Goal: Transaction & Acquisition: Purchase product/service

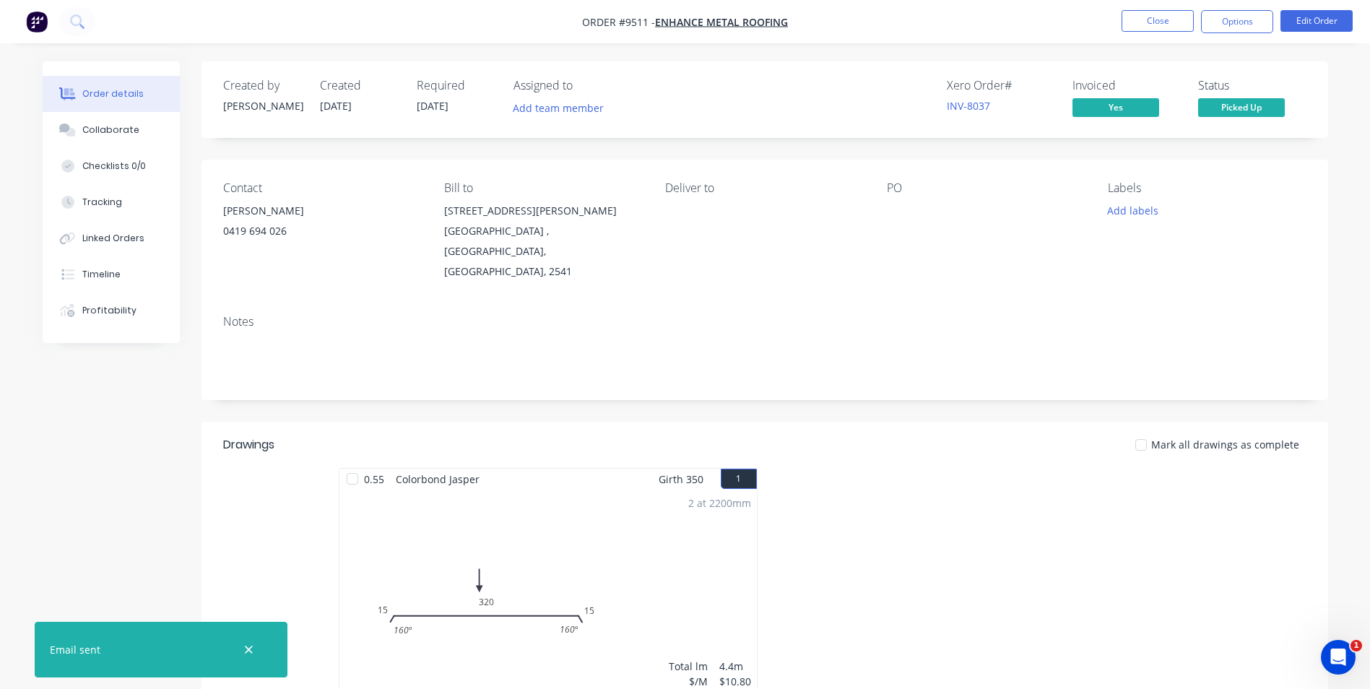
click at [38, 20] on img "button" at bounding box center [37, 22] width 22 height 22
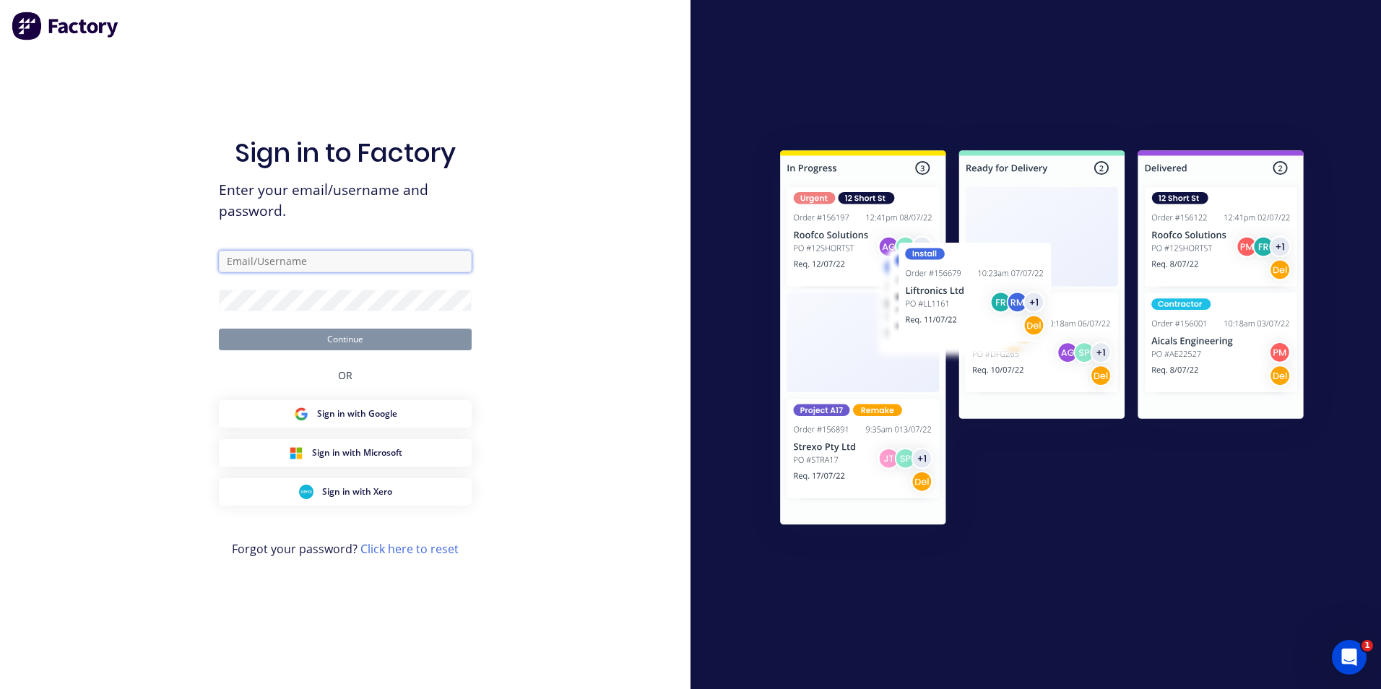
type input "matt@scrs.net.au"
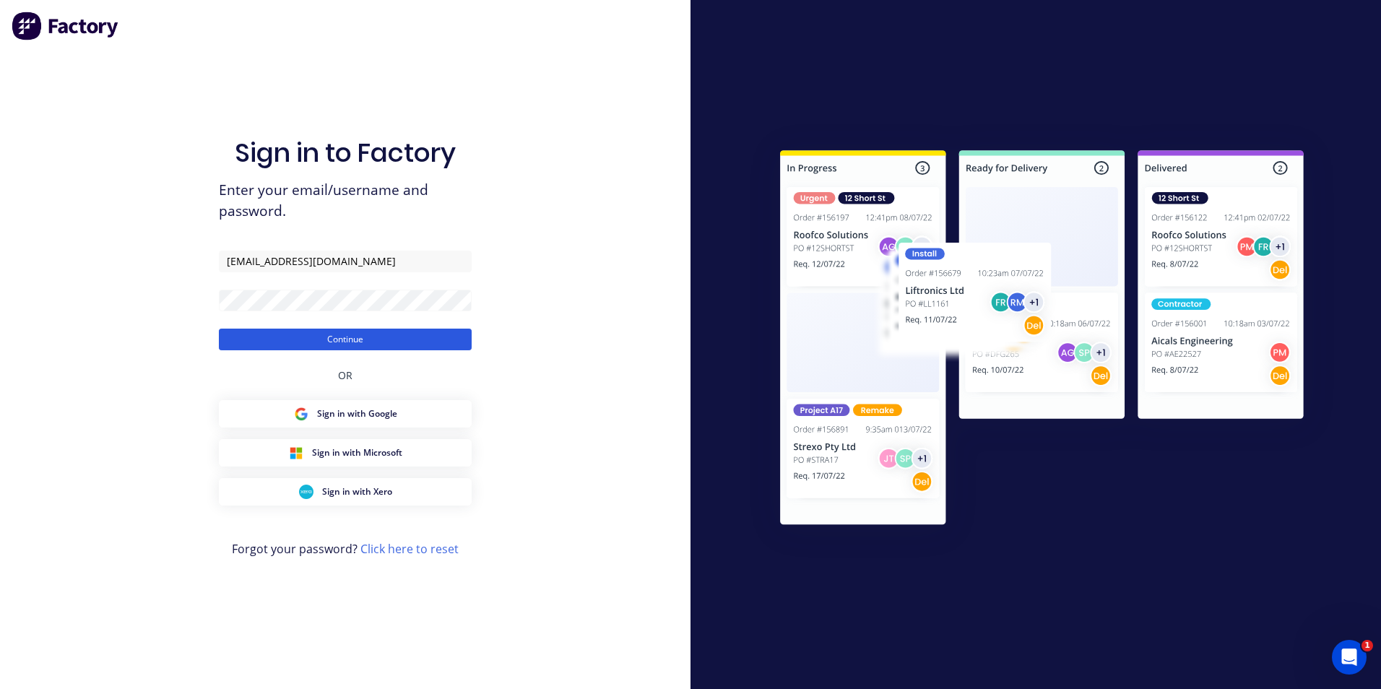
click at [375, 345] on button "Continue" at bounding box center [345, 340] width 253 height 22
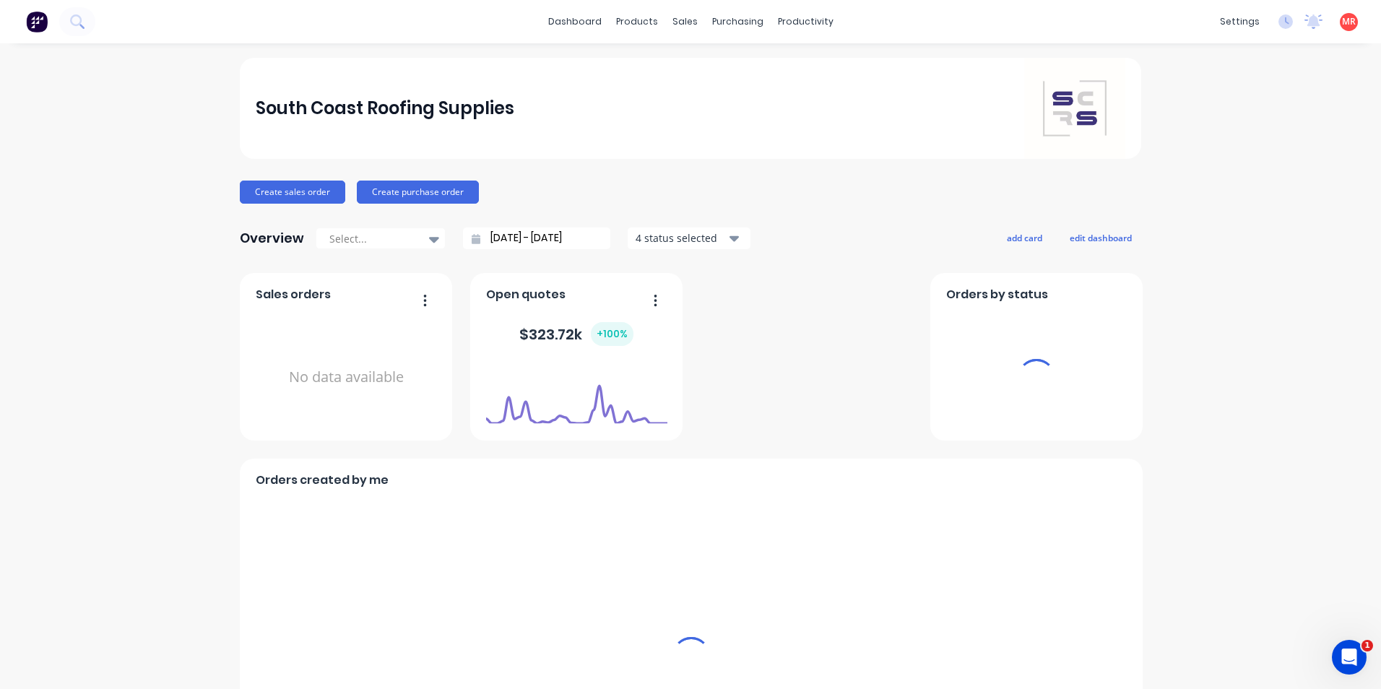
click at [317, 181] on button "Create sales order" at bounding box center [292, 192] width 105 height 23
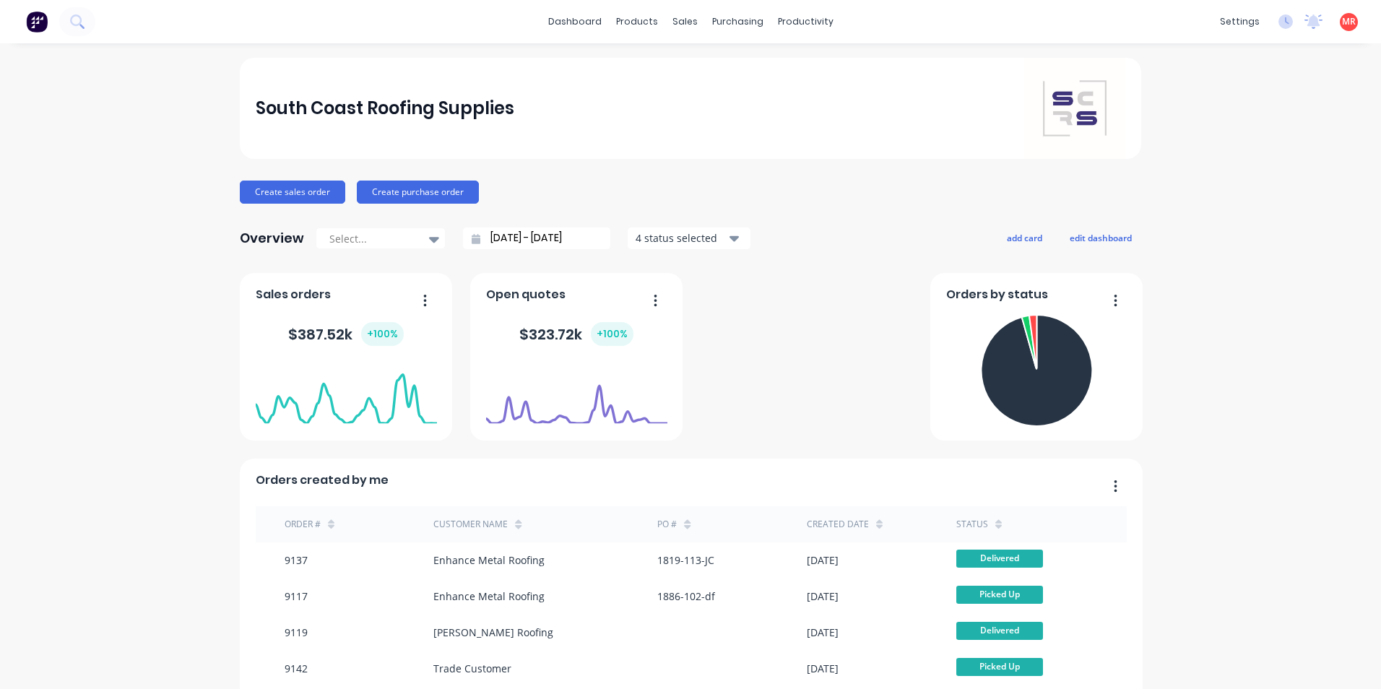
click at [292, 181] on button "Create sales order" at bounding box center [292, 192] width 105 height 23
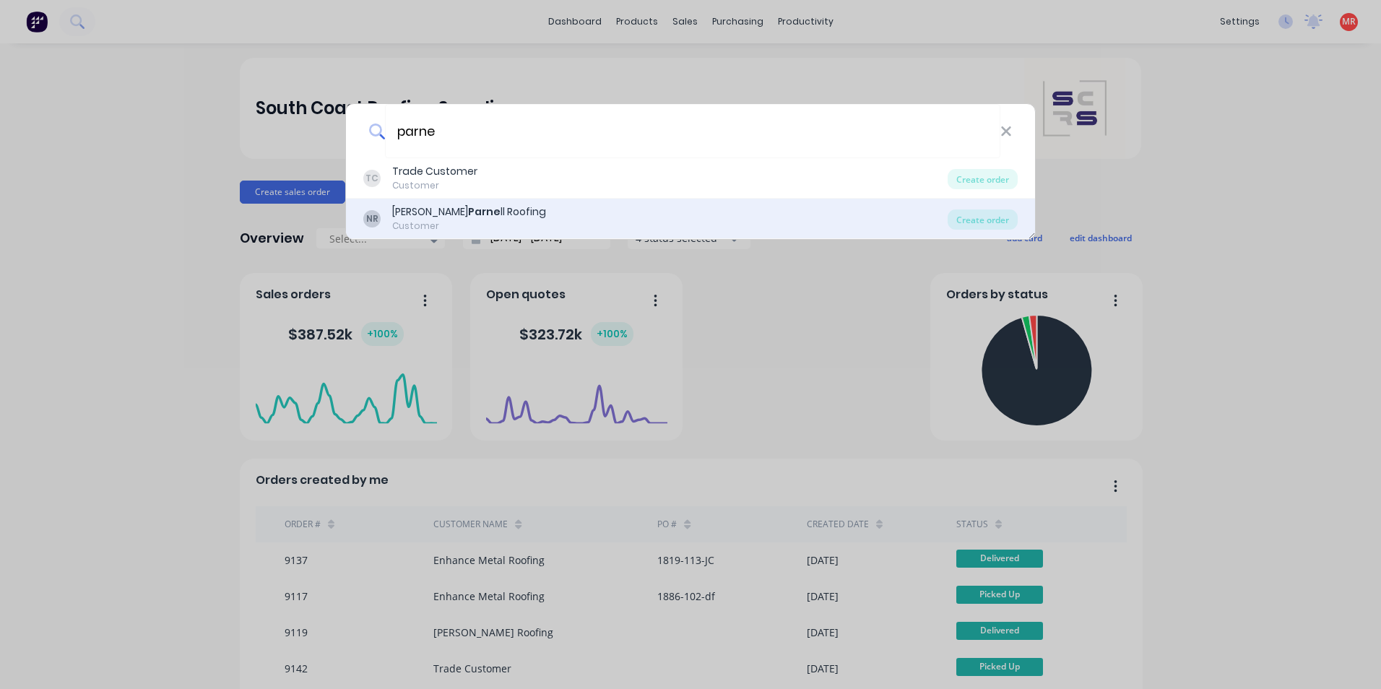
type input "parne"
click at [486, 219] on div "Nathan Parne ll Roofing" at bounding box center [469, 211] width 154 height 15
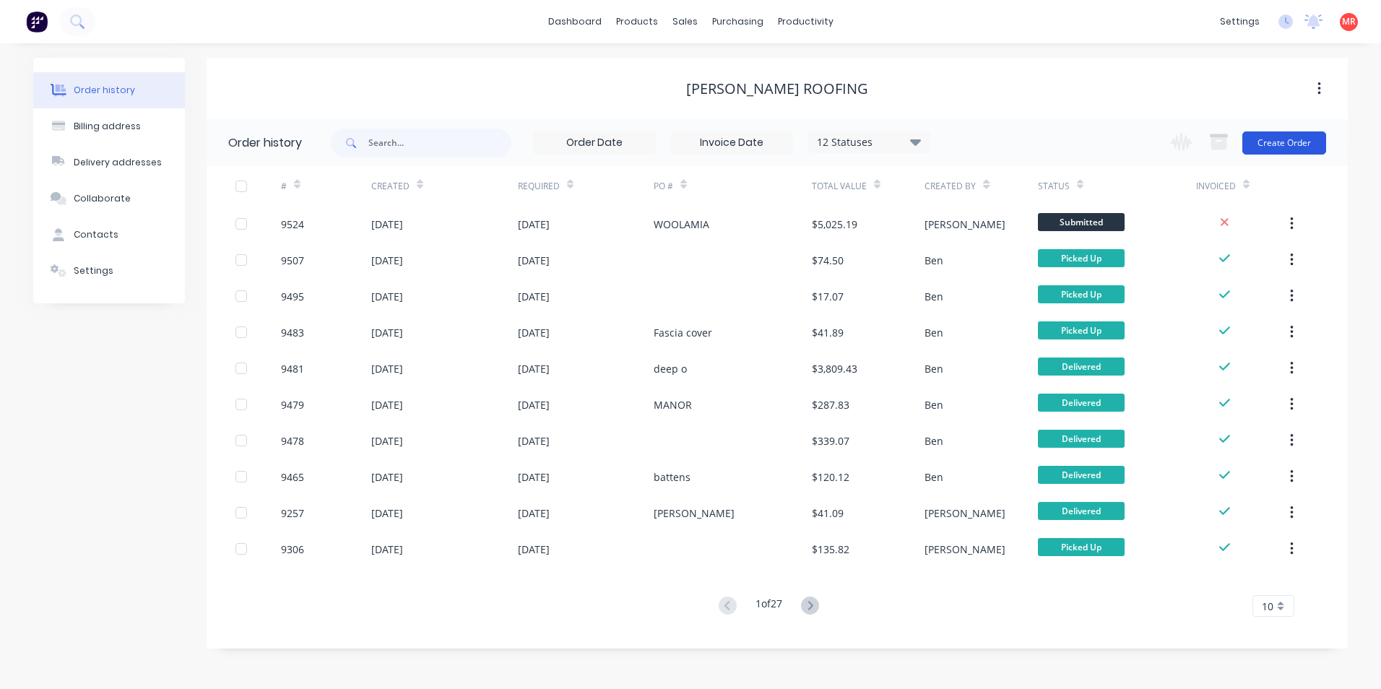
click at [1292, 145] on button "Create Order" at bounding box center [1284, 142] width 84 height 23
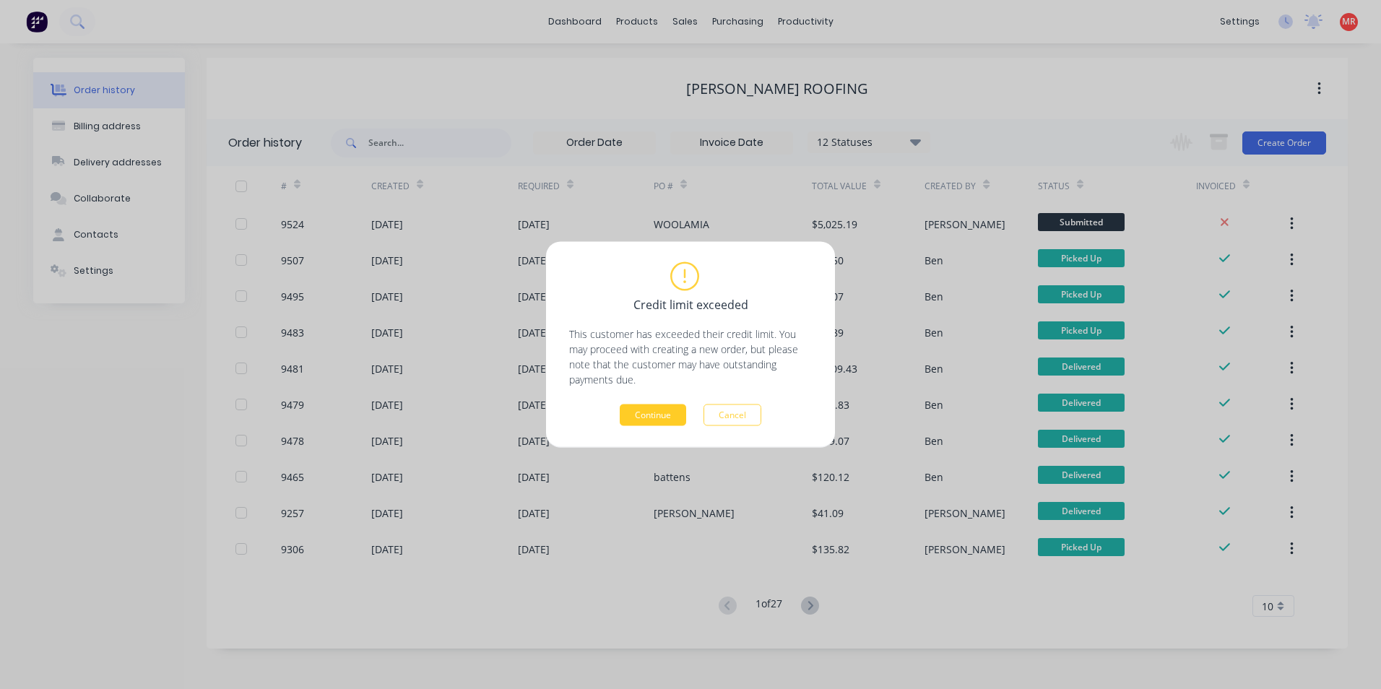
click at [657, 424] on button "Continue" at bounding box center [653, 415] width 66 height 22
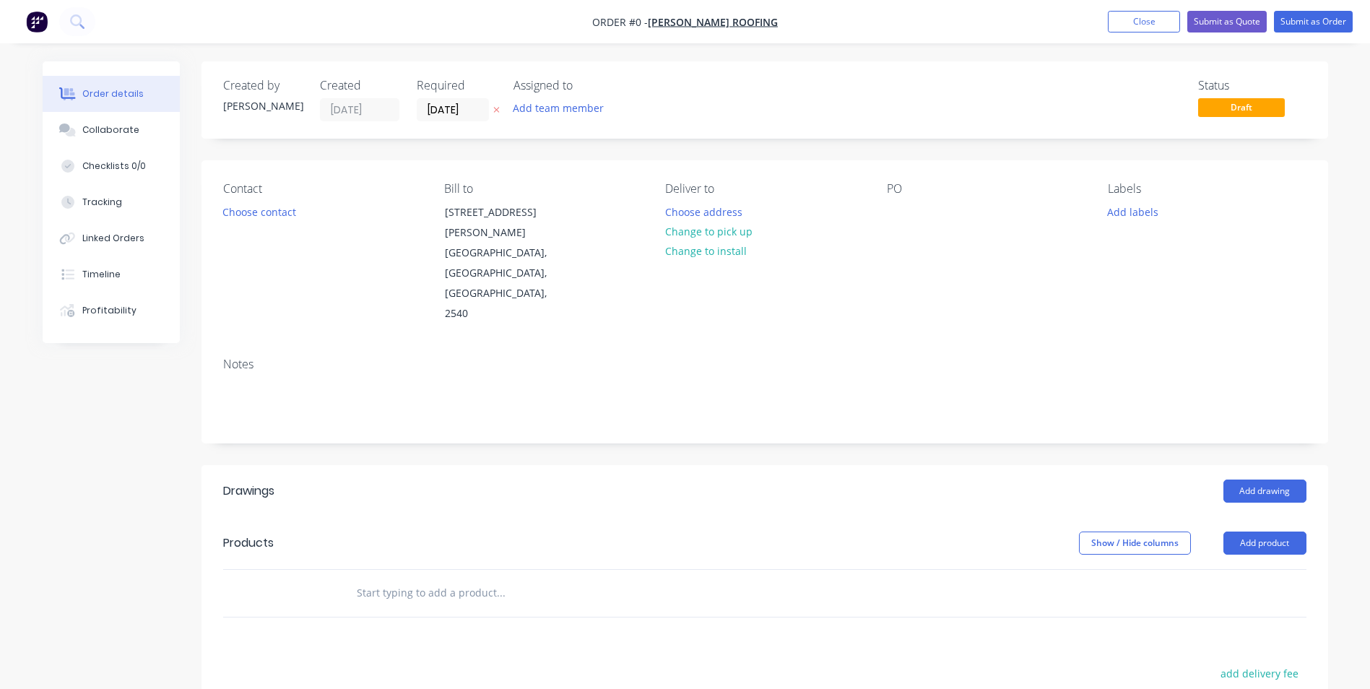
click at [372, 579] on input "text" at bounding box center [500, 593] width 289 height 29
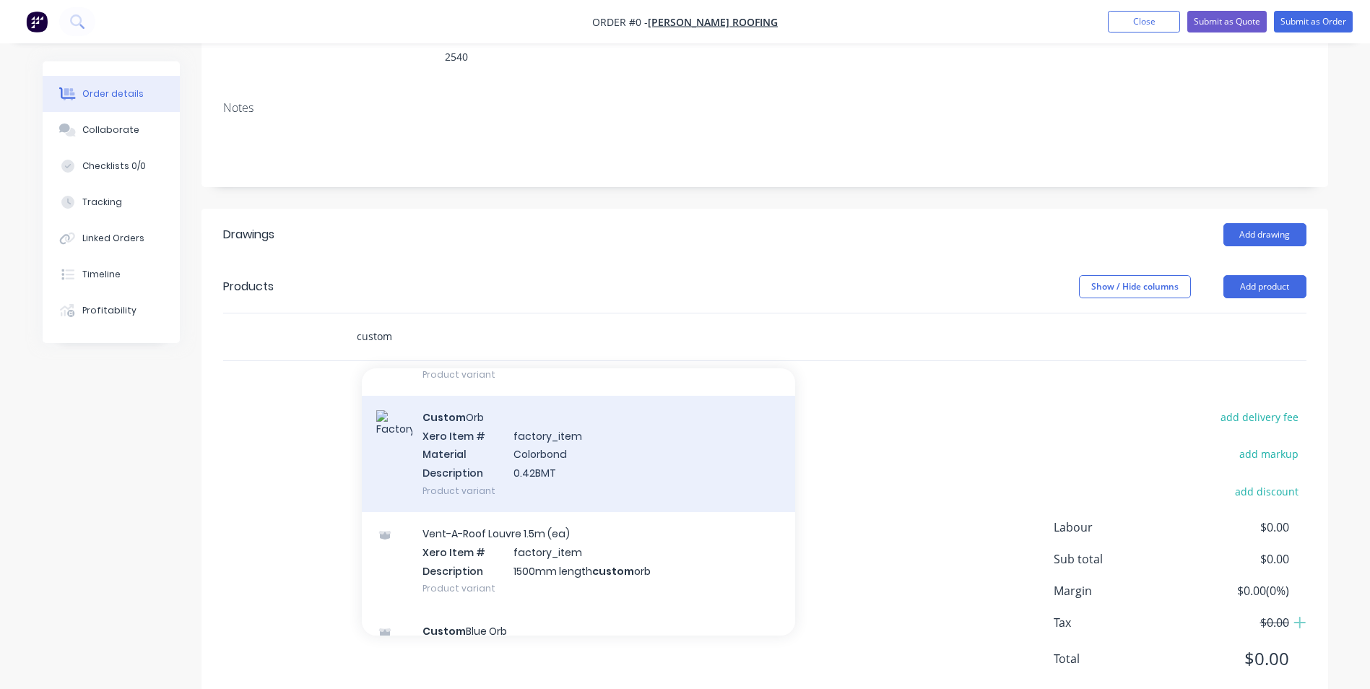
scroll to position [1011, 0]
type input "custom"
click at [487, 395] on div "Custom Orb Xero Item # factory_item Material Colorbond Description 0.42BMT Prod…" at bounding box center [578, 453] width 433 height 116
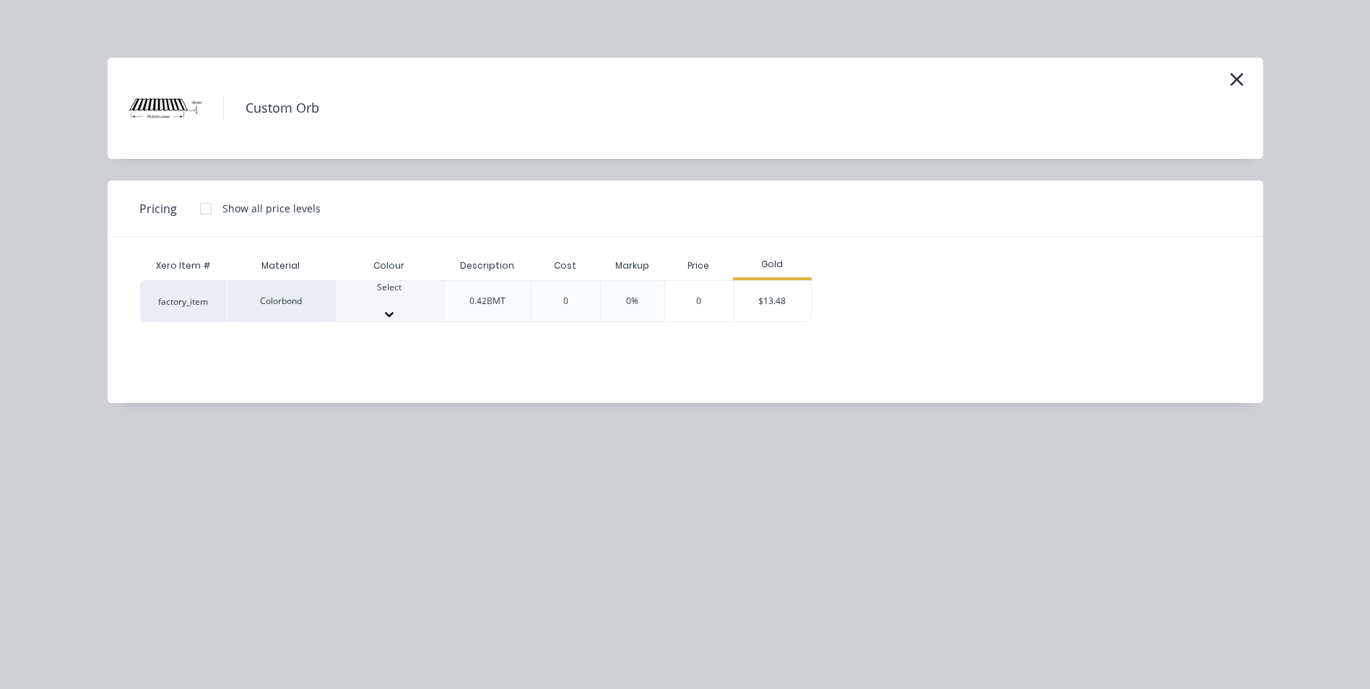
click at [363, 296] on div at bounding box center [390, 300] width 108 height 13
click at [756, 298] on div "$13.48" at bounding box center [772, 305] width 77 height 49
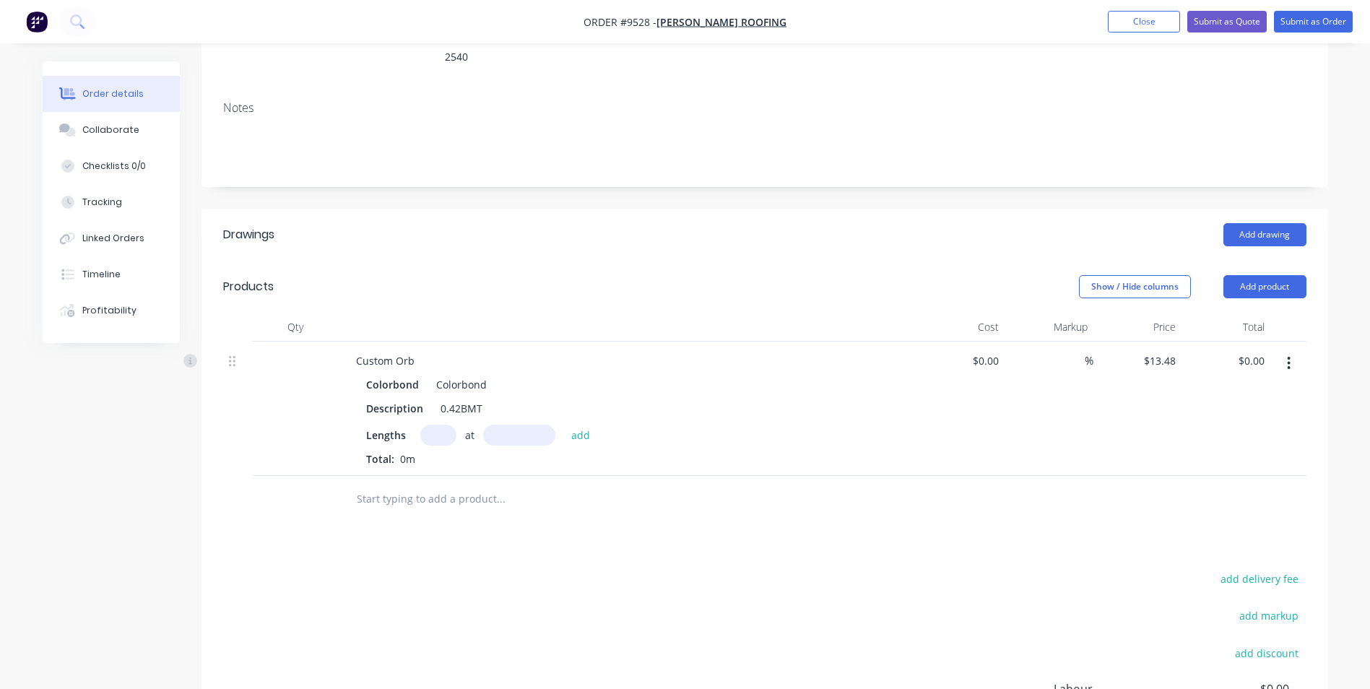
click at [433, 425] on input "text" at bounding box center [438, 435] width 36 height 21
type input "1"
type input "203000"
click at [564, 425] on button "add" at bounding box center [581, 435] width 34 height 20
type input "$2,736.44"
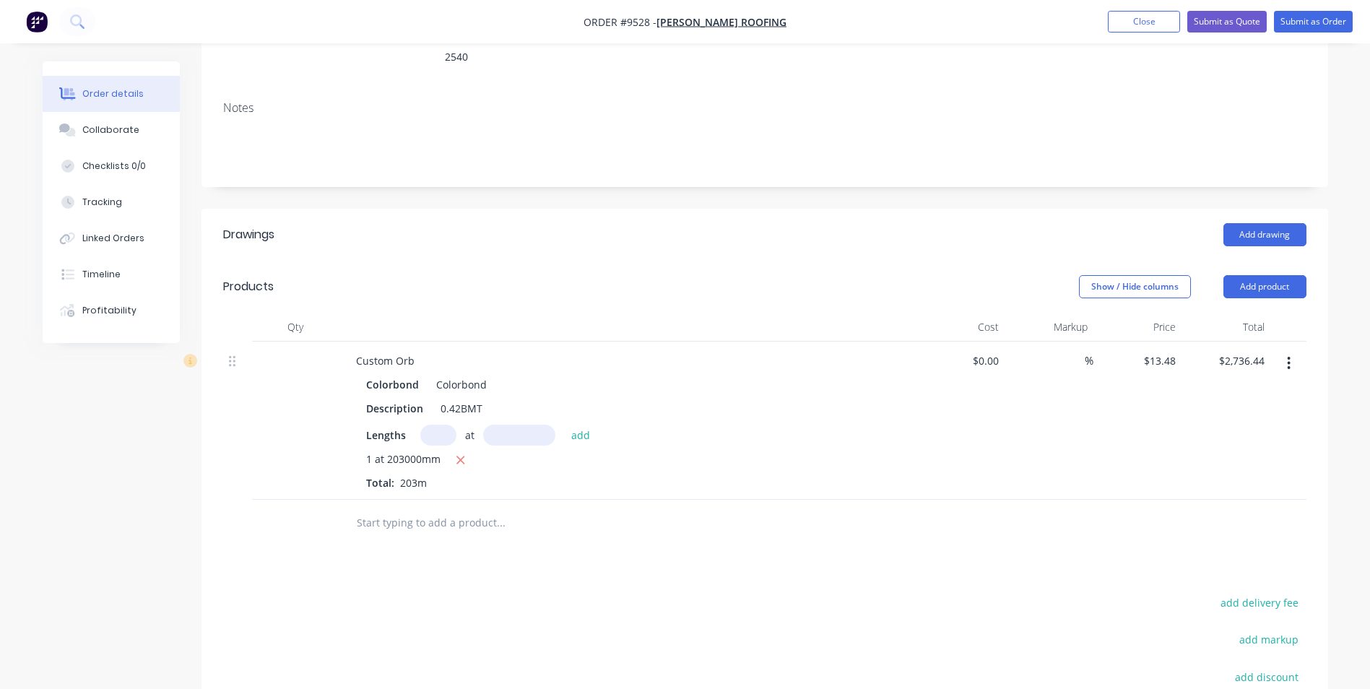
click at [425, 509] on input "text" at bounding box center [500, 523] width 289 height 29
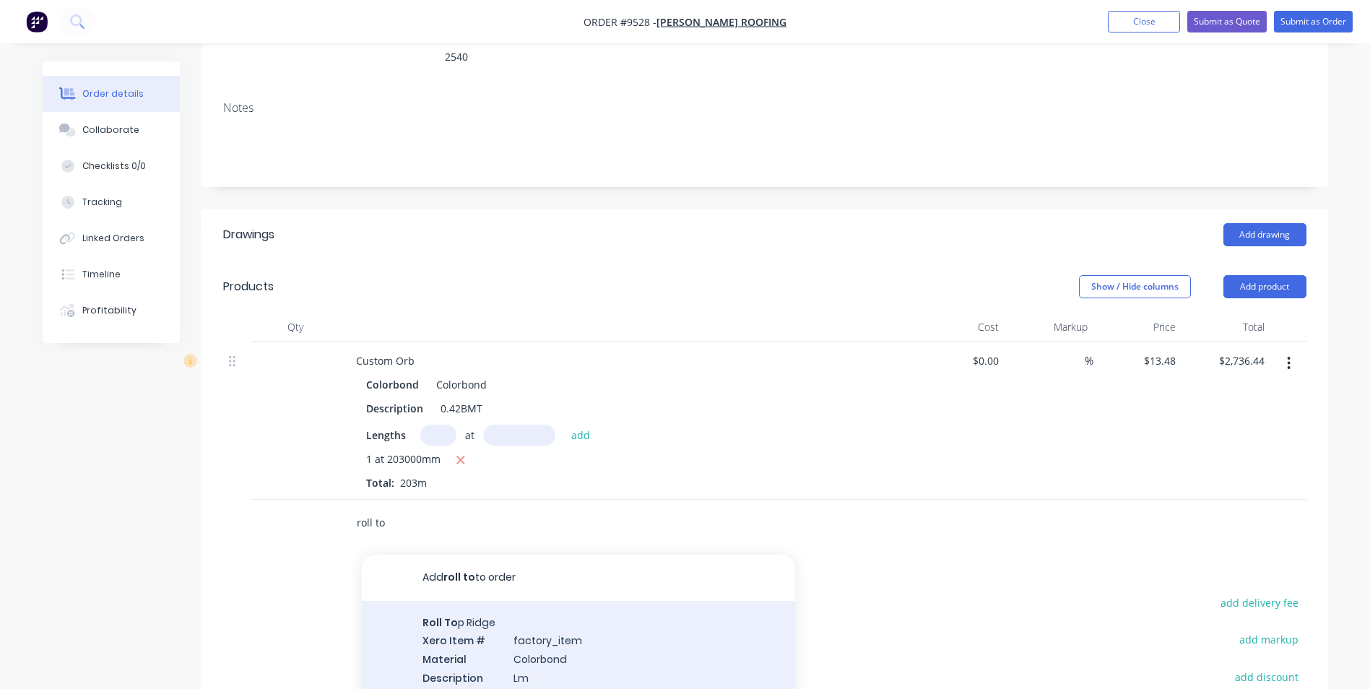
type input "roll to"
click at [442, 601] on div "Roll To p Ridge Xero Item # factory_item Material Colorbond Description Lm Prod…" at bounding box center [578, 659] width 433 height 116
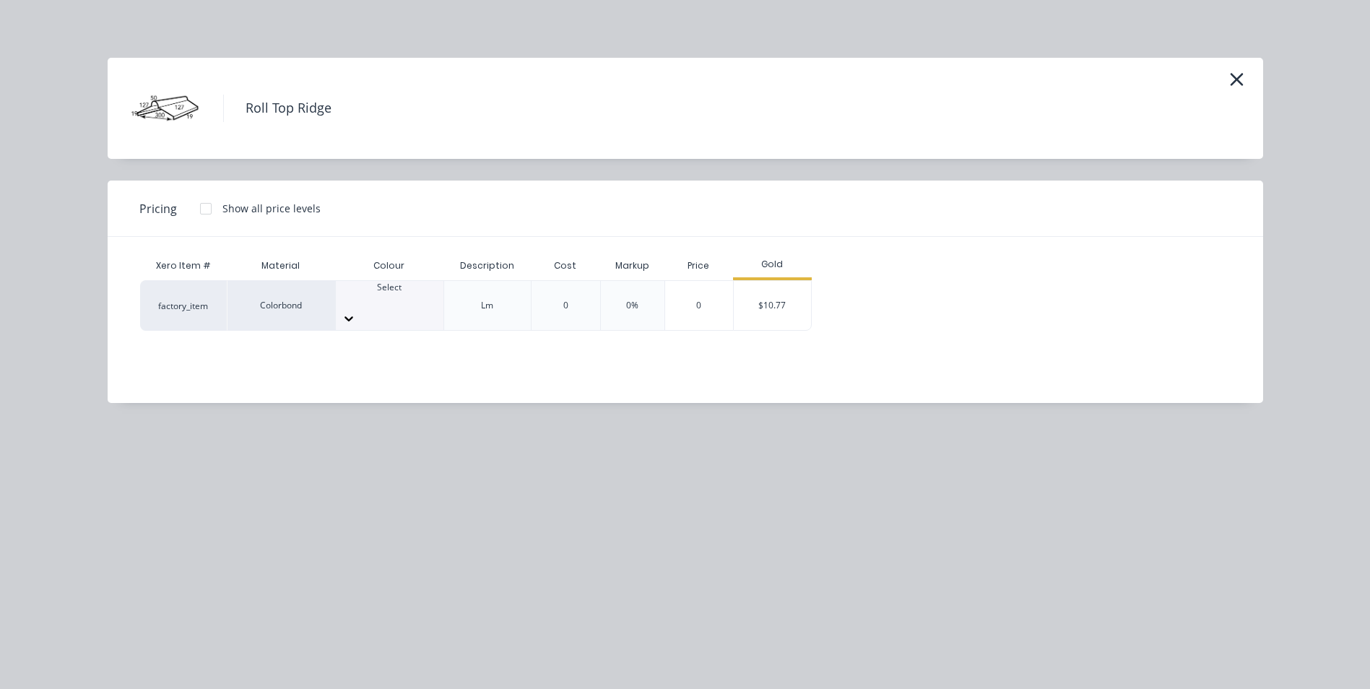
click at [381, 295] on div at bounding box center [390, 300] width 108 height 13
click at [777, 309] on div "$10.77" at bounding box center [772, 305] width 77 height 49
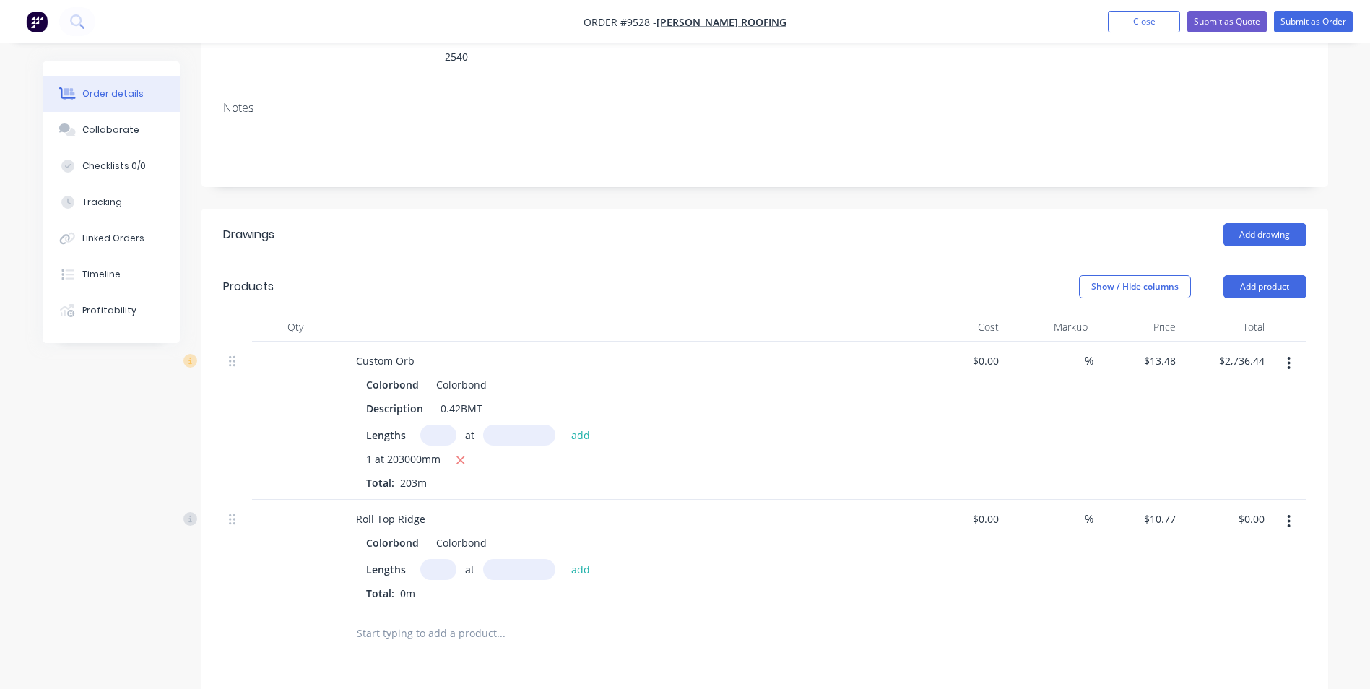
click at [433, 559] on input "text" at bounding box center [438, 569] width 36 height 21
type input "1"
type input "55000"
click at [564, 559] on button "add" at bounding box center [581, 569] width 34 height 20
type input "$592.35"
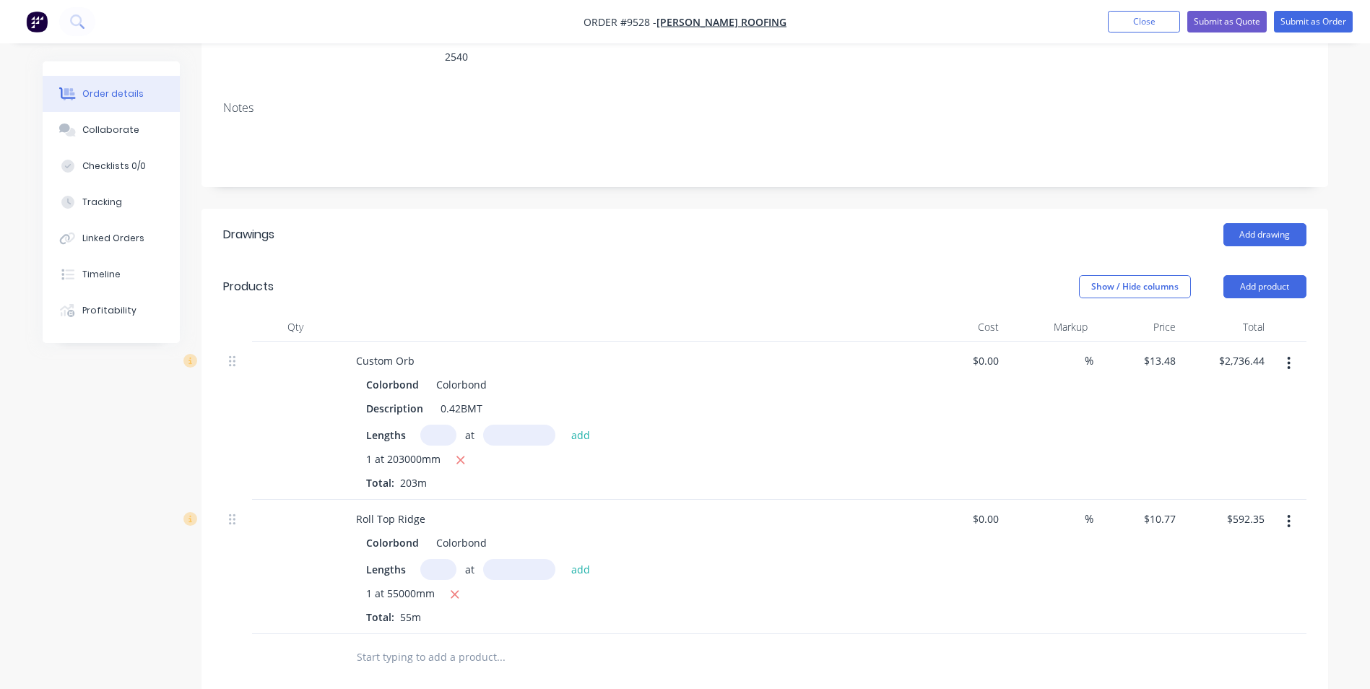
click at [404, 643] on input "text" at bounding box center [500, 657] width 289 height 29
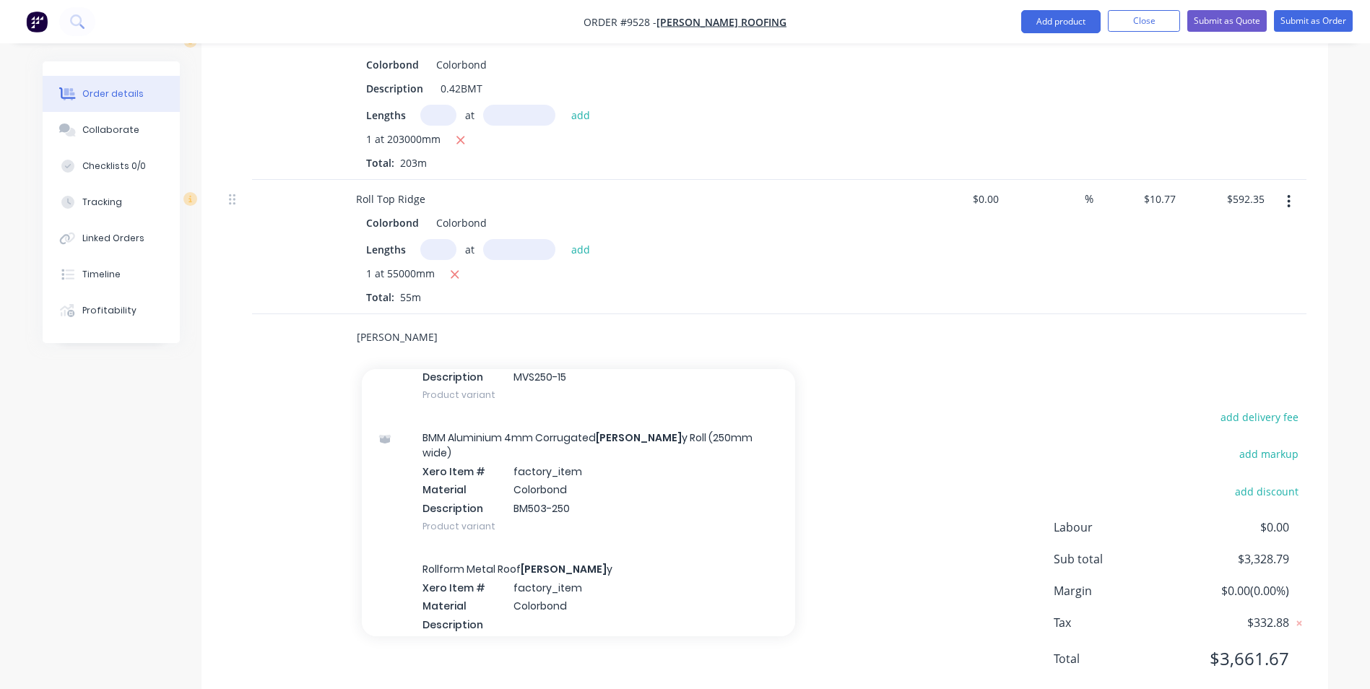
scroll to position [650, 0]
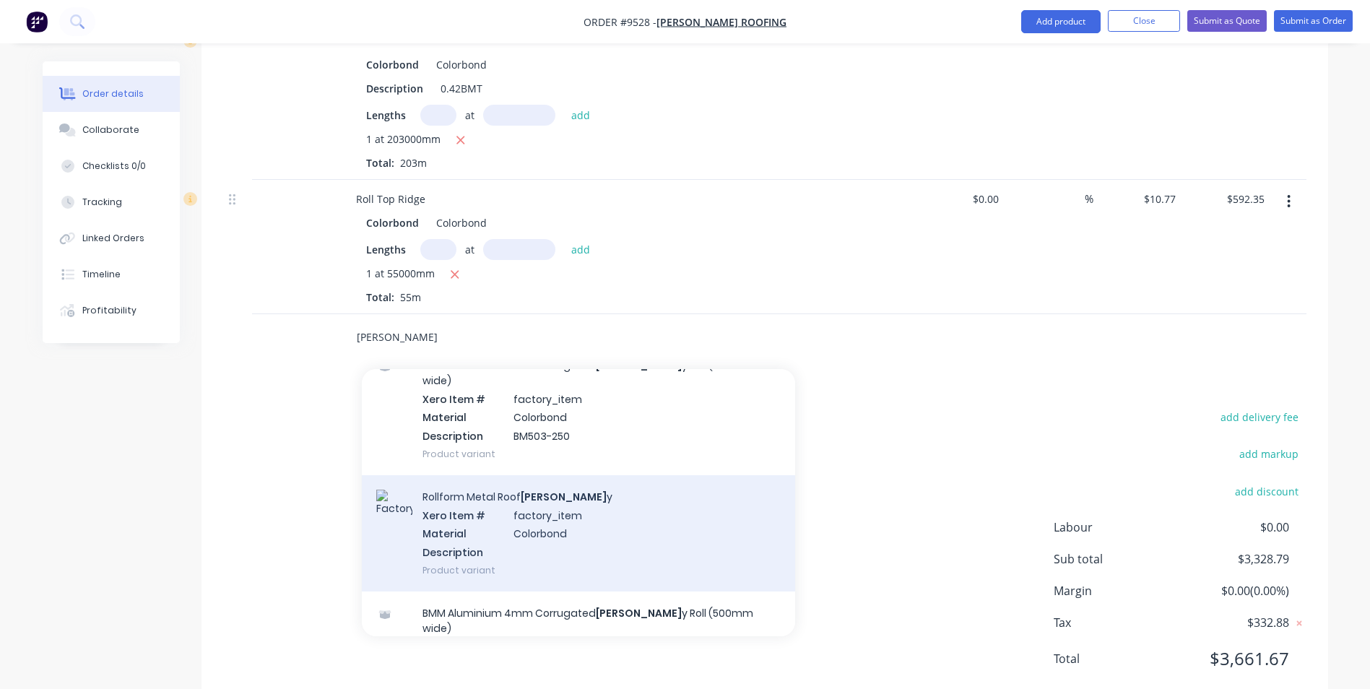
type input "valle"
click at [510, 477] on div "Rollform Metal Roof Valle y Xero Item # factory_item Material Colorbond Descrip…" at bounding box center [578, 533] width 433 height 116
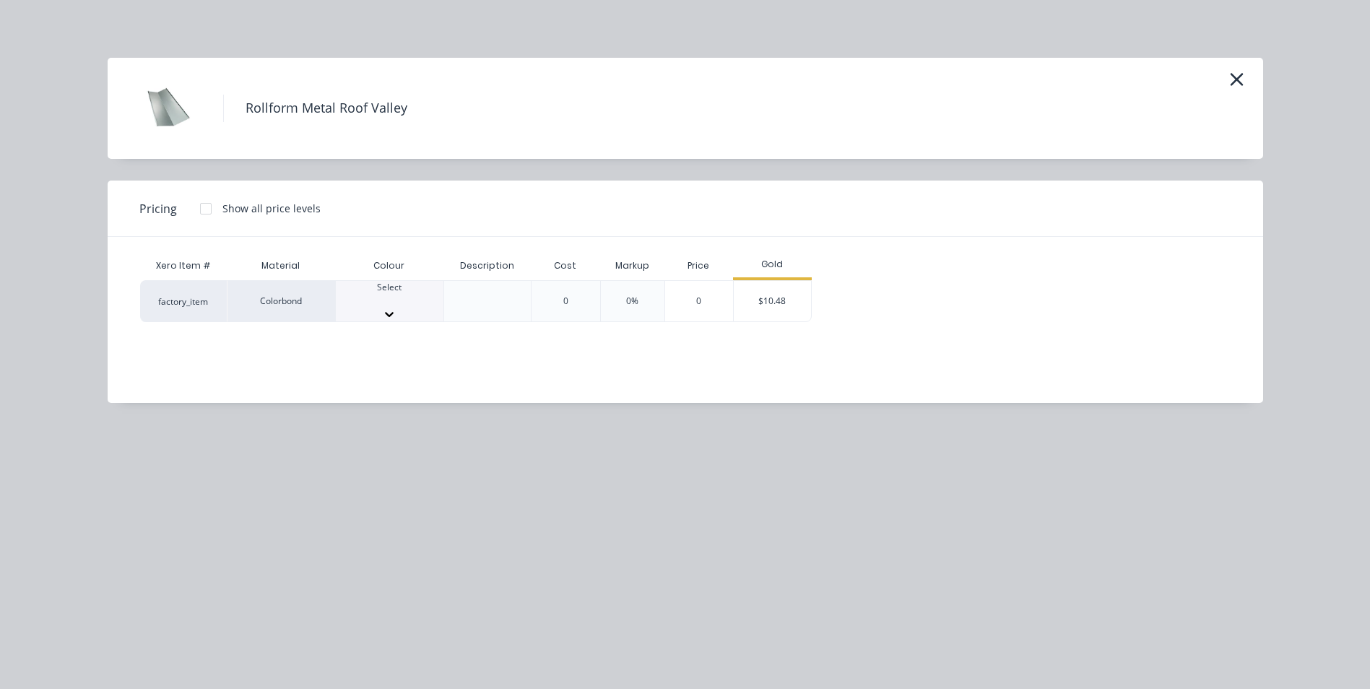
click at [408, 303] on div at bounding box center [390, 300] width 108 height 13
click at [758, 298] on div "$10.48" at bounding box center [772, 305] width 77 height 49
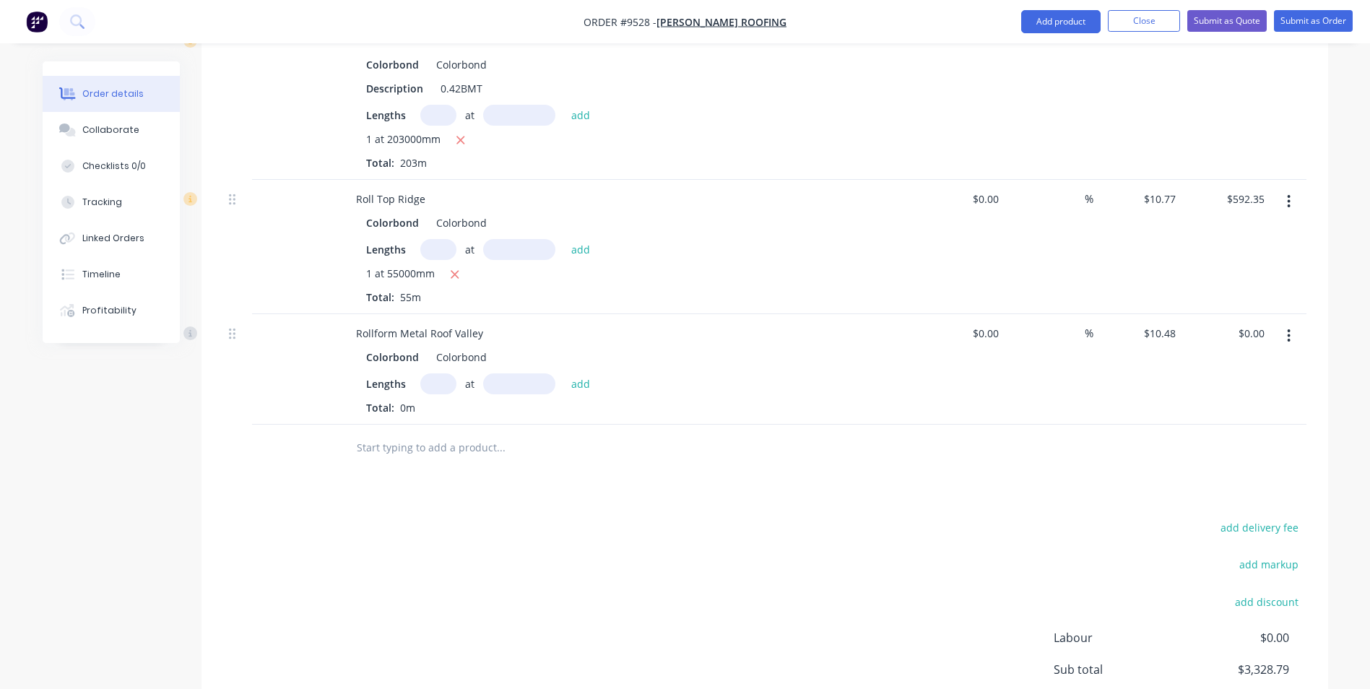
click at [431, 373] on input "text" at bounding box center [438, 383] width 36 height 21
type input "1"
type input "14000"
click at [564, 373] on button "add" at bounding box center [581, 383] width 34 height 20
type input "$146.72"
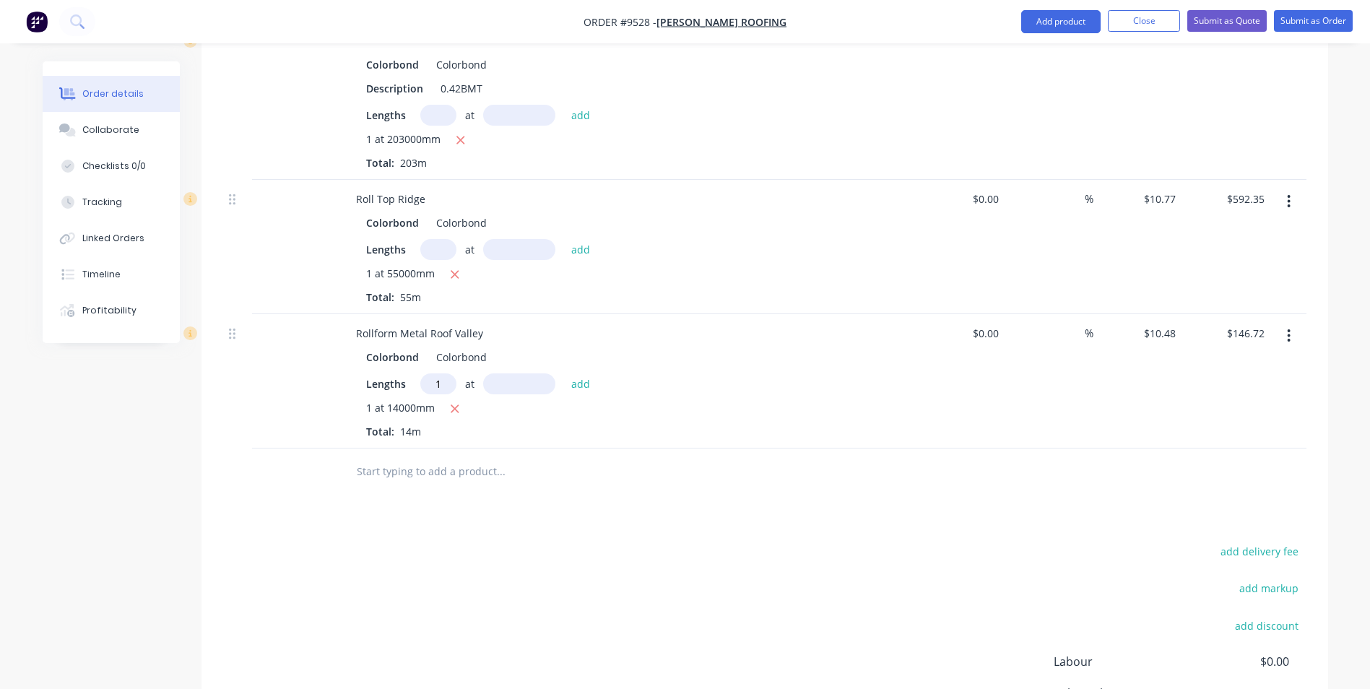
type input "1"
type input "13000"
click at [564, 373] on button "add" at bounding box center [581, 383] width 34 height 20
click at [454, 405] on icon "button" at bounding box center [455, 409] width 8 height 8
type input "$136.24"
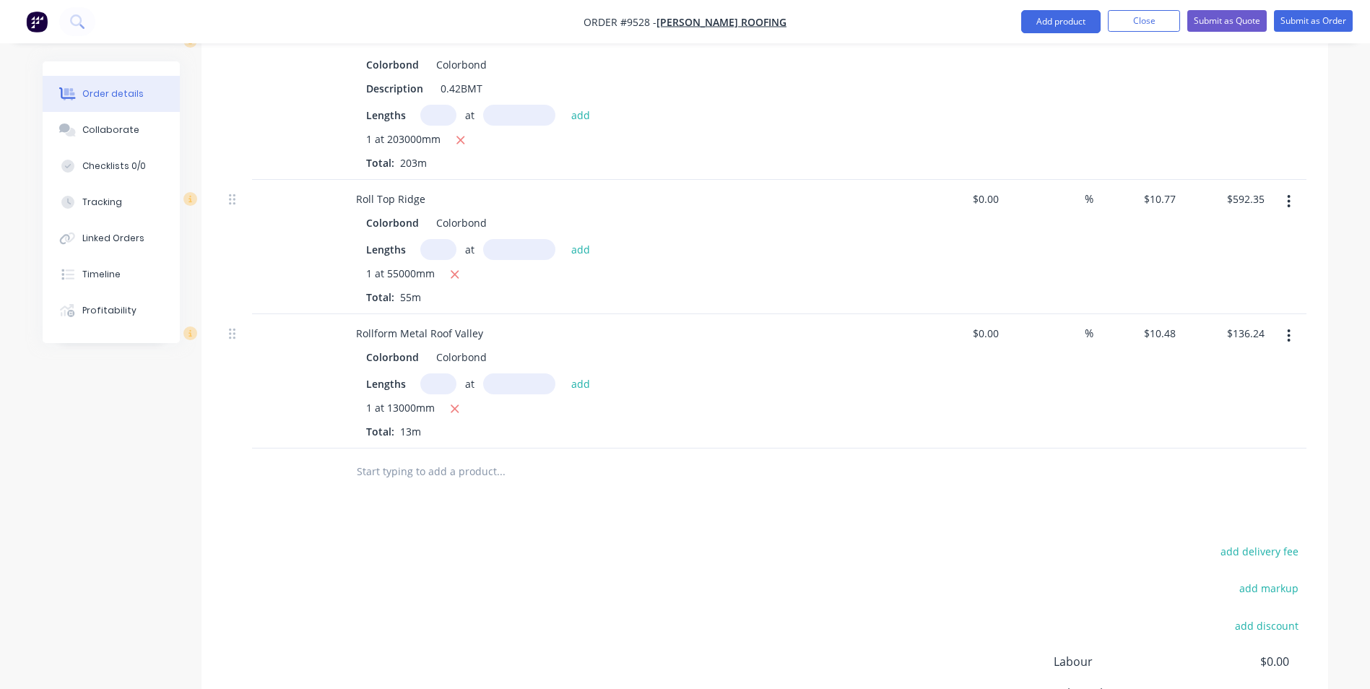
click at [436, 457] on input "text" at bounding box center [500, 471] width 289 height 29
click at [383, 457] on input "text" at bounding box center [500, 471] width 289 height 29
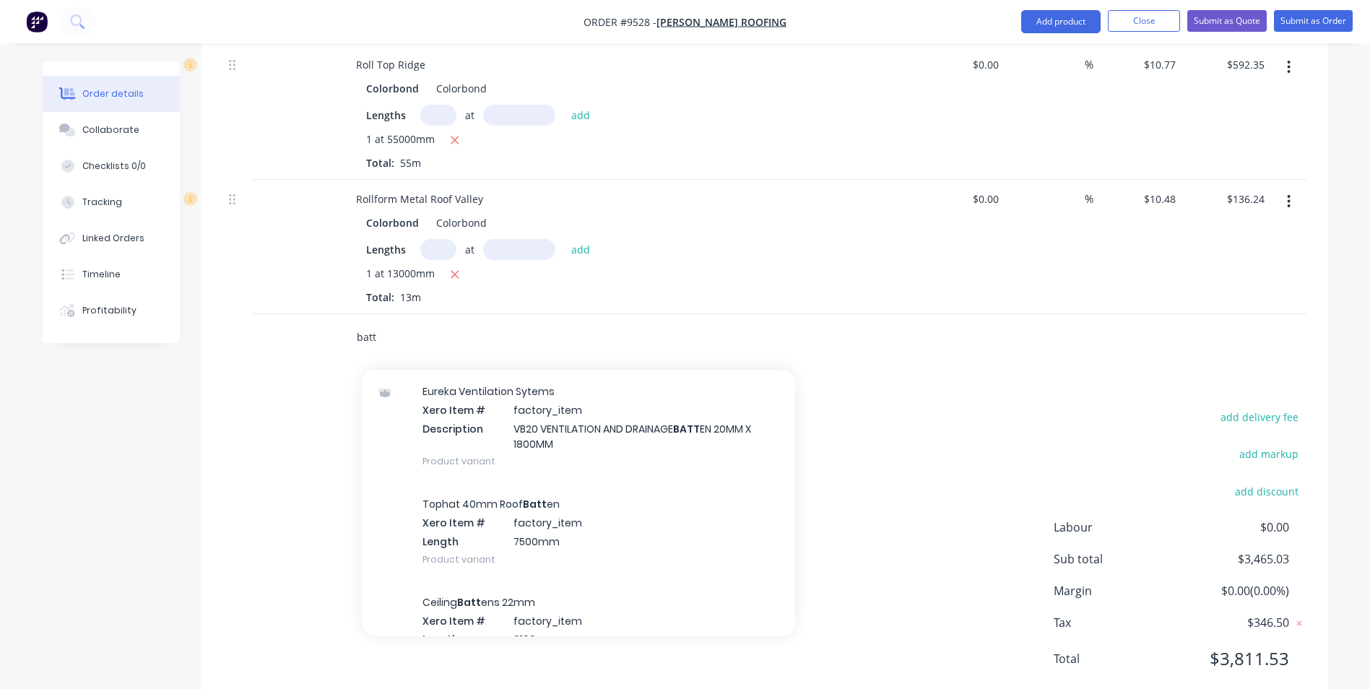
scroll to position [144, 0]
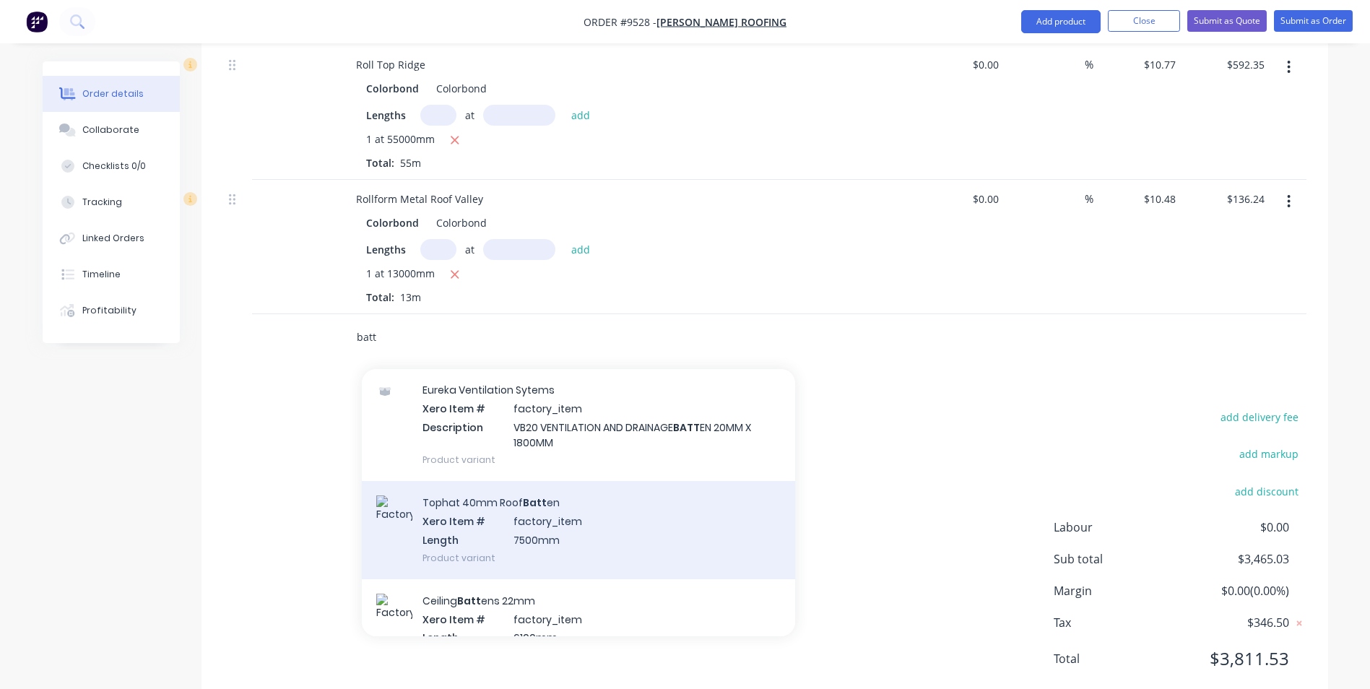
type input "batt"
click at [455, 481] on div "Tophat 40mm Roof Batt en Xero Item # factory_item Length 7500mm Product variant" at bounding box center [578, 530] width 433 height 98
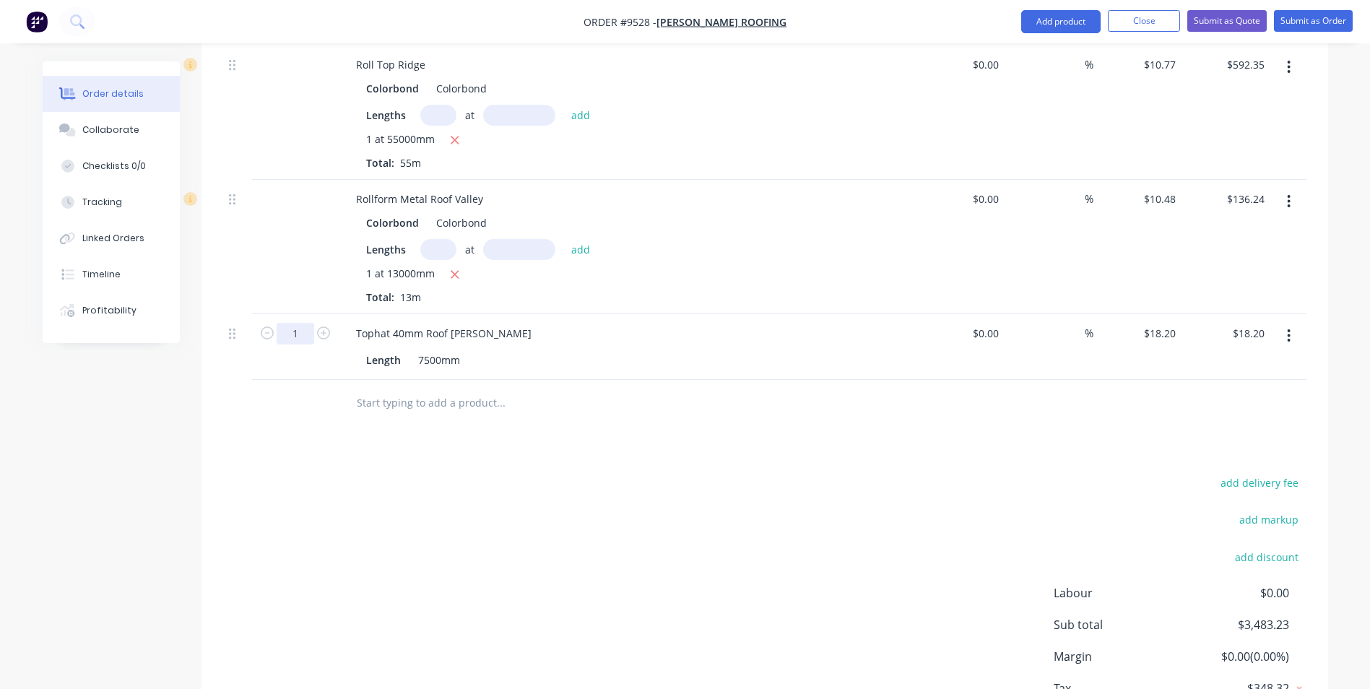
click at [304, 323] on input "1" at bounding box center [296, 334] width 38 height 22
type input "44"
type input "$800.80"
click at [738, 509] on div "add delivery fee add markup add discount Labour $0.00 Sub total $3,483.23 Margi…" at bounding box center [764, 612] width 1083 height 279
click at [376, 389] on input "text" at bounding box center [500, 403] width 289 height 29
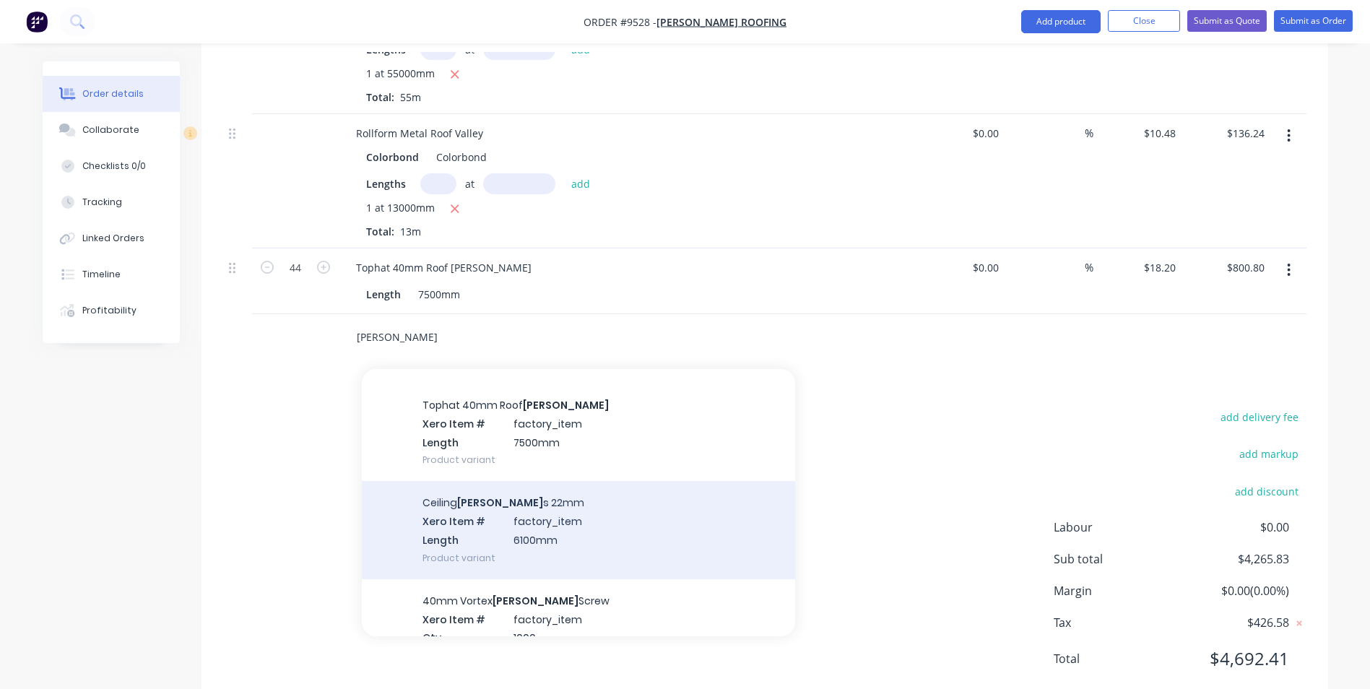
scroll to position [217, 0]
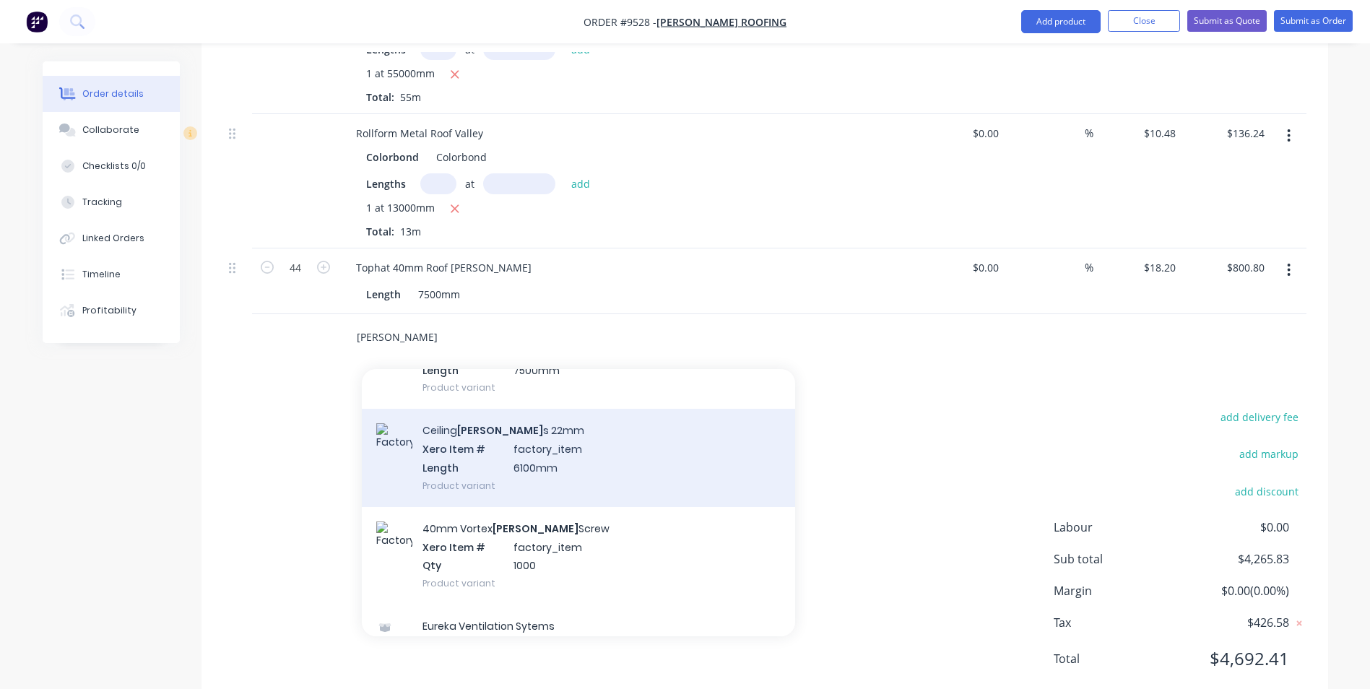
type input "batten"
click at [554, 507] on div "40mm Vortex Batten Screw Xero Item # factory_item Qty 1000 Product variant" at bounding box center [578, 556] width 433 height 98
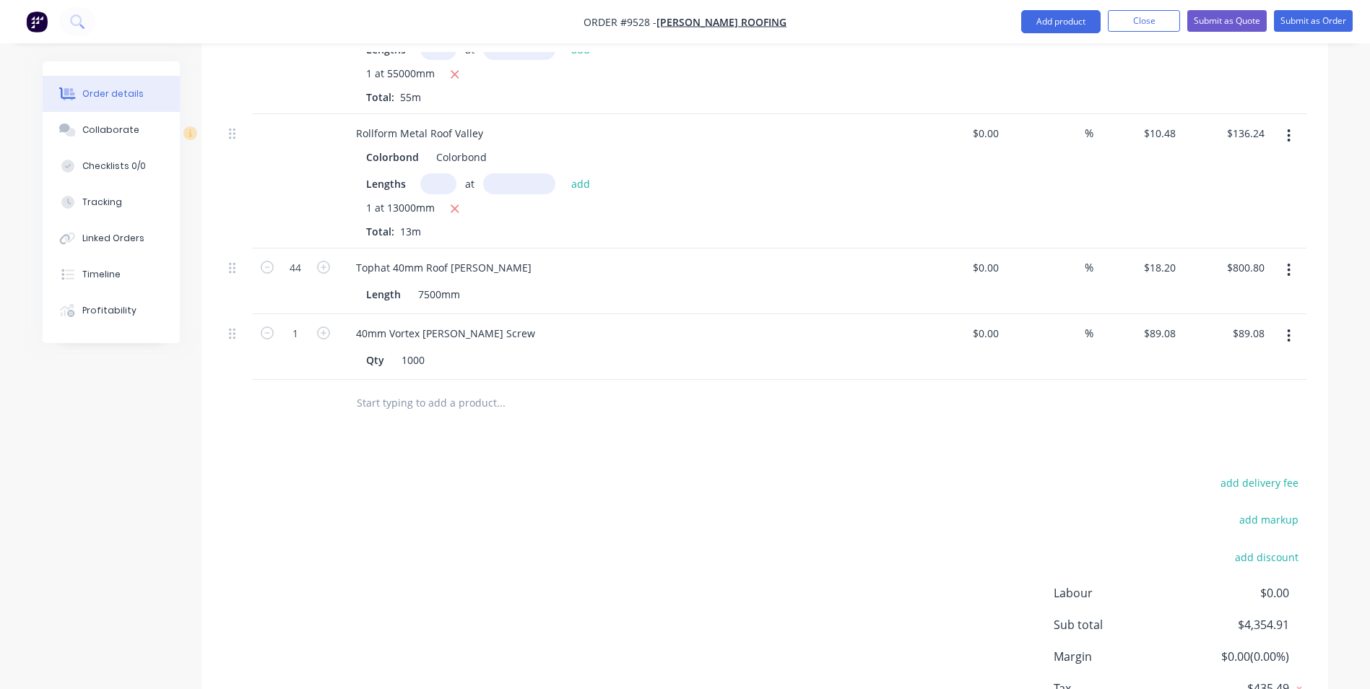
click at [426, 389] on input "text" at bounding box center [500, 403] width 289 height 29
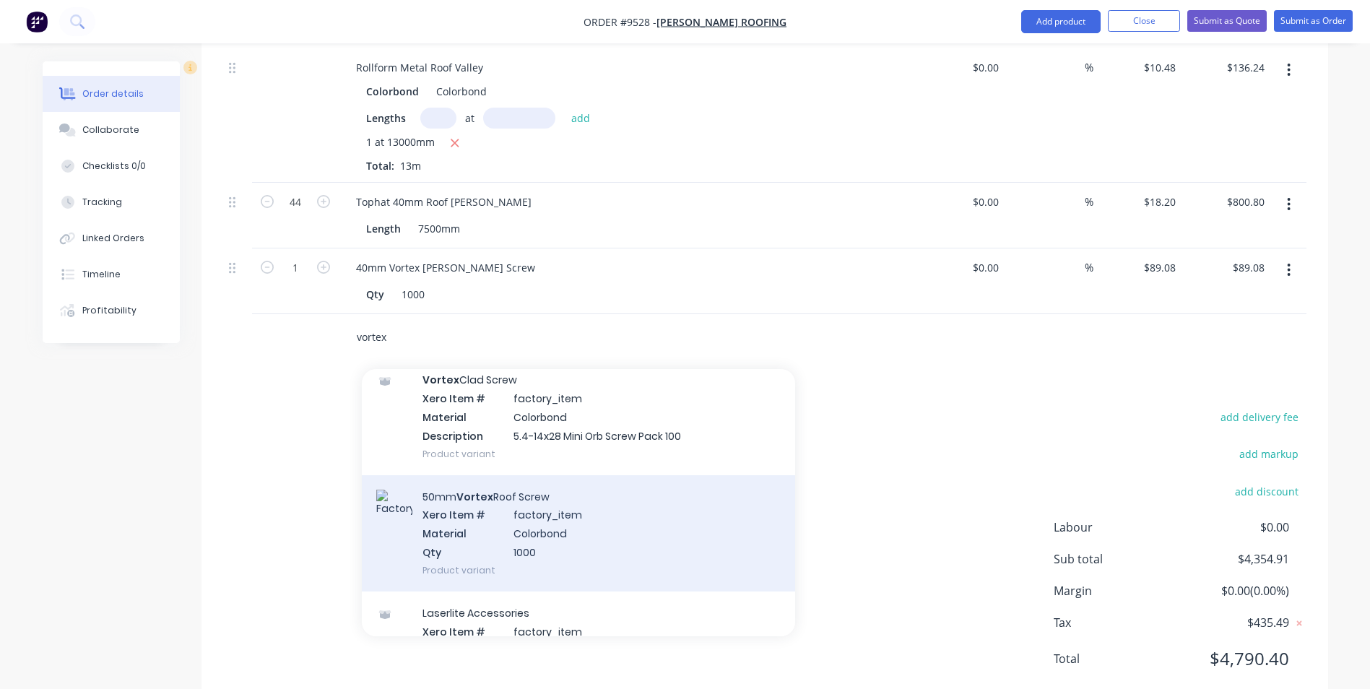
scroll to position [1083, 0]
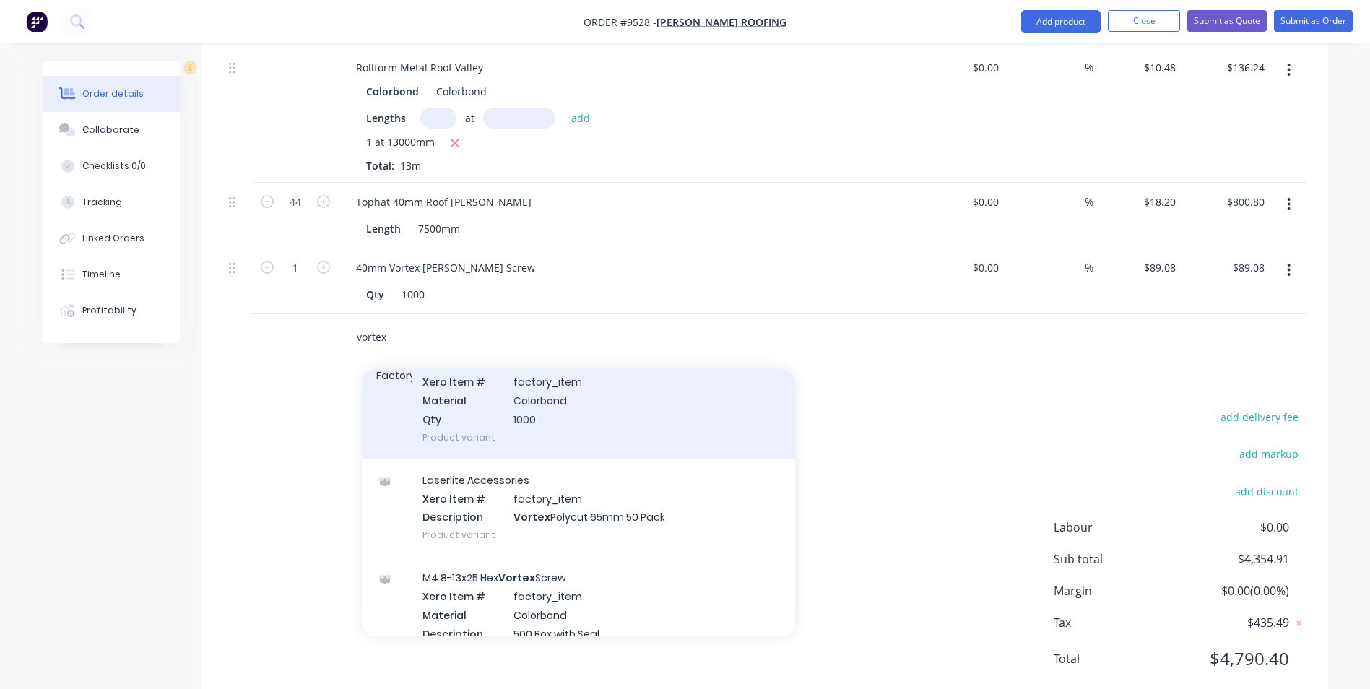
type input "vortex"
click at [552, 381] on div "50mm Vortex Roof Screw Xero Item # factory_item Material Colorbond Qty 1000 Pro…" at bounding box center [578, 400] width 433 height 116
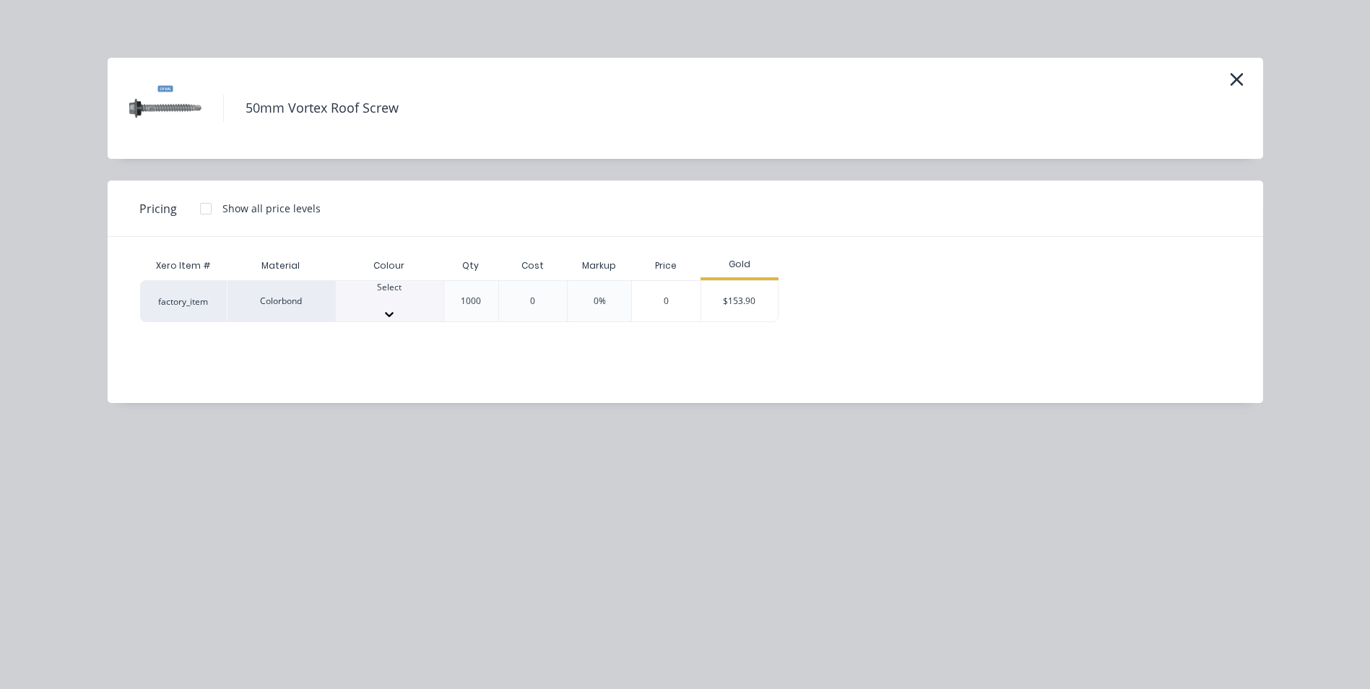
click at [411, 307] on div "Select" at bounding box center [390, 294] width 108 height 26
click at [730, 298] on div "$153.90" at bounding box center [739, 305] width 77 height 49
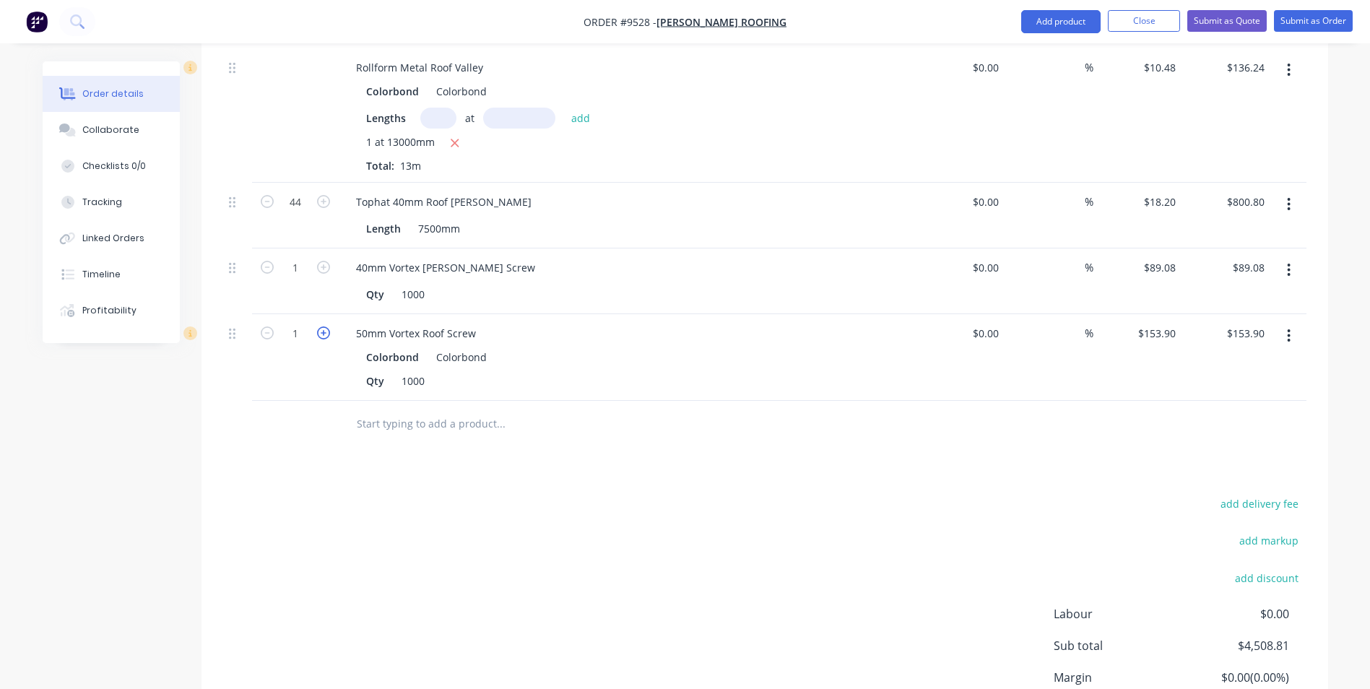
click at [326, 326] on icon "button" at bounding box center [323, 332] width 13 height 13
type input "2"
type input "$307.80"
click at [394, 401] on div at bounding box center [599, 424] width 520 height 47
click at [394, 410] on input "text" at bounding box center [500, 424] width 289 height 29
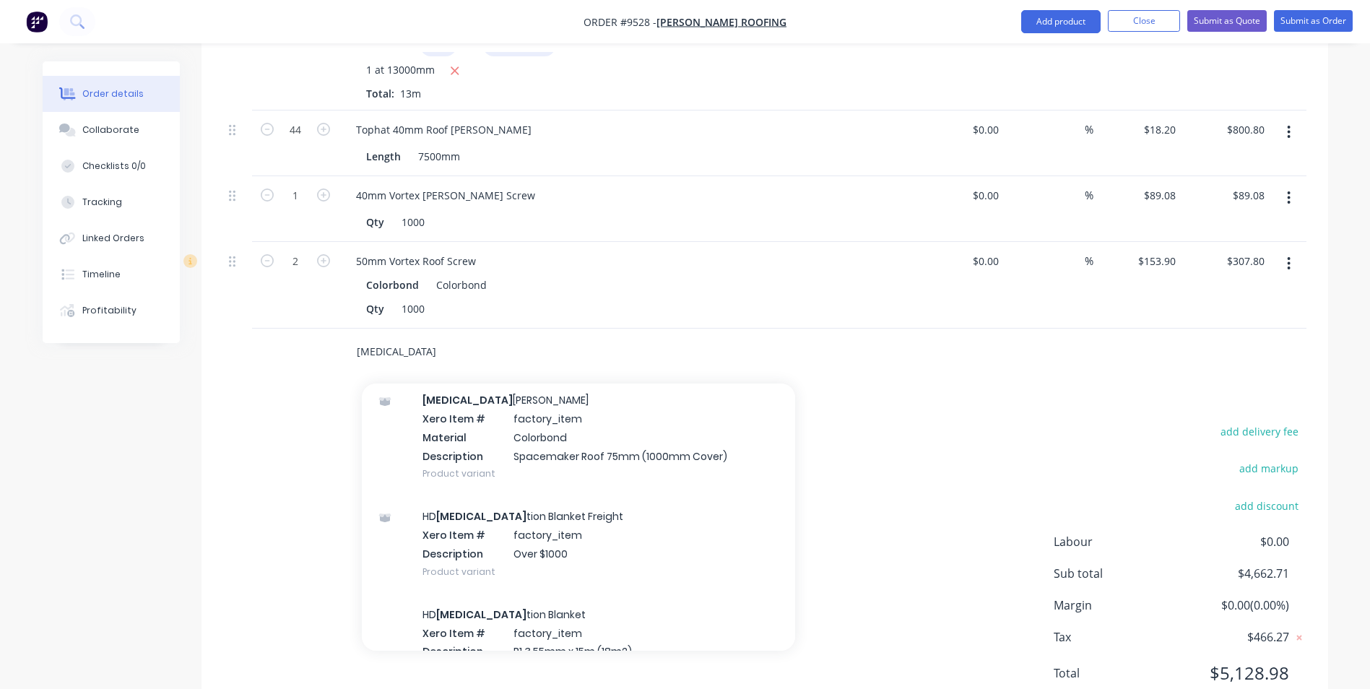
scroll to position [1445, 0]
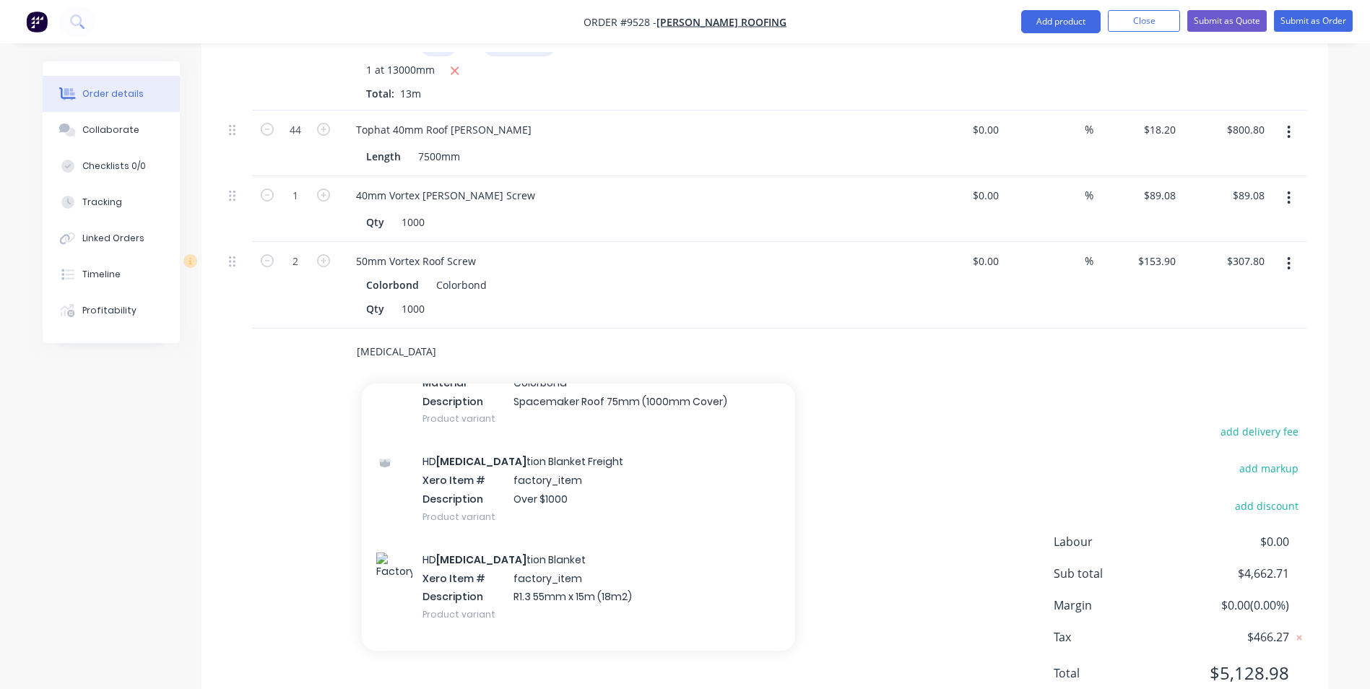
type input "insula"
click at [497, 538] on div "HD Insula tion Blanket Xero Item # factory_item Description R1.3 55mm x 15m (18…" at bounding box center [578, 587] width 433 height 98
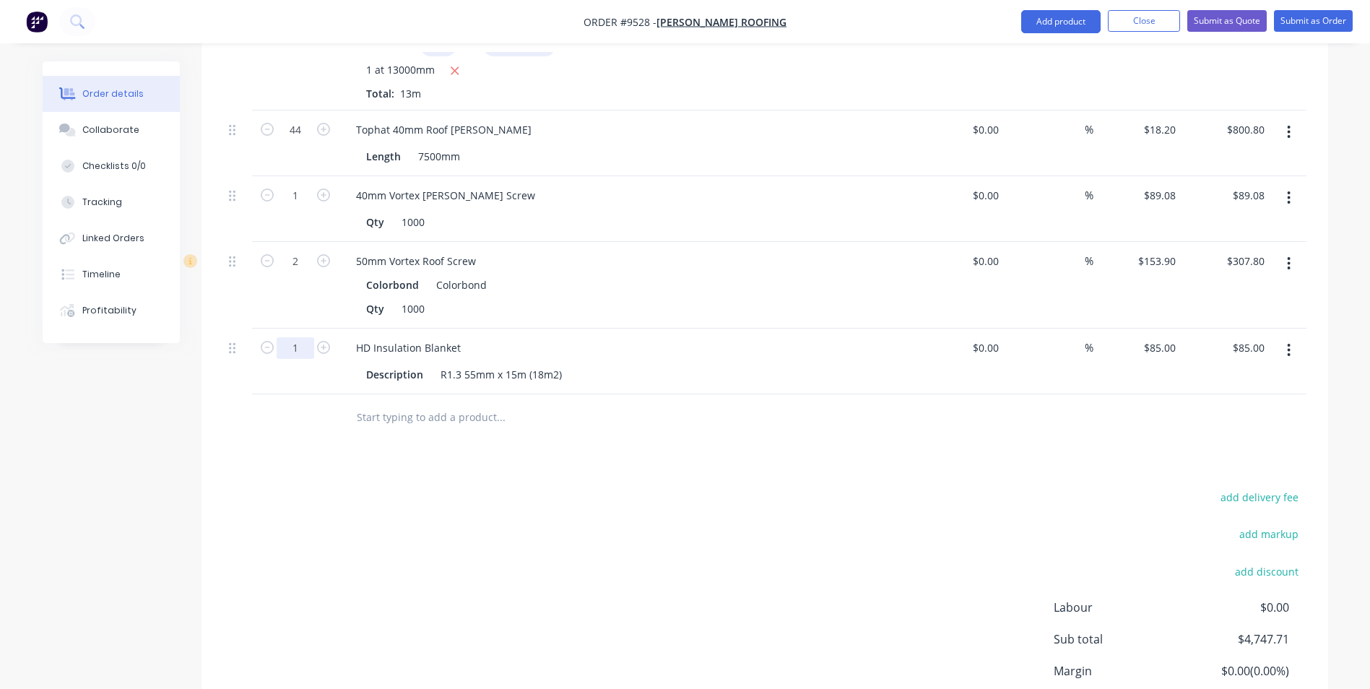
click at [308, 337] on input "1" at bounding box center [296, 348] width 38 height 22
type input "12"
type input "$1,020.00"
click at [735, 488] on div "add delivery fee add markup add discount Labour $0.00 Sub total $4,747.71 Margi…" at bounding box center [764, 627] width 1083 height 279
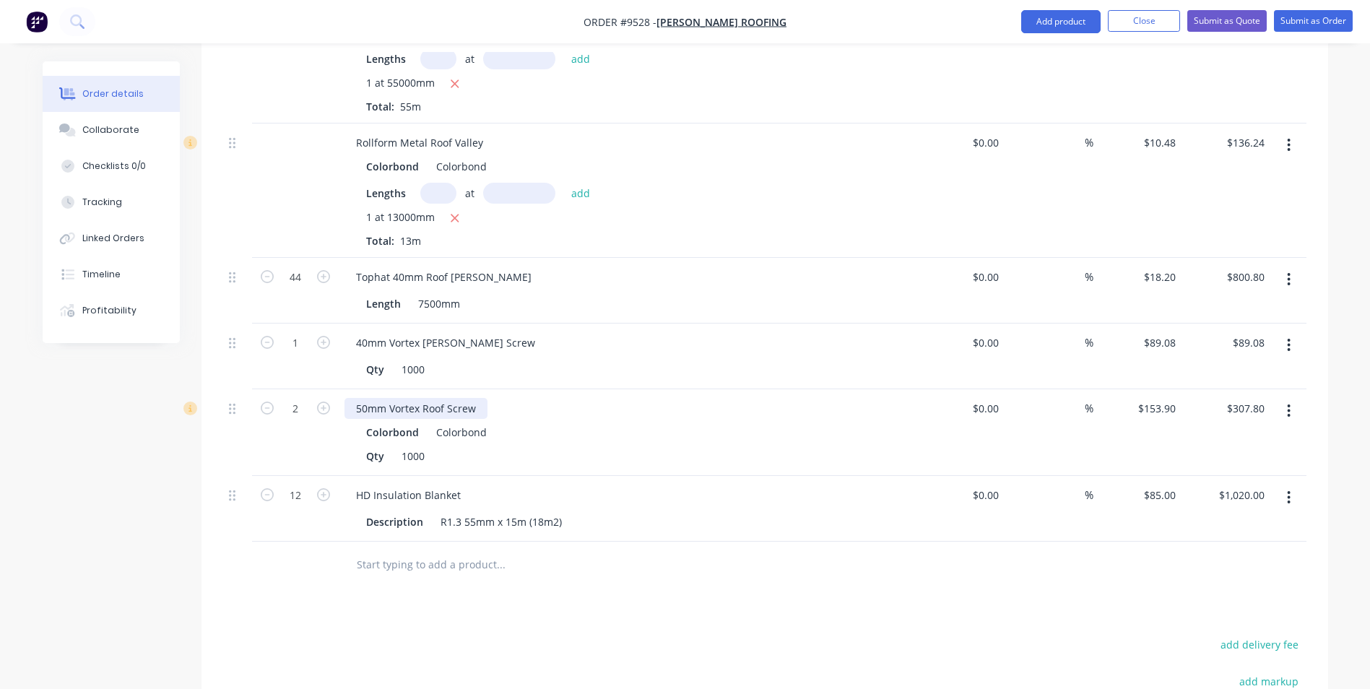
scroll to position [987, 0]
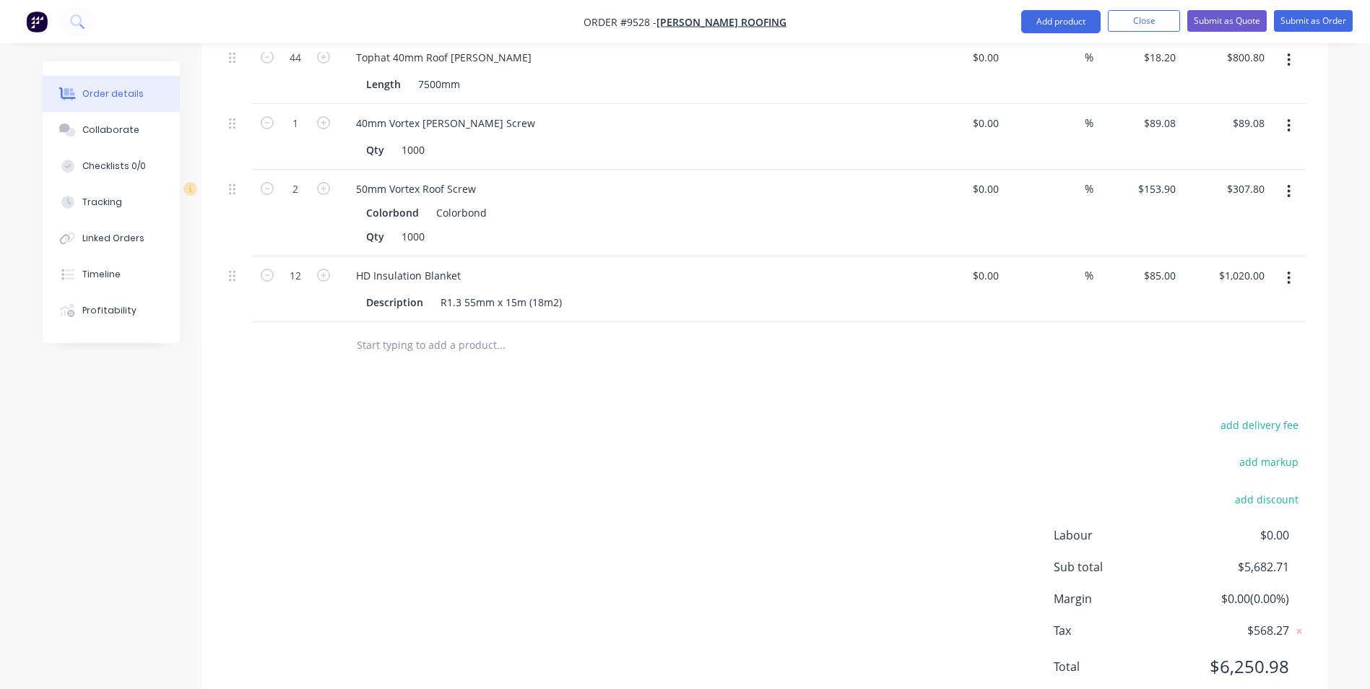
click at [393, 331] on input "text" at bounding box center [500, 345] width 289 height 29
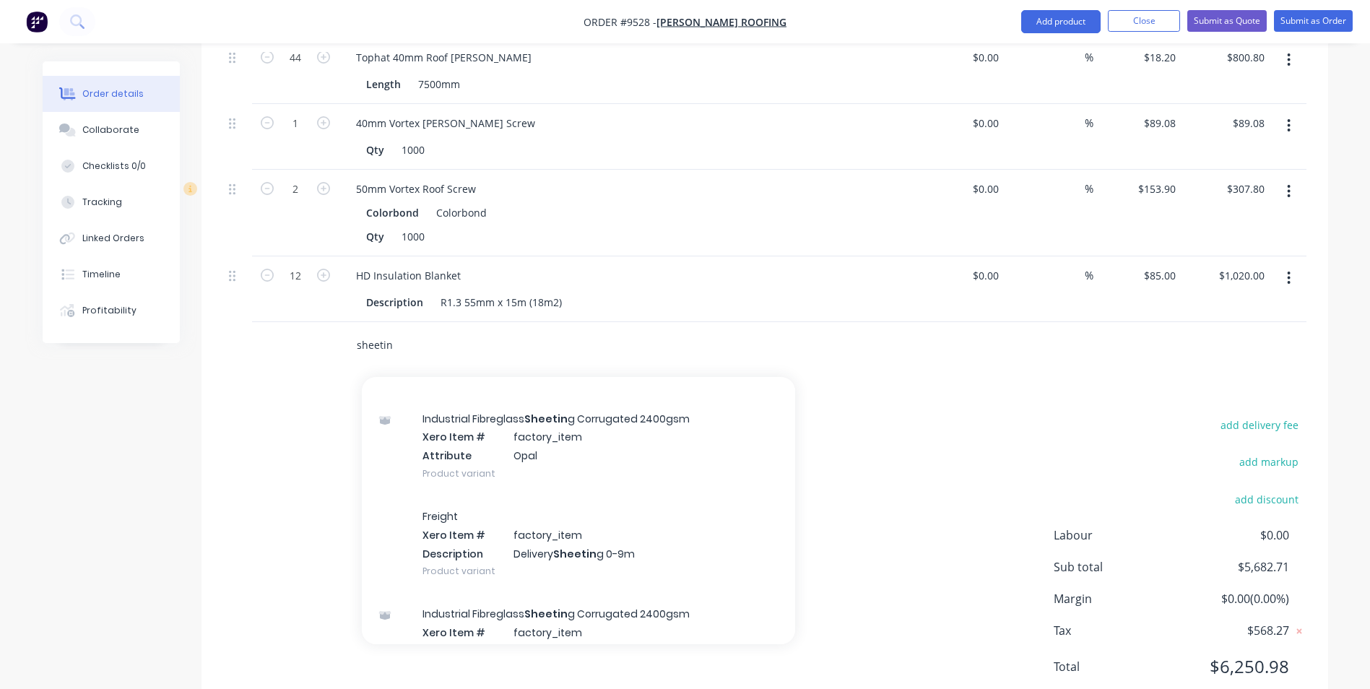
scroll to position [11, 0]
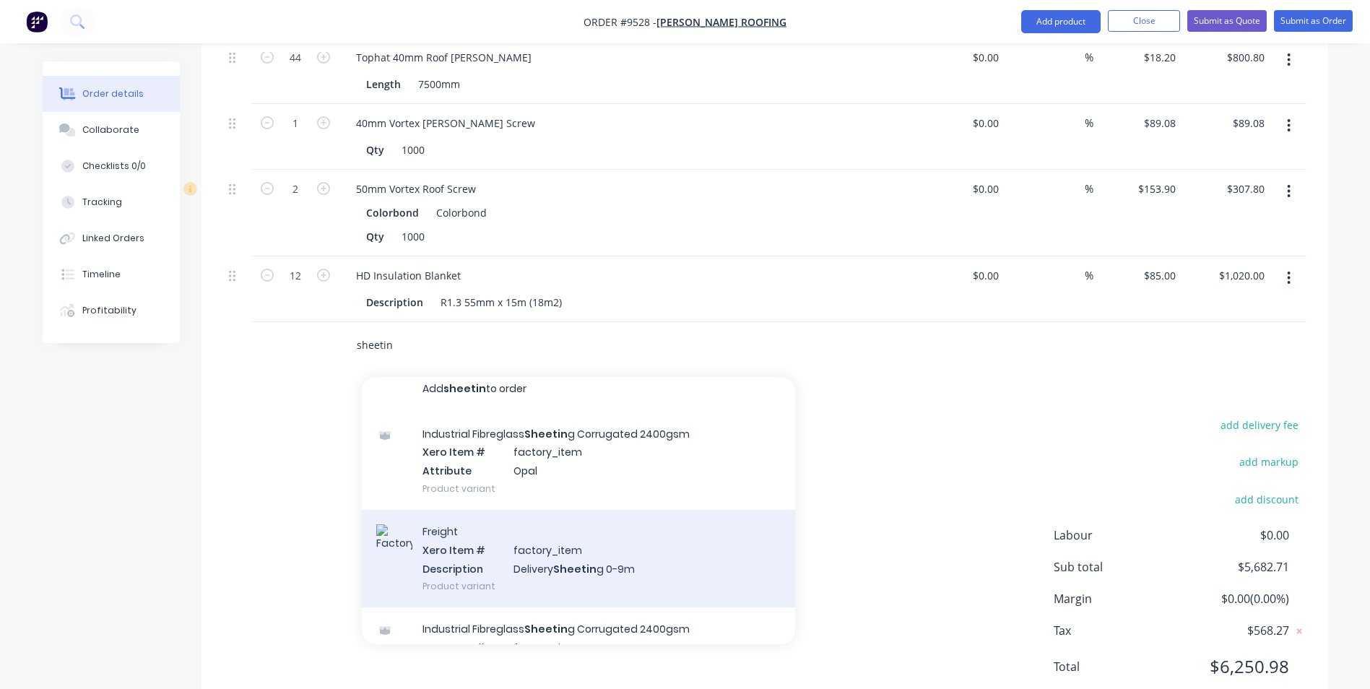
type input "sheetin"
click at [540, 512] on div "Freight Xero Item # factory_item Description Delivery Sheetin g 0-9m Product va…" at bounding box center [578, 559] width 433 height 98
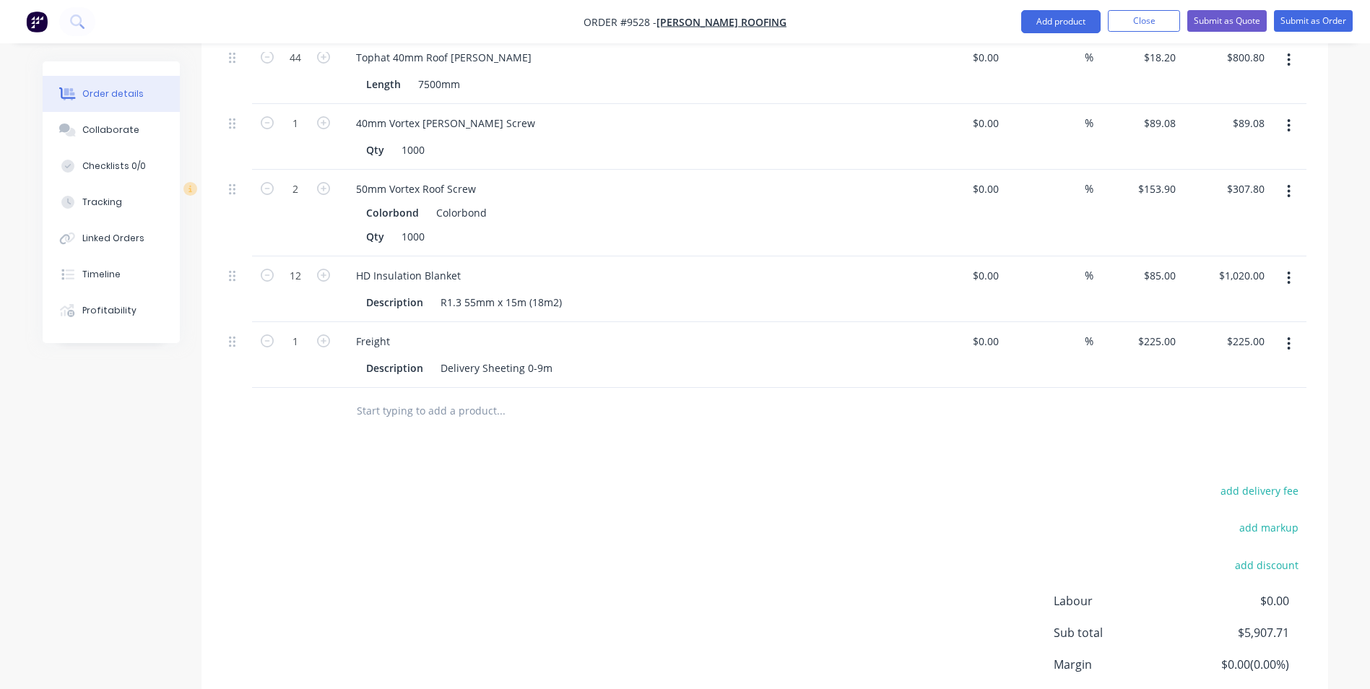
click at [425, 397] on input "text" at bounding box center [500, 411] width 289 height 29
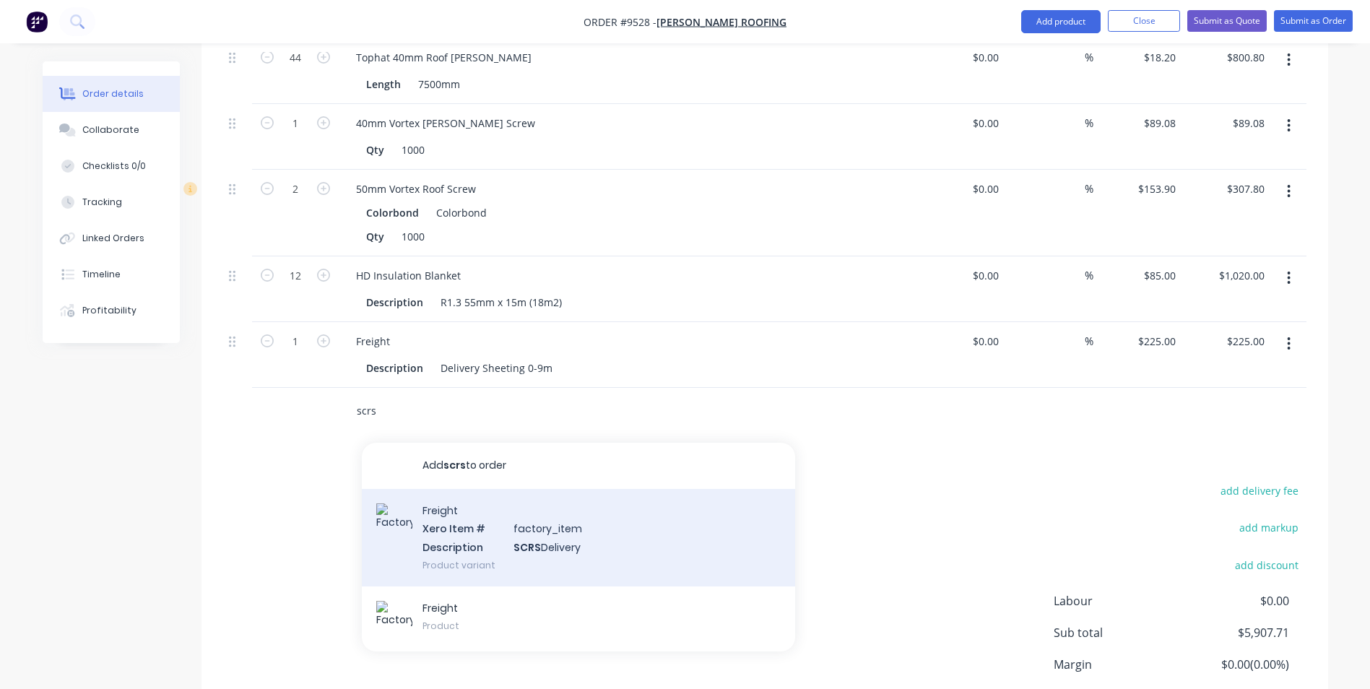
type input "scrs"
click at [488, 514] on div "Freight Xero Item # factory_item Description SCRS Delivery Product variant" at bounding box center [578, 538] width 433 height 98
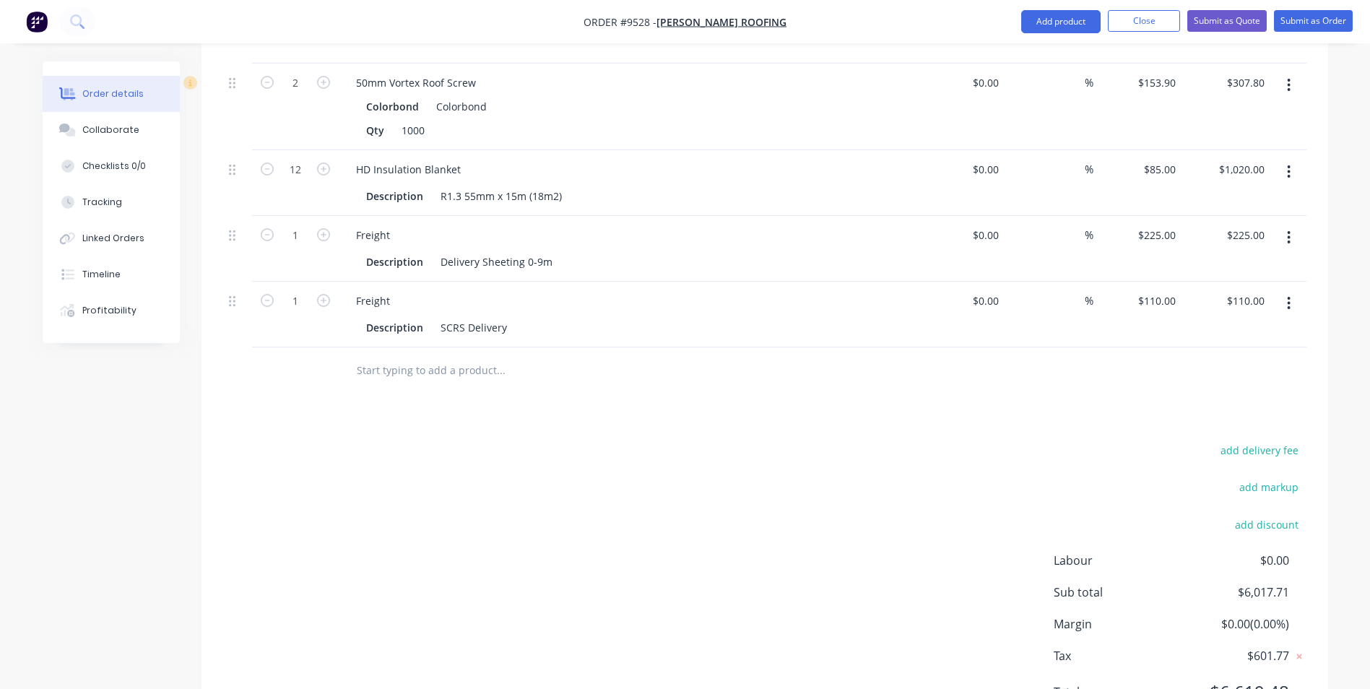
scroll to position [1126, 0]
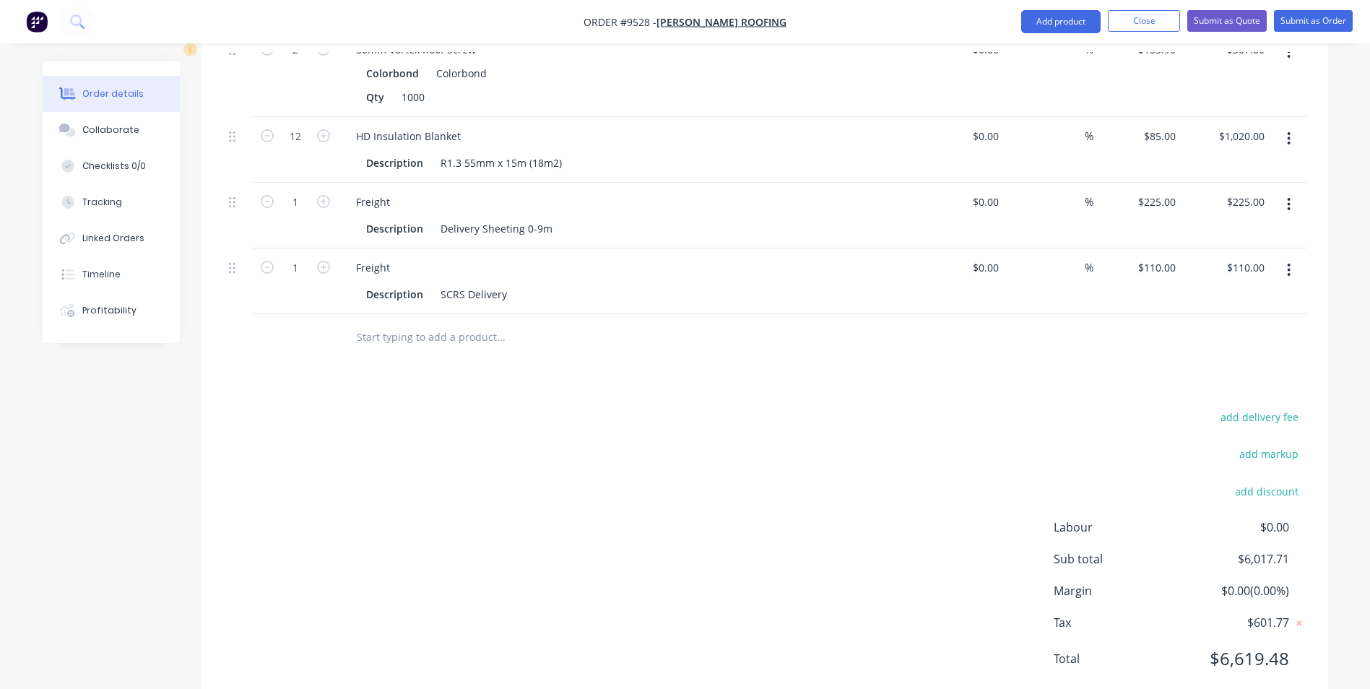
click at [437, 323] on input "text" at bounding box center [500, 337] width 289 height 29
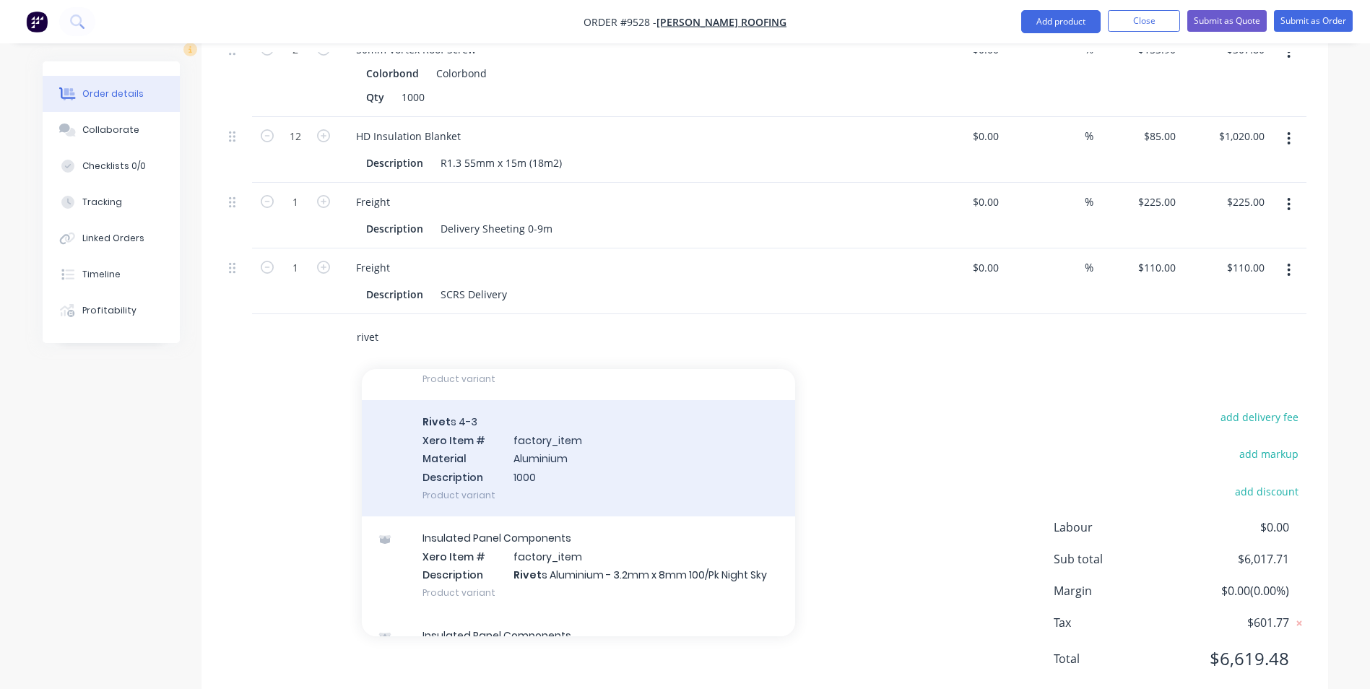
scroll to position [795, 0]
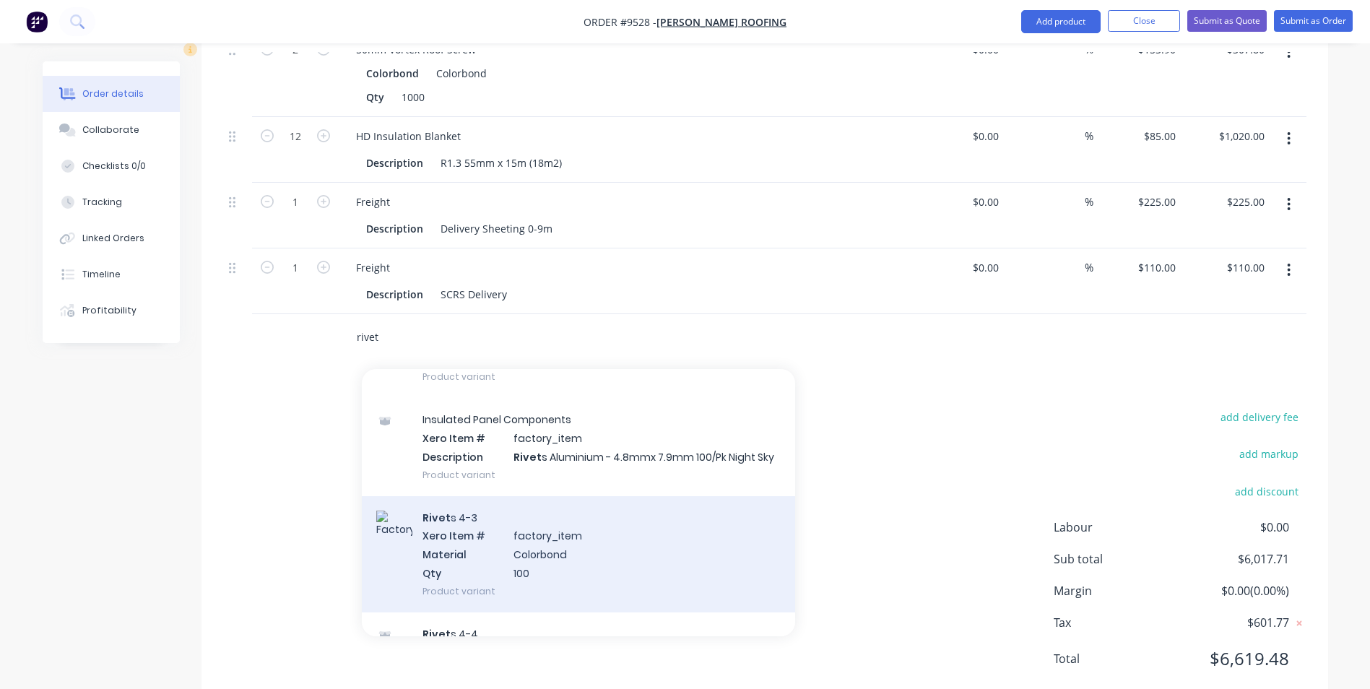
type input "rivet"
click at [529, 532] on div "Rivet s 4-3 Xero Item # factory_item Material Colorbond Qty 100 Product variant" at bounding box center [578, 554] width 433 height 116
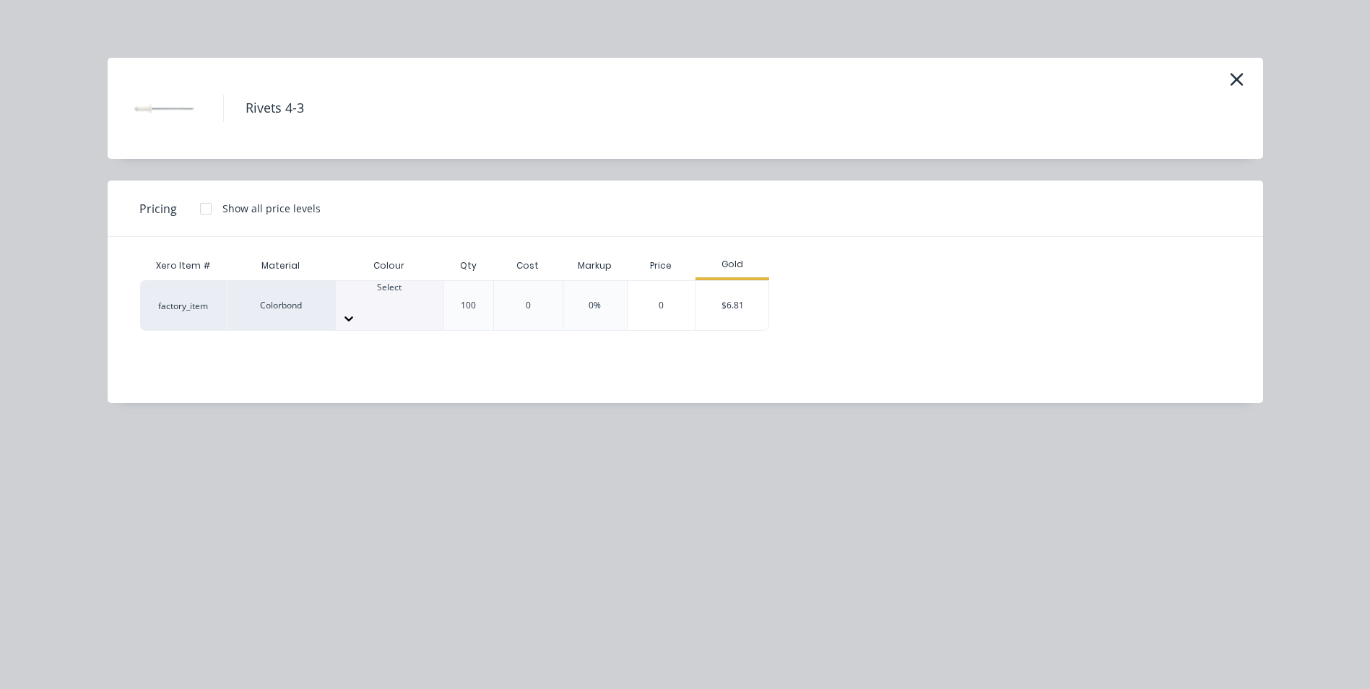
click at [397, 294] on div at bounding box center [390, 300] width 108 height 13
click at [742, 275] on div "Gold" at bounding box center [733, 265] width 74 height 29
click at [740, 290] on div "$6.81" at bounding box center [732, 305] width 72 height 49
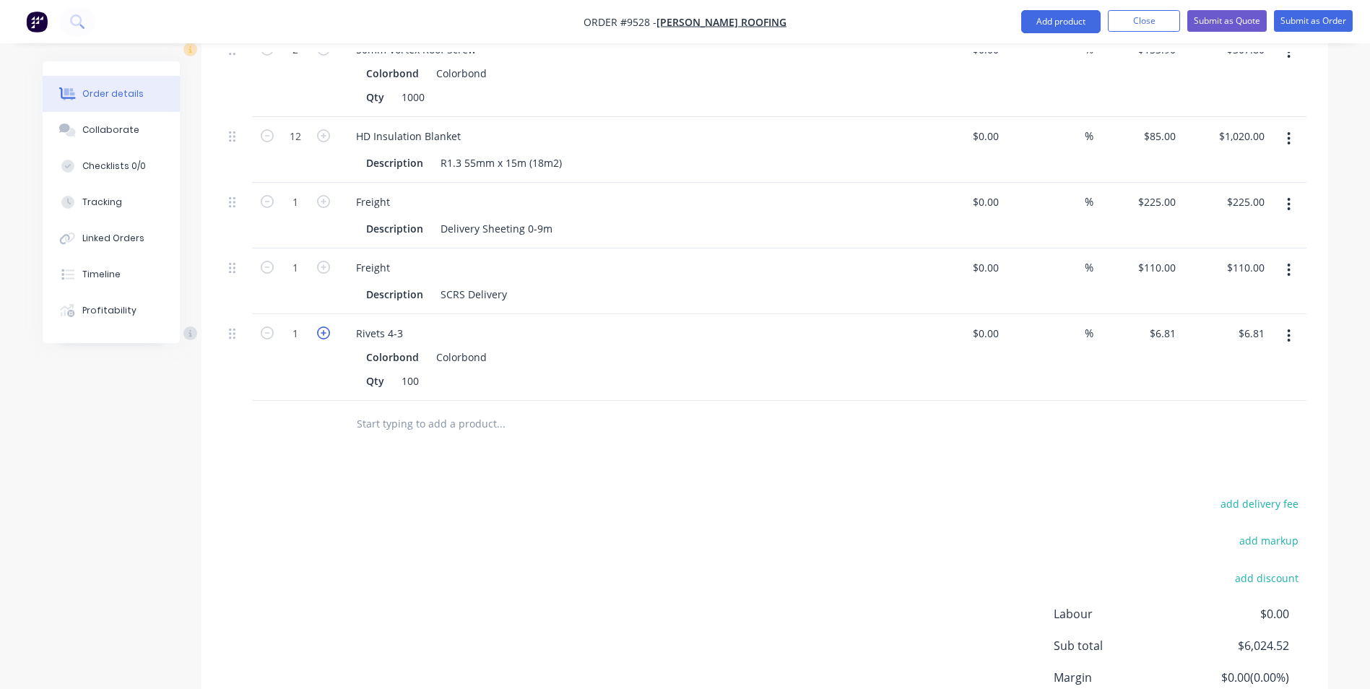
click at [329, 326] on icon "button" at bounding box center [323, 332] width 13 height 13
type input "2"
type input "$13.62"
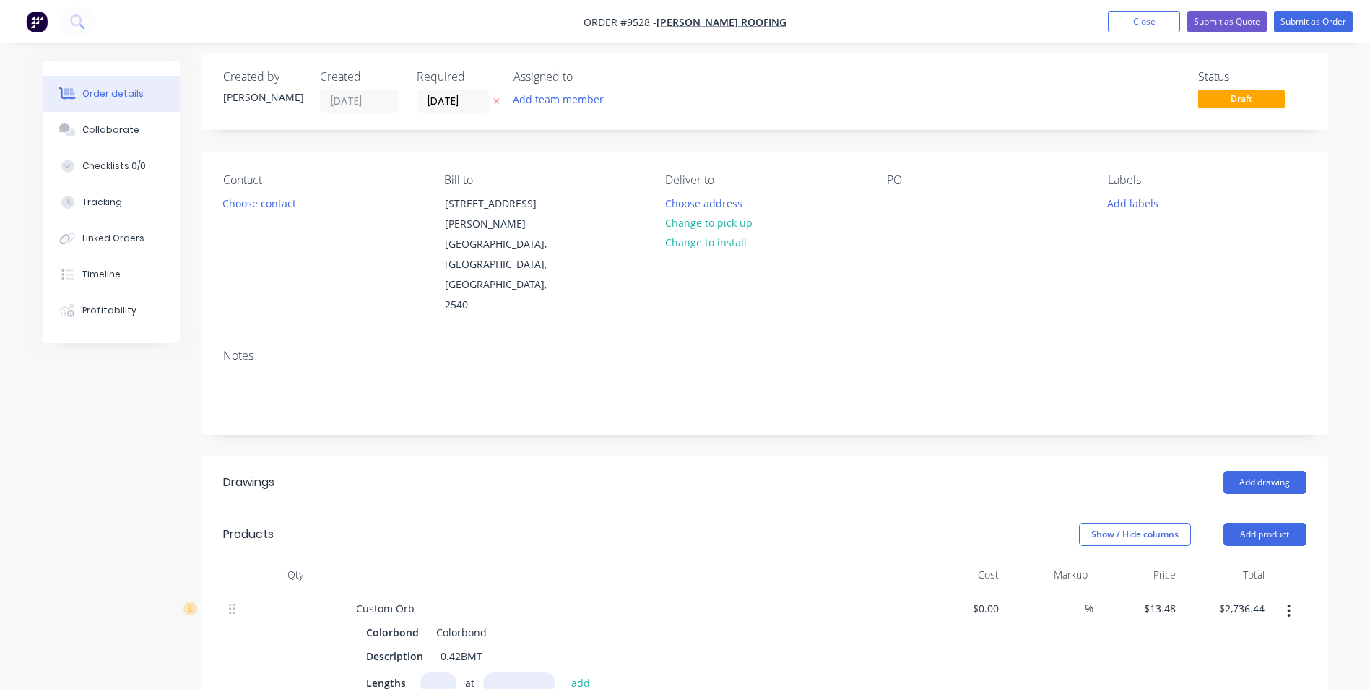
scroll to position [0, 0]
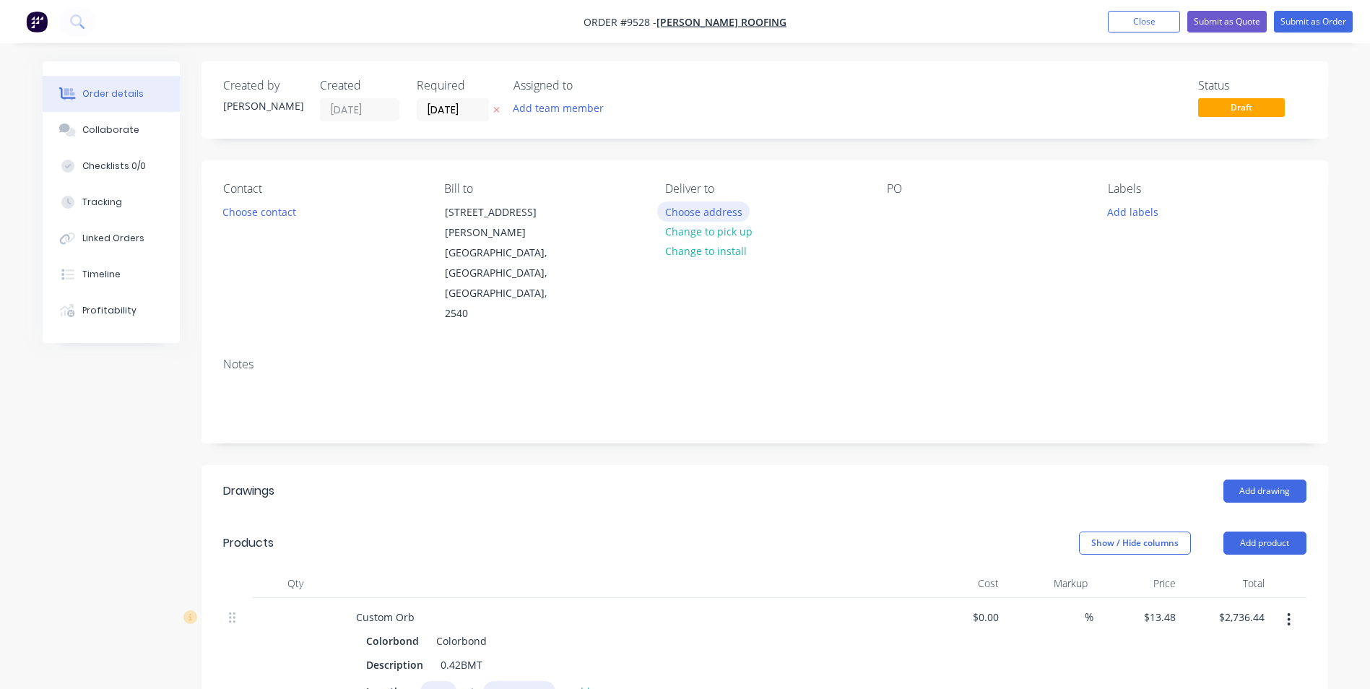
click at [683, 208] on button "Choose address" at bounding box center [703, 212] width 92 height 20
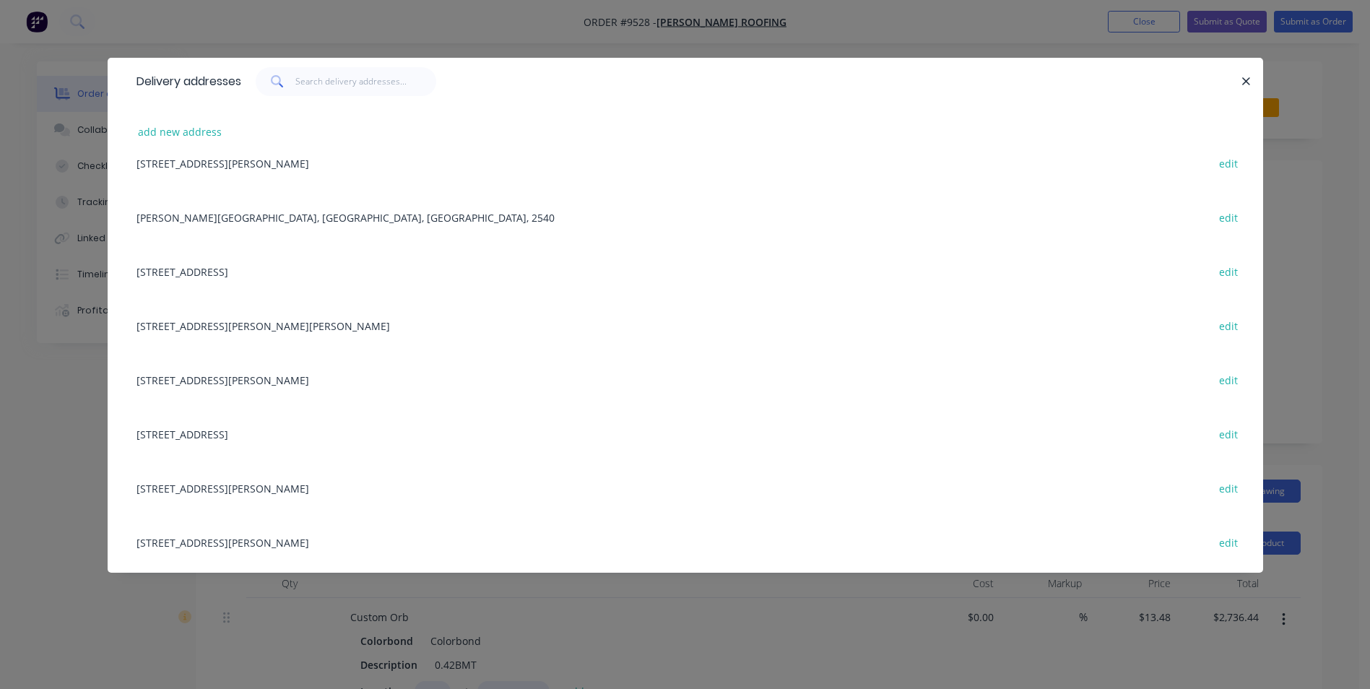
scroll to position [578, 0]
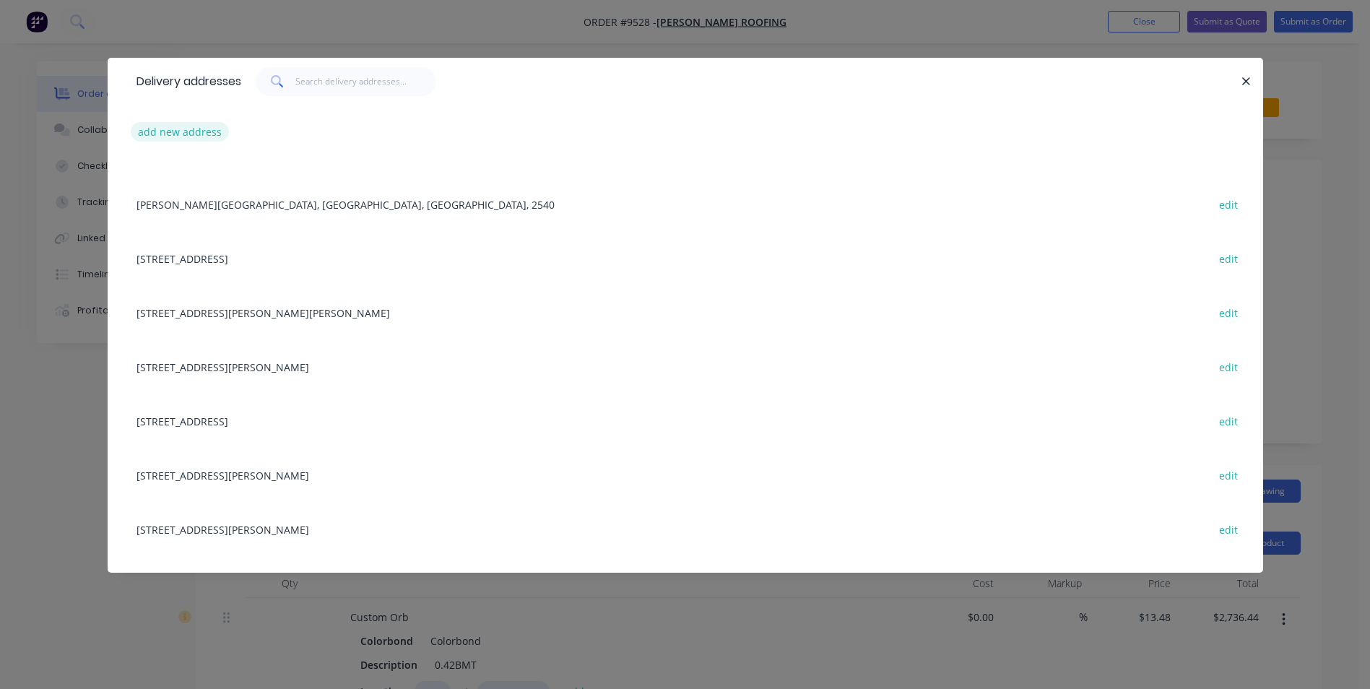
click at [189, 134] on button "add new address" at bounding box center [180, 132] width 99 height 20
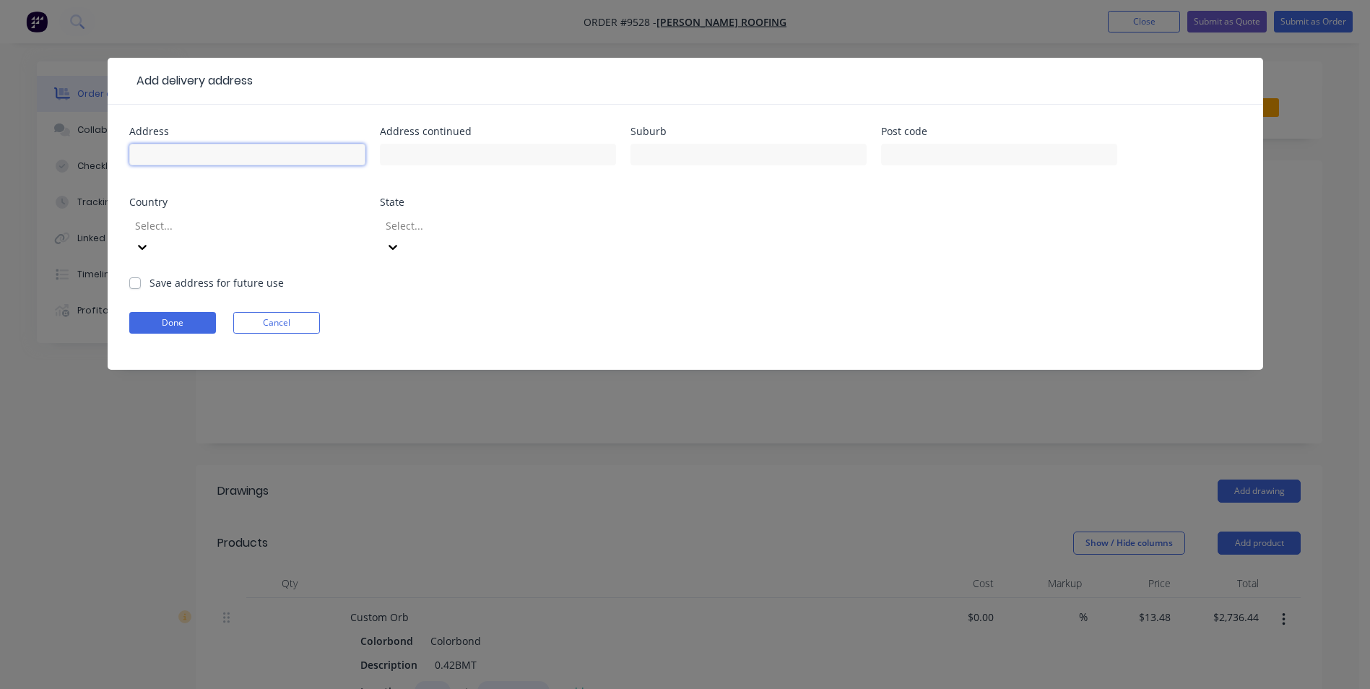
click at [224, 160] on input "text" at bounding box center [247, 155] width 236 height 22
type input "63 judith dr"
click at [714, 152] on input "text" at bounding box center [749, 155] width 236 height 22
type input "north nowra"
click at [899, 154] on input "text" at bounding box center [999, 155] width 236 height 22
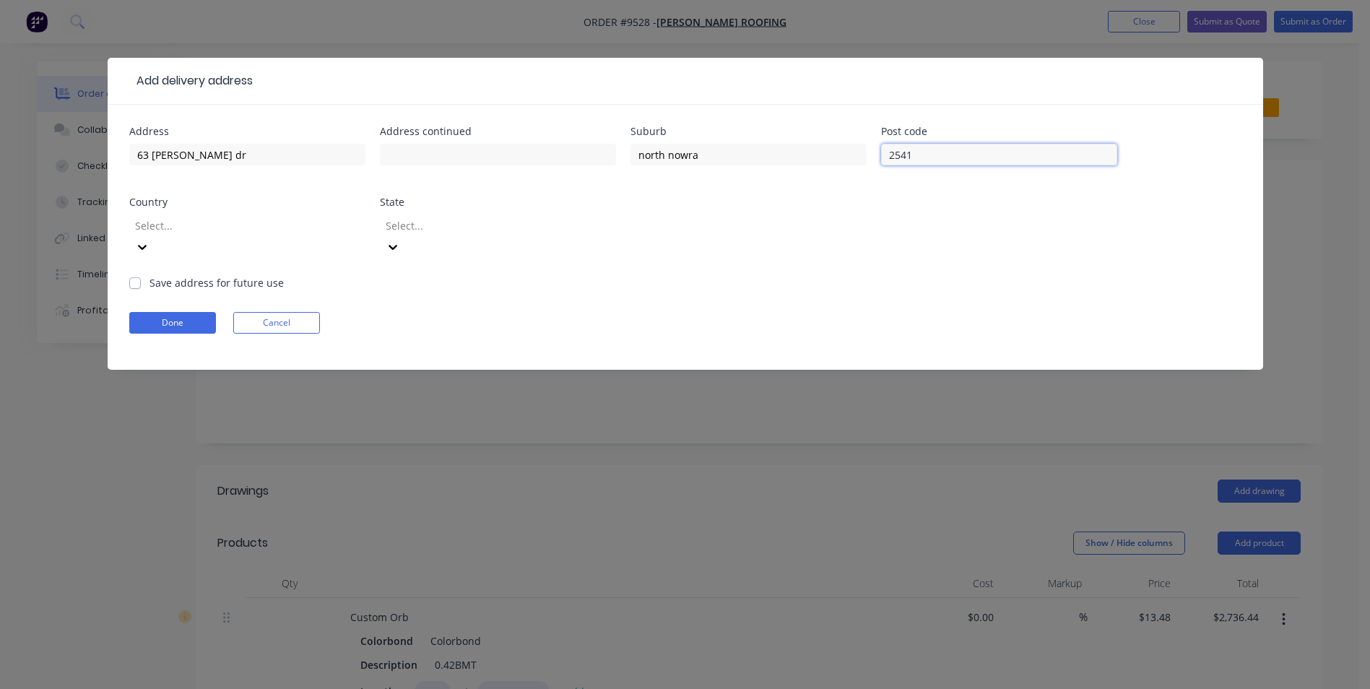
type input "2541"
click at [274, 233] on div at bounding box center [238, 226] width 208 height 18
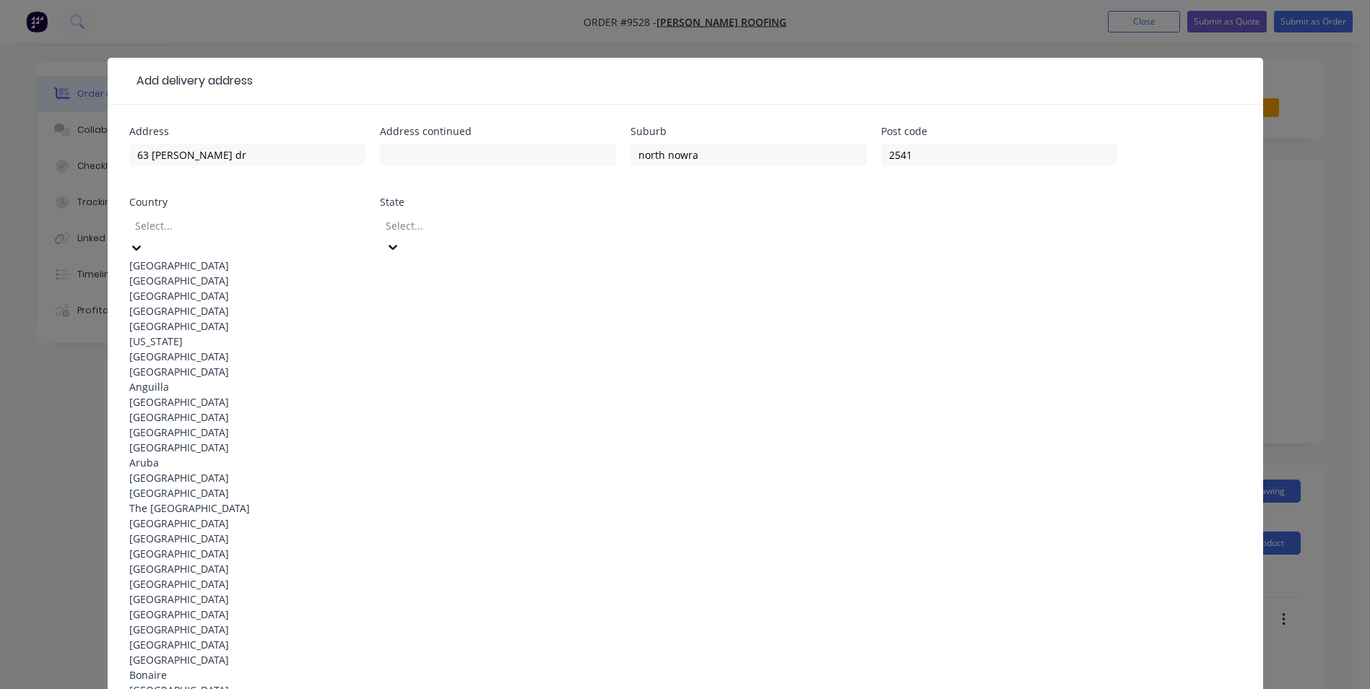
click at [242, 261] on div "Australia" at bounding box center [247, 265] width 236 height 15
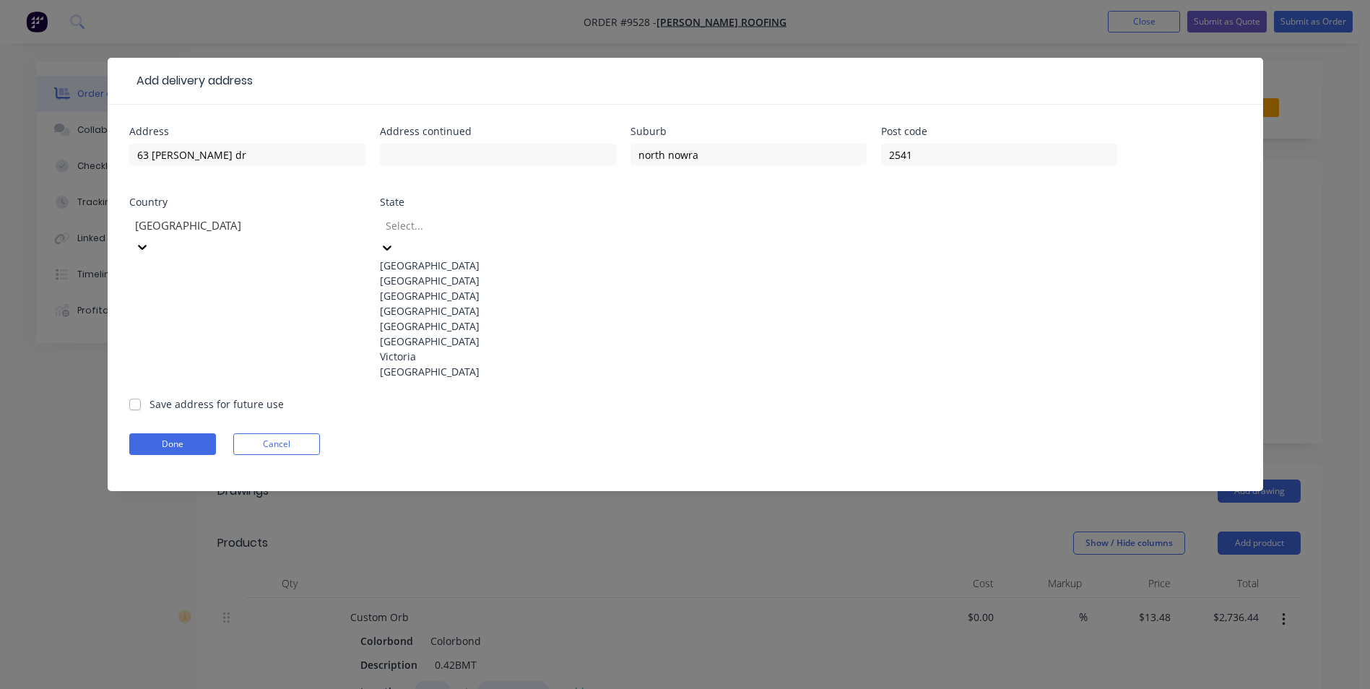
click at [423, 226] on div at bounding box center [488, 226] width 208 height 18
click at [423, 281] on div "New South Wales" at bounding box center [498, 280] width 236 height 15
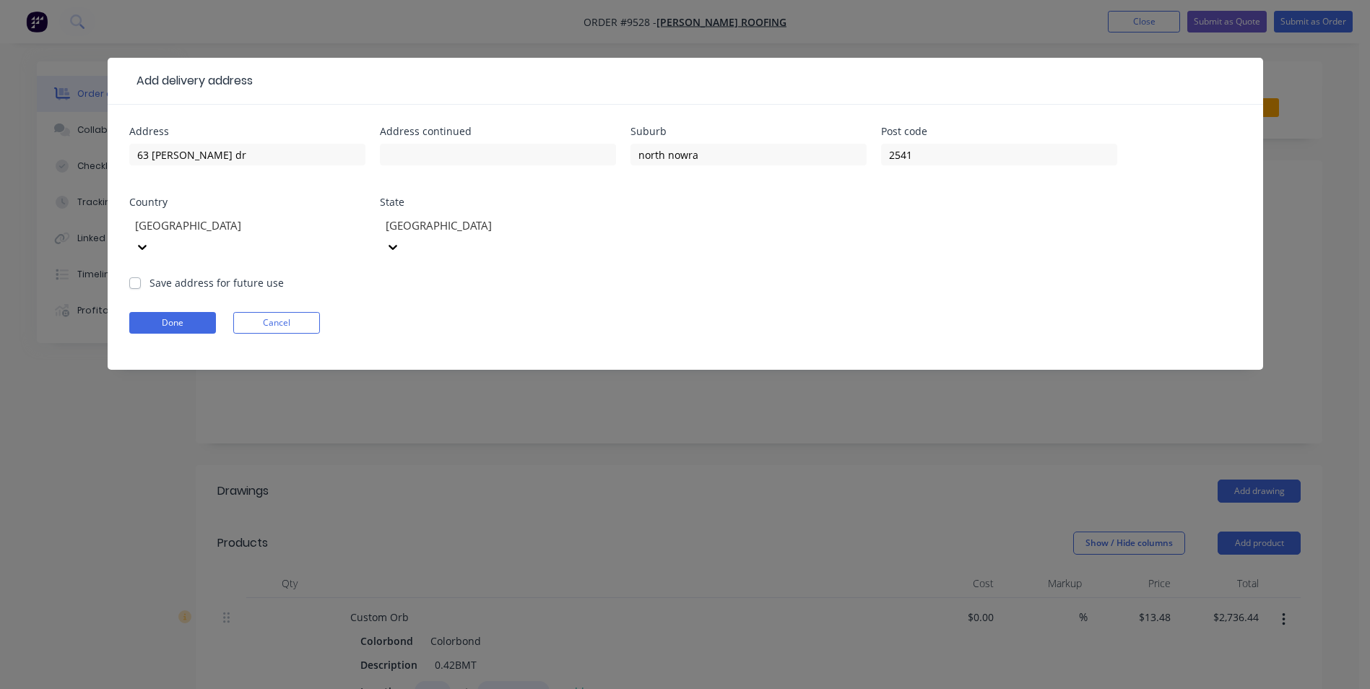
click at [150, 275] on label "Save address for future use" at bounding box center [217, 282] width 134 height 15
click at [136, 275] on input "Save address for future use" at bounding box center [135, 282] width 12 height 14
checkbox input "true"
click at [159, 312] on button "Done" at bounding box center [172, 323] width 87 height 22
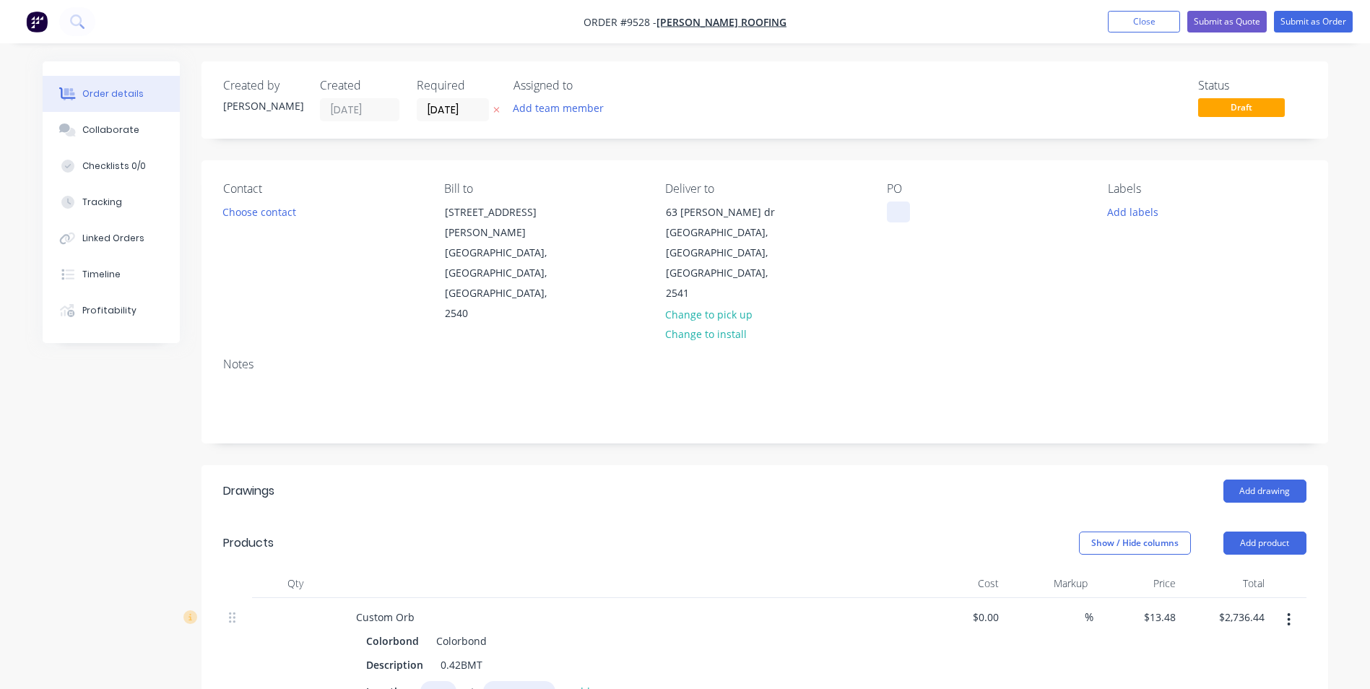
click at [890, 208] on div at bounding box center [898, 212] width 23 height 21
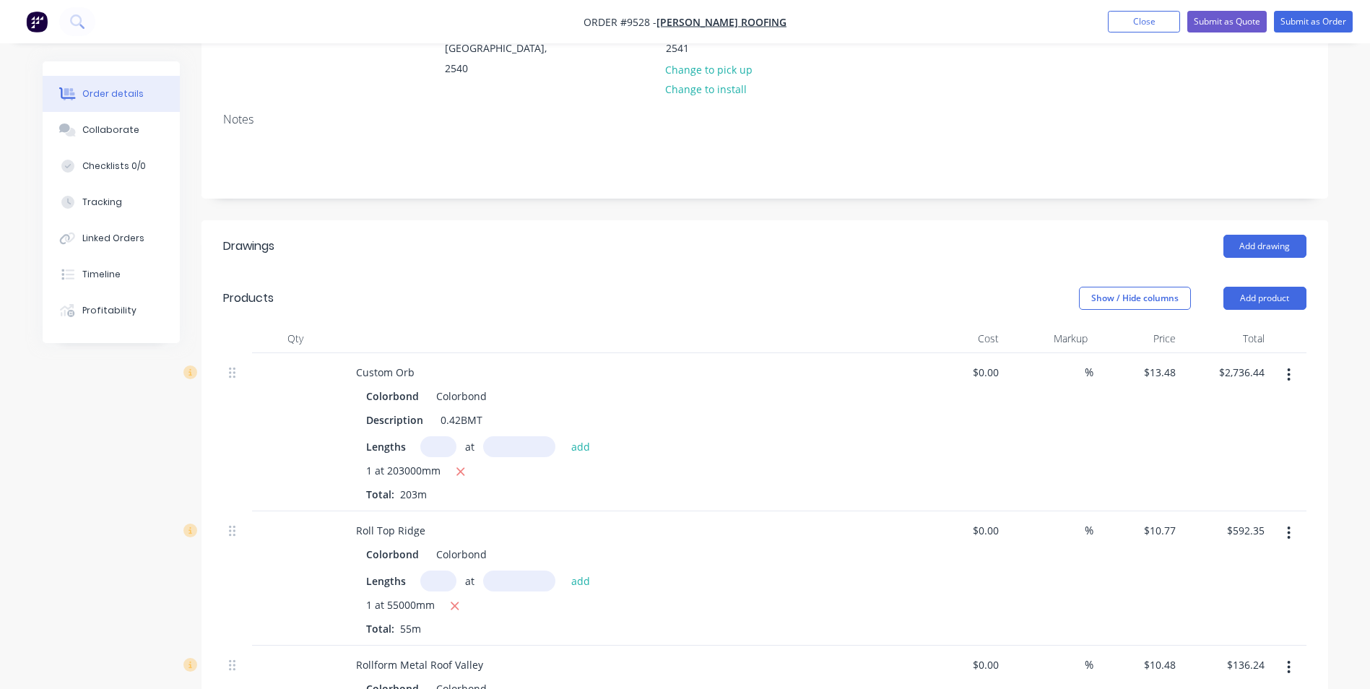
scroll to position [0, 0]
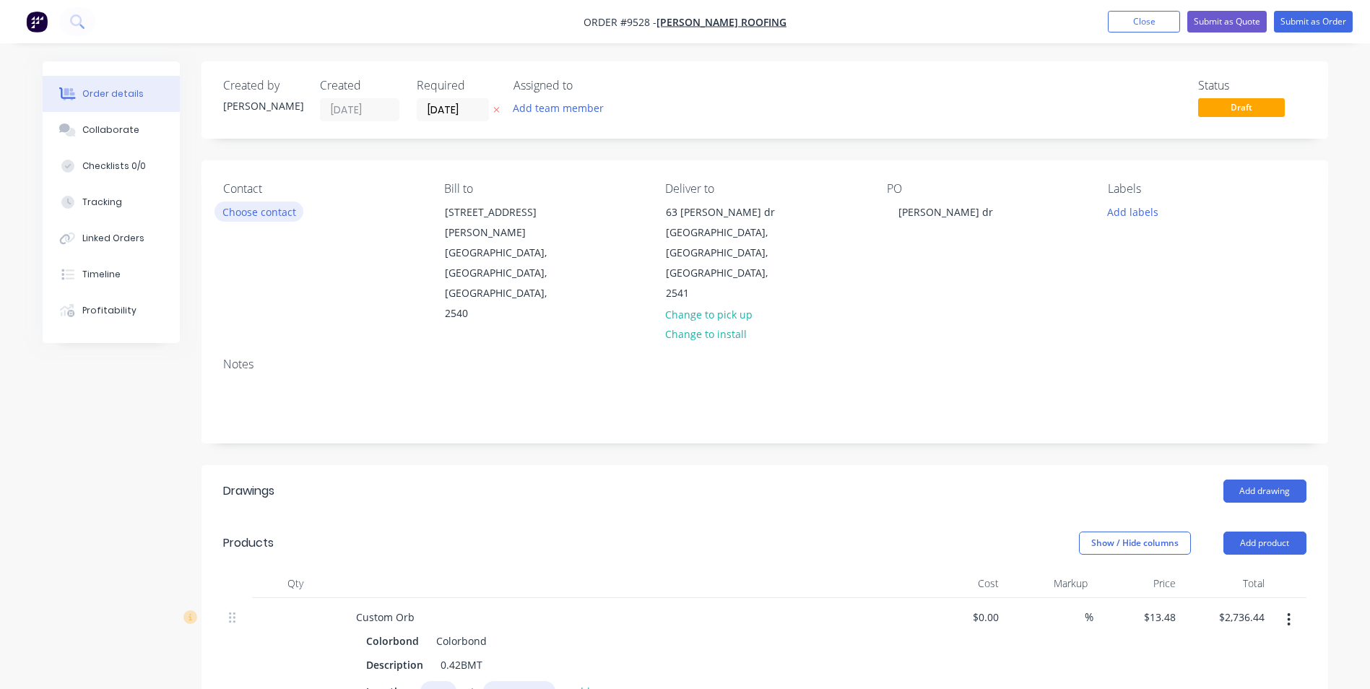
click at [229, 215] on button "Choose contact" at bounding box center [259, 212] width 89 height 20
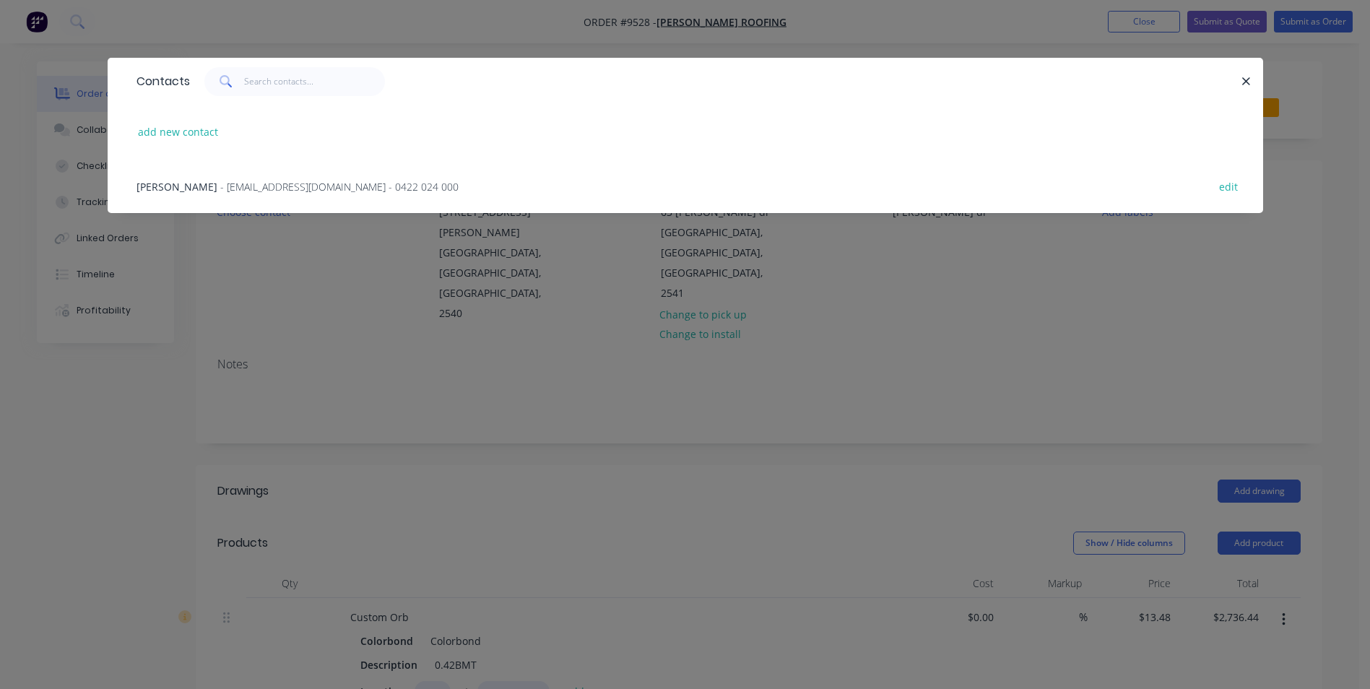
click at [246, 186] on span "- parny81@hotmail.com - 0422 024 000" at bounding box center [339, 187] width 238 height 14
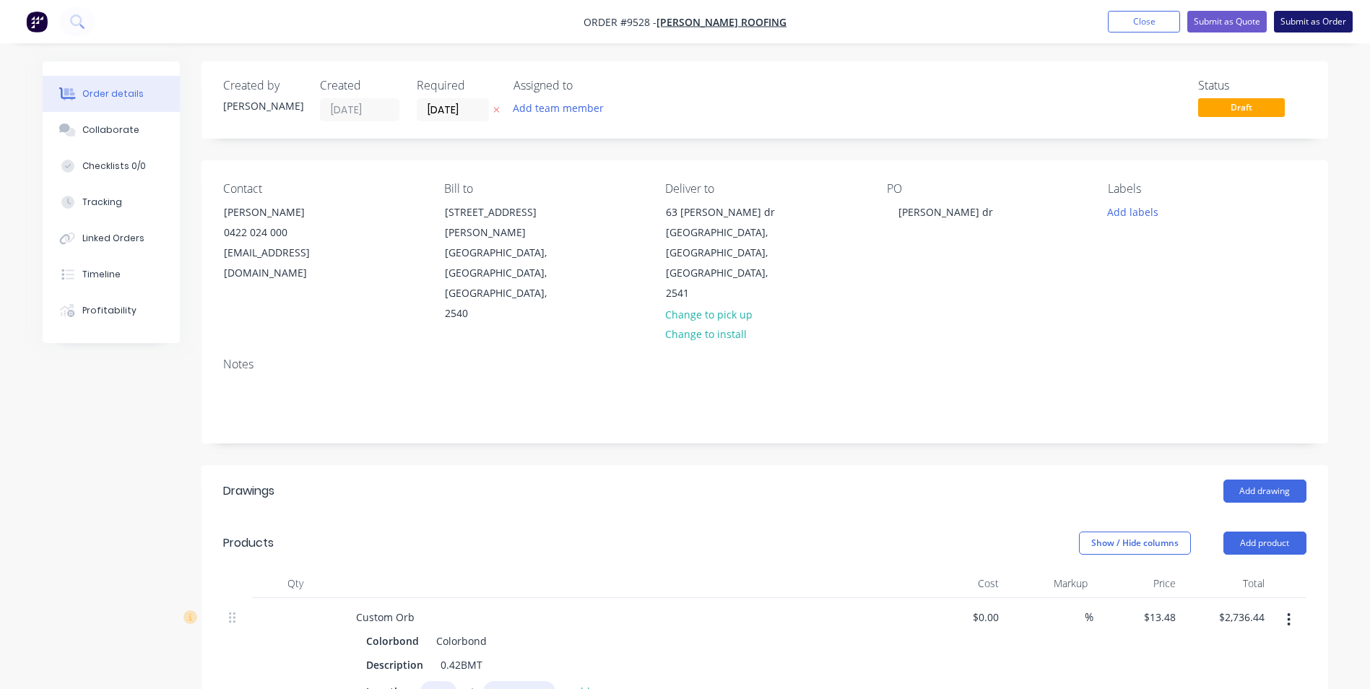
click at [1316, 27] on button "Submit as Order" at bounding box center [1313, 22] width 79 height 22
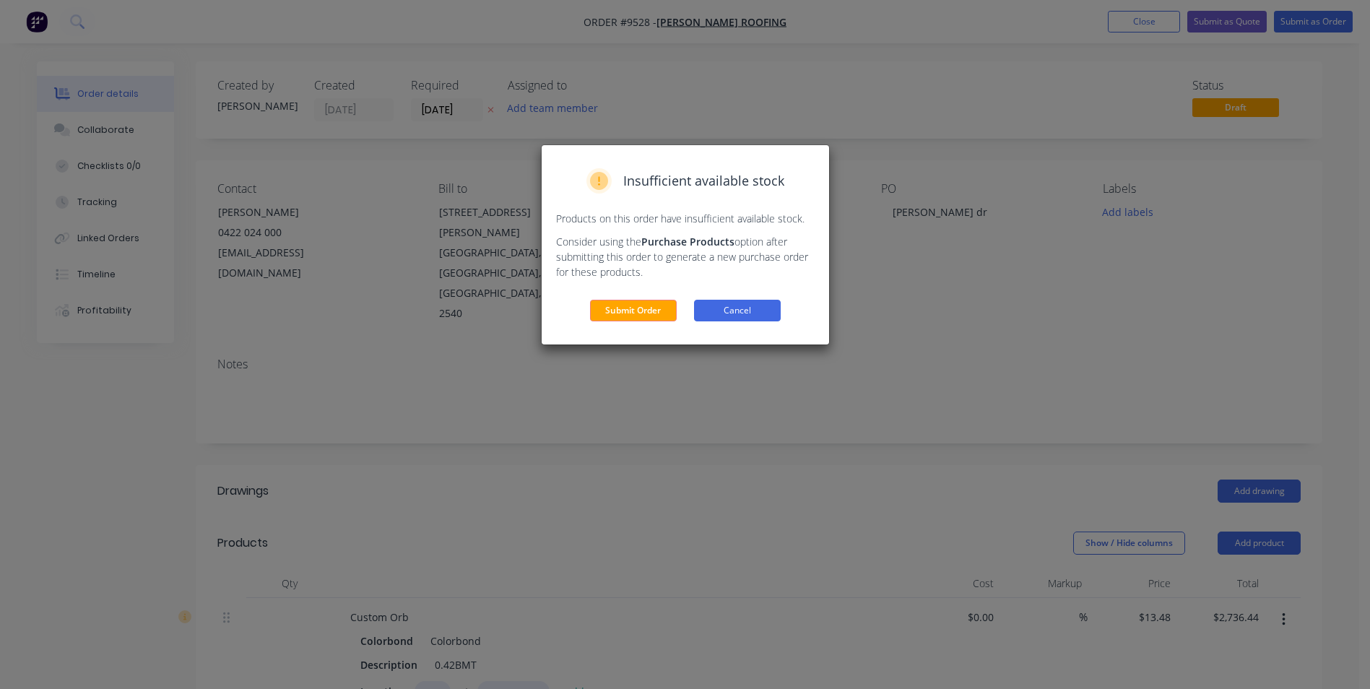
click at [747, 311] on button "Cancel" at bounding box center [737, 311] width 87 height 22
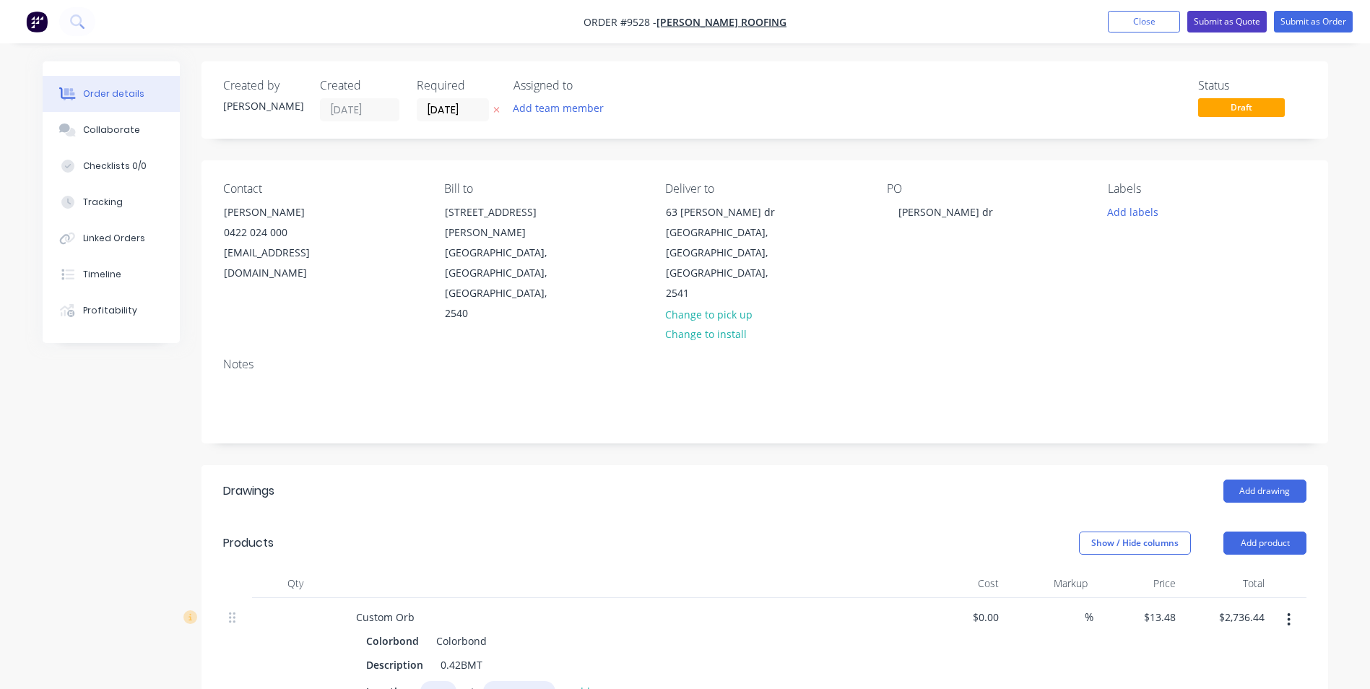
click at [1243, 30] on button "Submit as Quote" at bounding box center [1226, 22] width 79 height 22
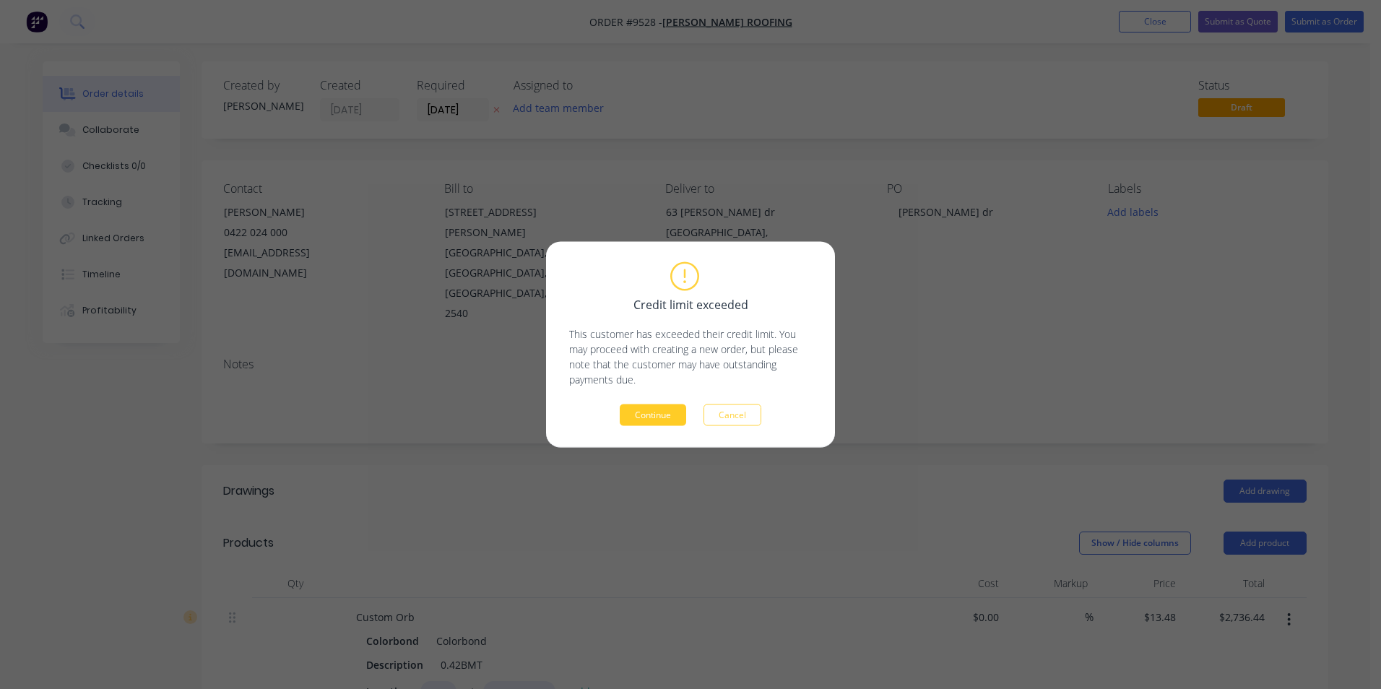
click at [660, 422] on button "Continue" at bounding box center [653, 415] width 66 height 22
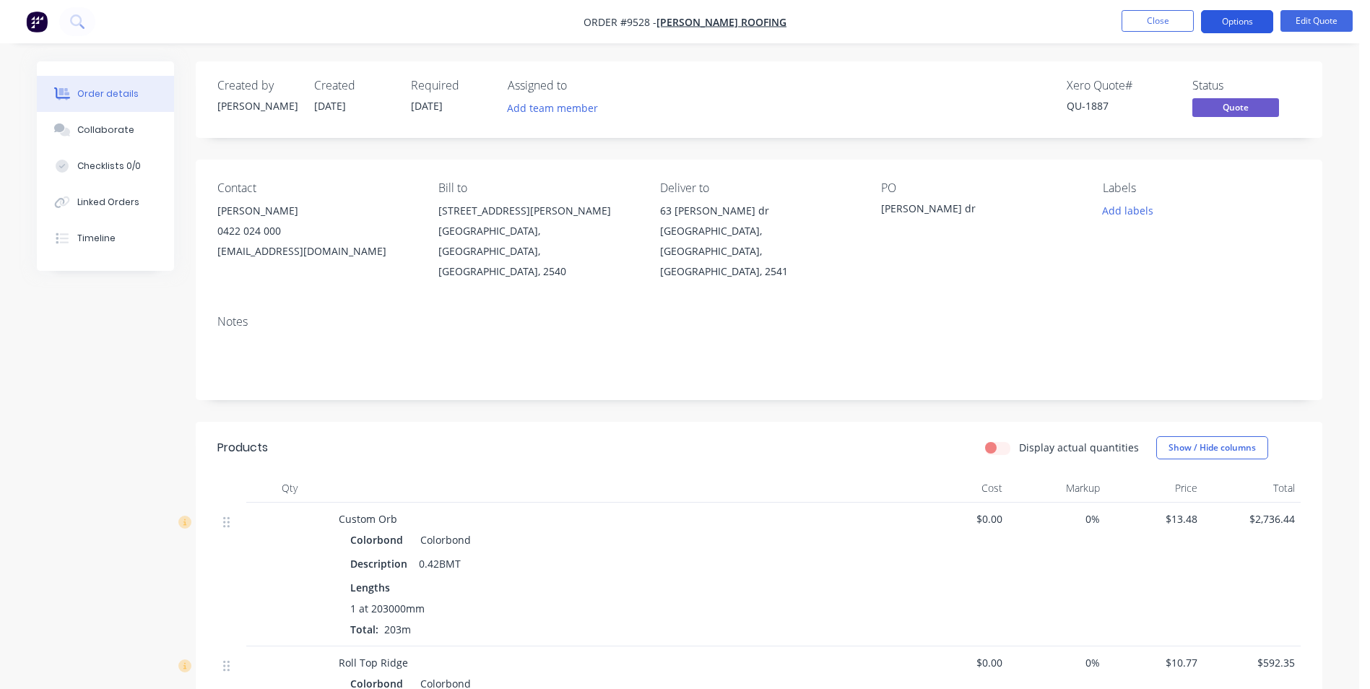
click at [1247, 14] on button "Options" at bounding box center [1237, 21] width 72 height 23
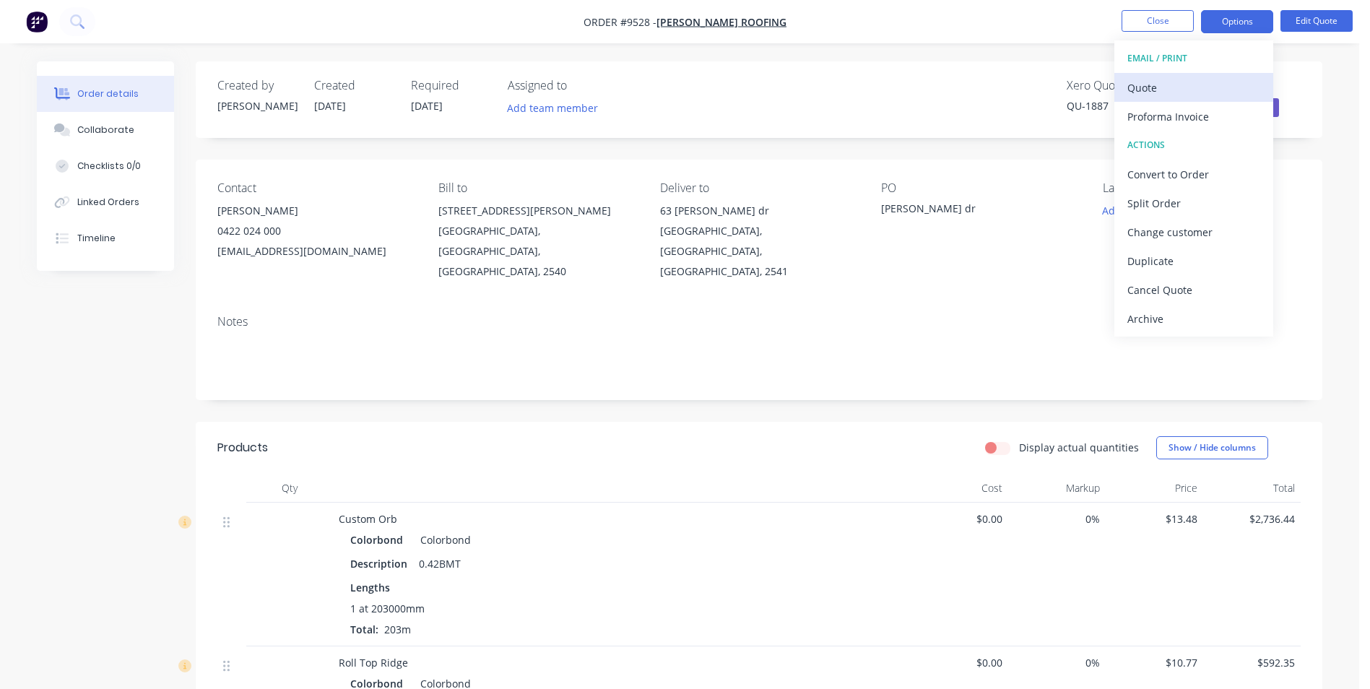
click at [1174, 82] on div "Quote" at bounding box center [1194, 87] width 133 height 21
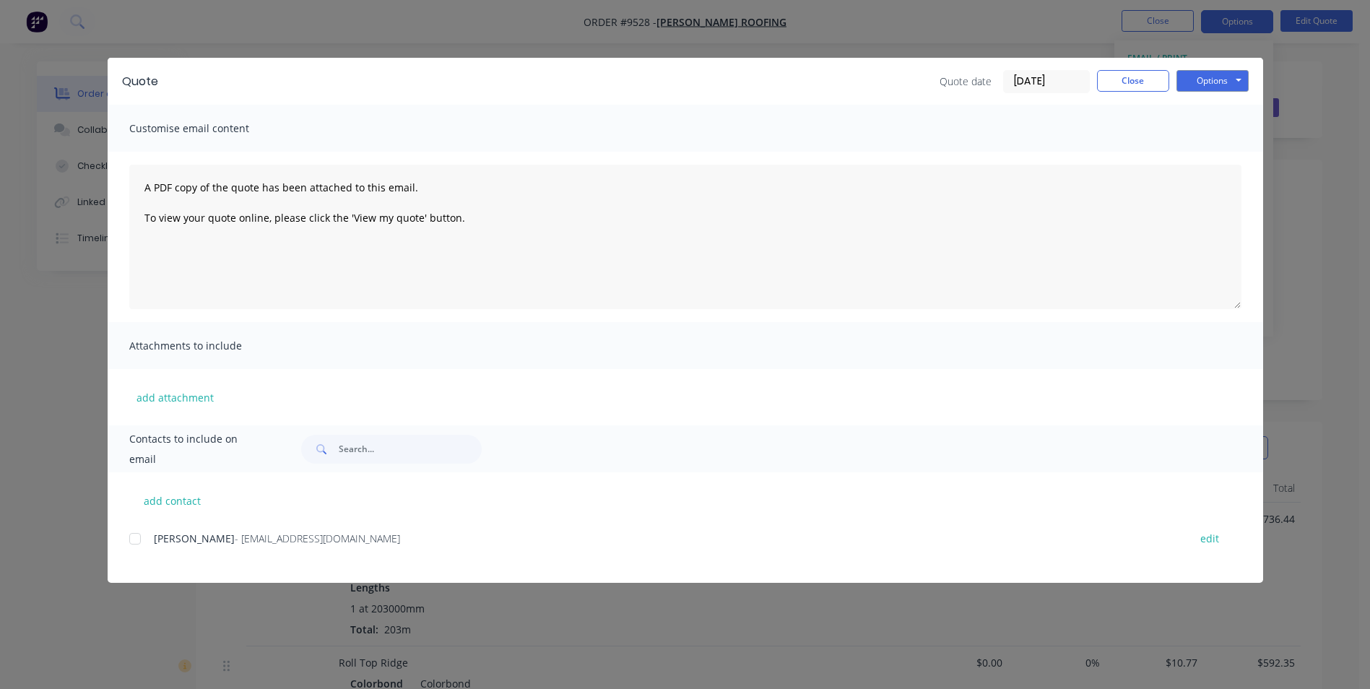
click at [139, 539] on div at bounding box center [135, 538] width 29 height 29
click at [1245, 87] on button "Options" at bounding box center [1213, 81] width 72 height 22
click at [1223, 150] on button "Email" at bounding box center [1223, 154] width 92 height 24
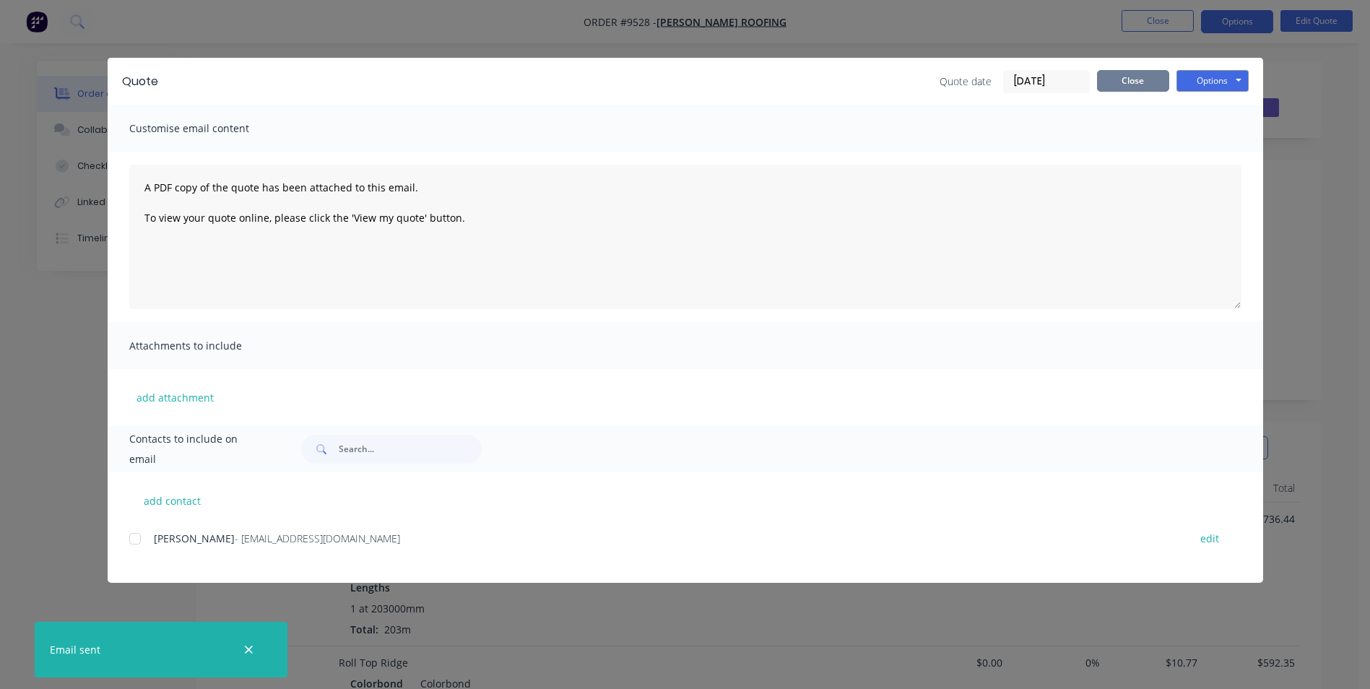
click at [1119, 82] on button "Close" at bounding box center [1133, 81] width 72 height 22
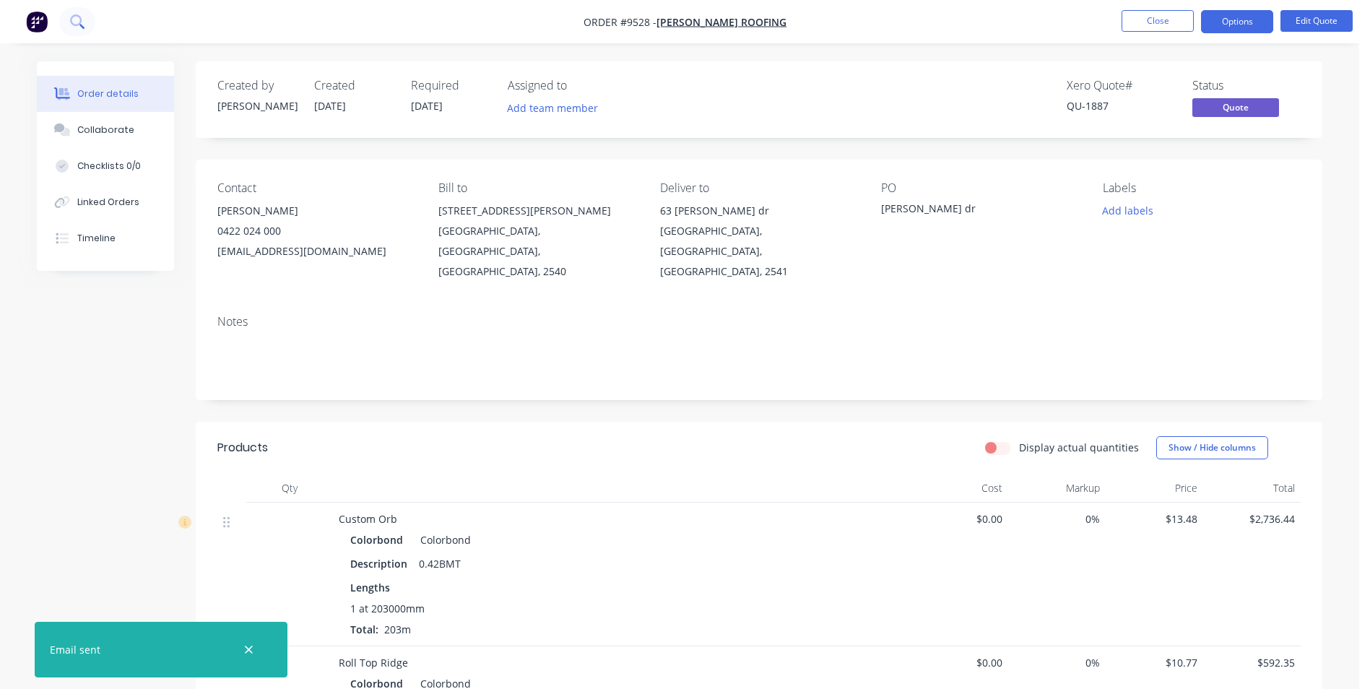
click at [73, 24] on icon at bounding box center [76, 20] width 12 height 12
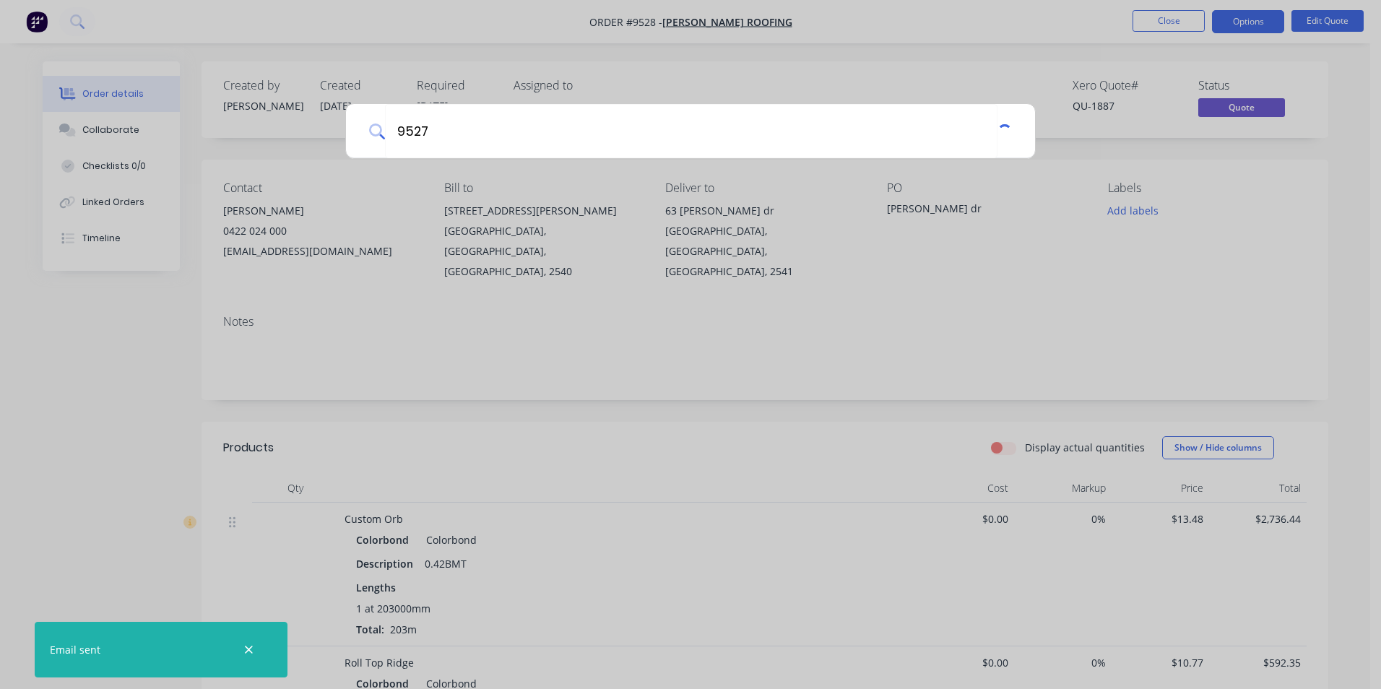
type input "9527"
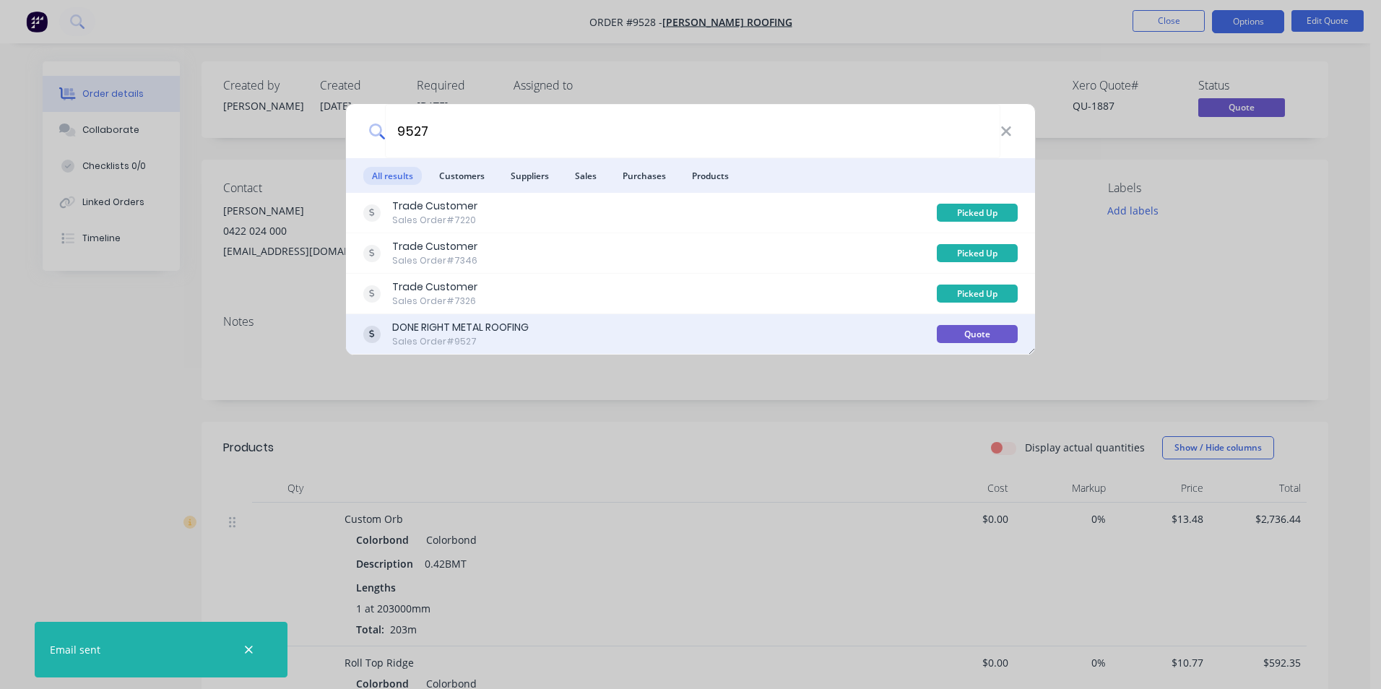
click at [587, 330] on div "DONE RIGHT METAL ROOFING Sales Order #9527" at bounding box center [650, 334] width 574 height 28
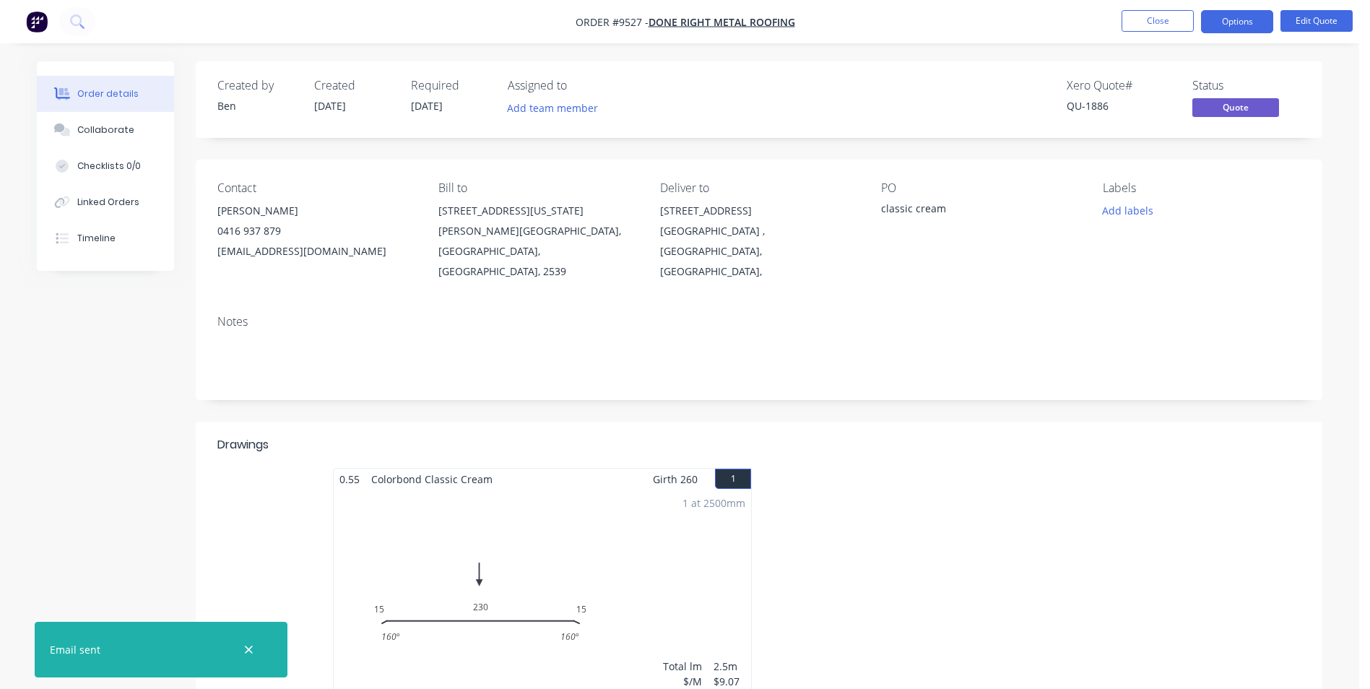
click at [440, 103] on span "[DATE]" at bounding box center [427, 106] width 32 height 14
click at [1278, 19] on ul "Close Options Edit Quote" at bounding box center [1237, 21] width 266 height 23
click at [1299, 17] on button "Edit Quote" at bounding box center [1317, 21] width 72 height 22
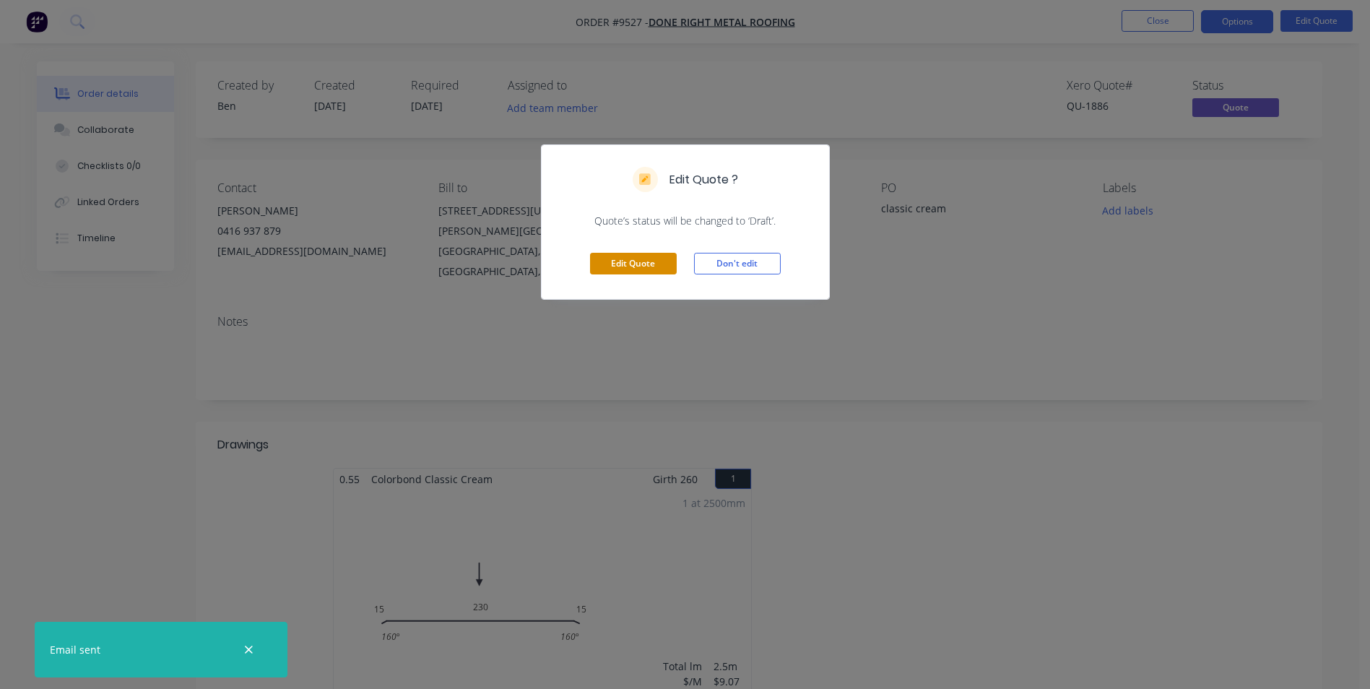
click at [651, 258] on button "Edit Quote" at bounding box center [633, 264] width 87 height 22
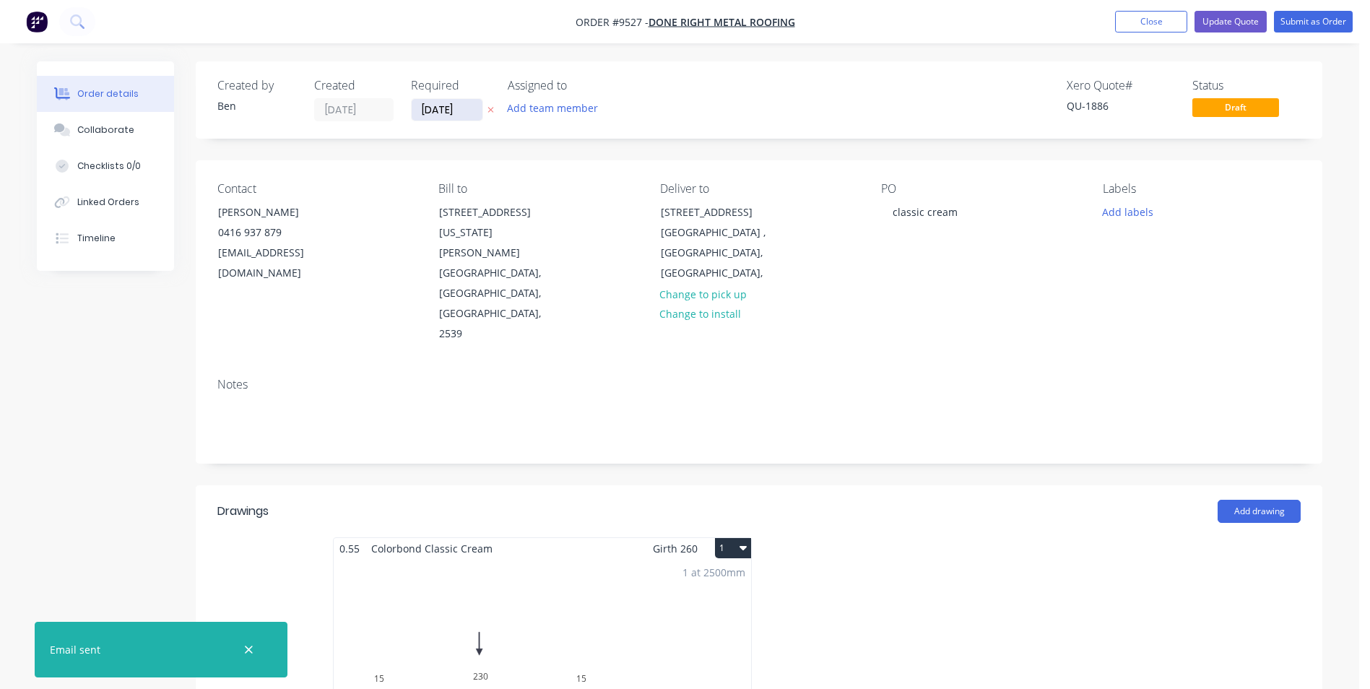
click at [456, 112] on input "[DATE]" at bounding box center [447, 110] width 71 height 22
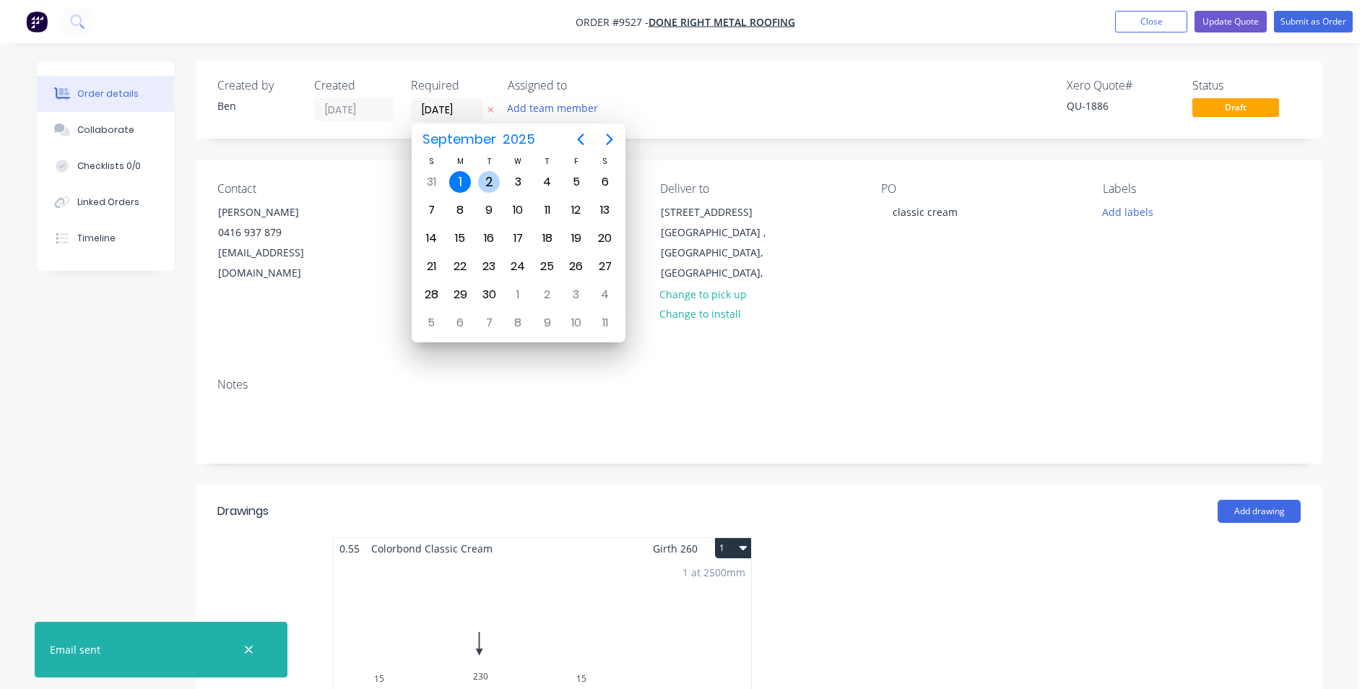
click at [487, 181] on div "2" at bounding box center [489, 182] width 22 height 22
type input "[DATE]"
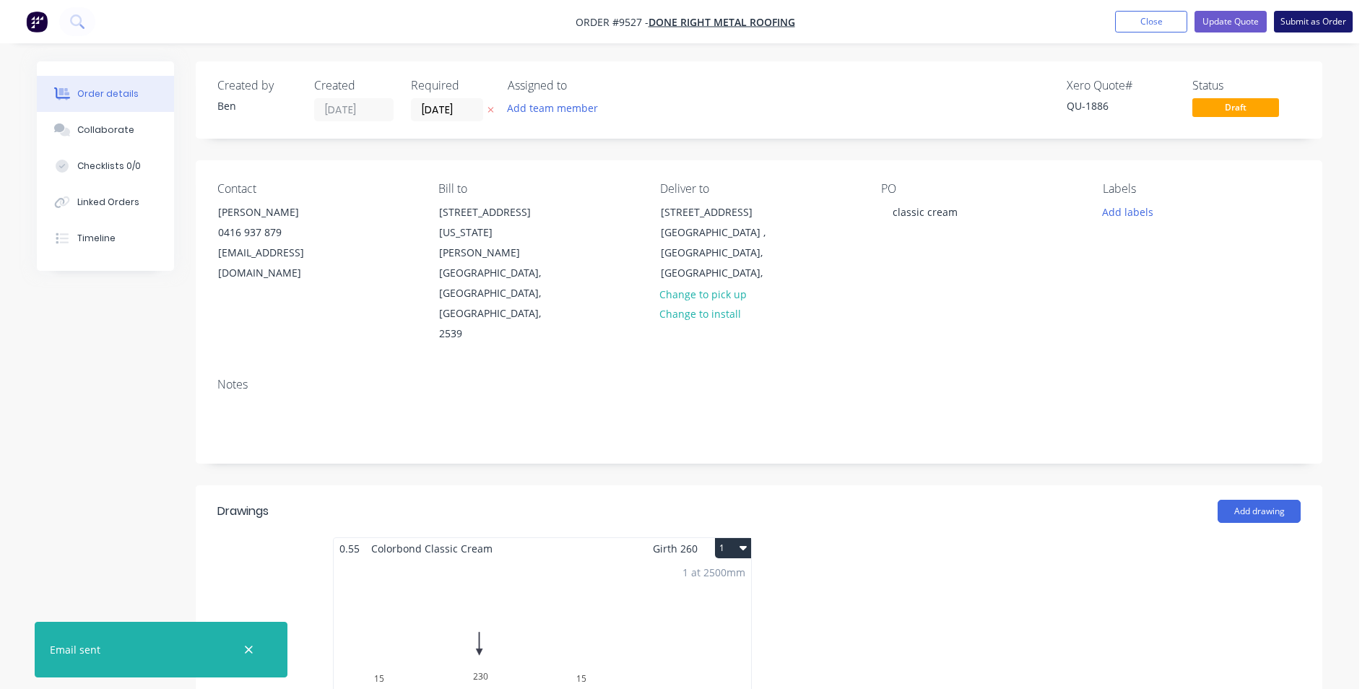
click at [1322, 23] on button "Submit as Order" at bounding box center [1313, 22] width 79 height 22
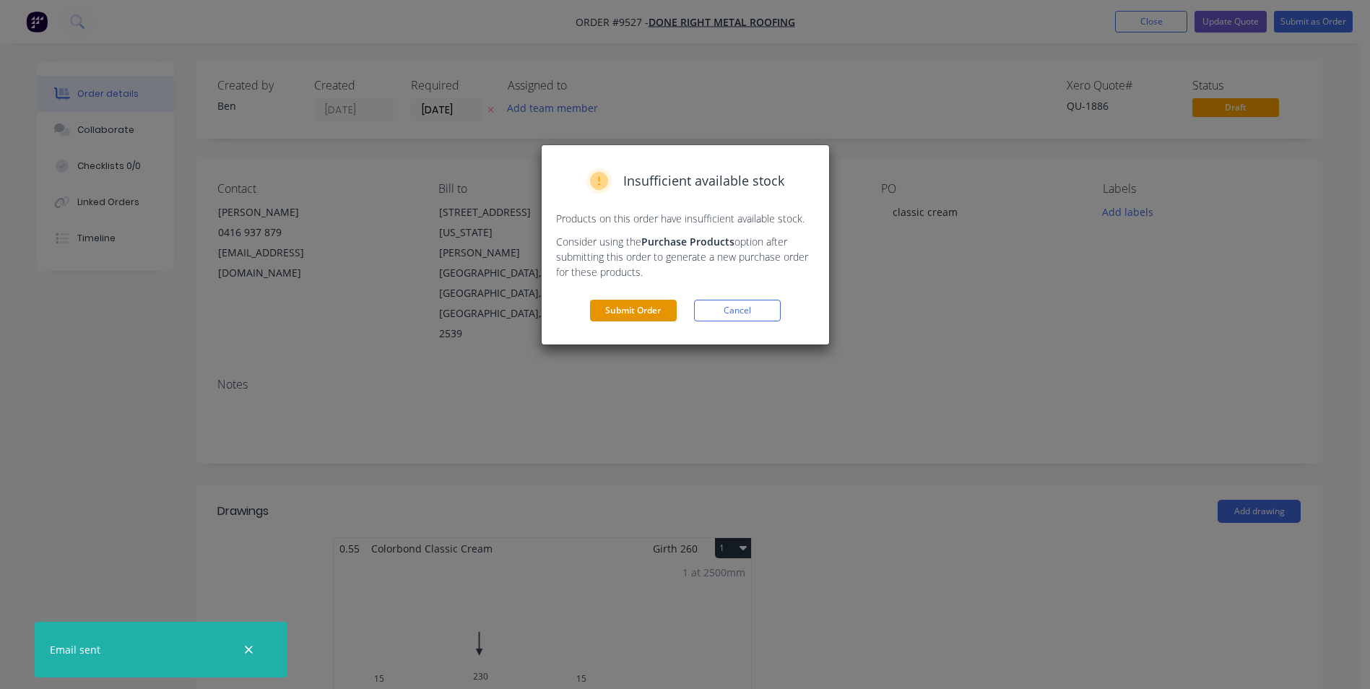
click at [645, 306] on button "Submit Order" at bounding box center [633, 311] width 87 height 22
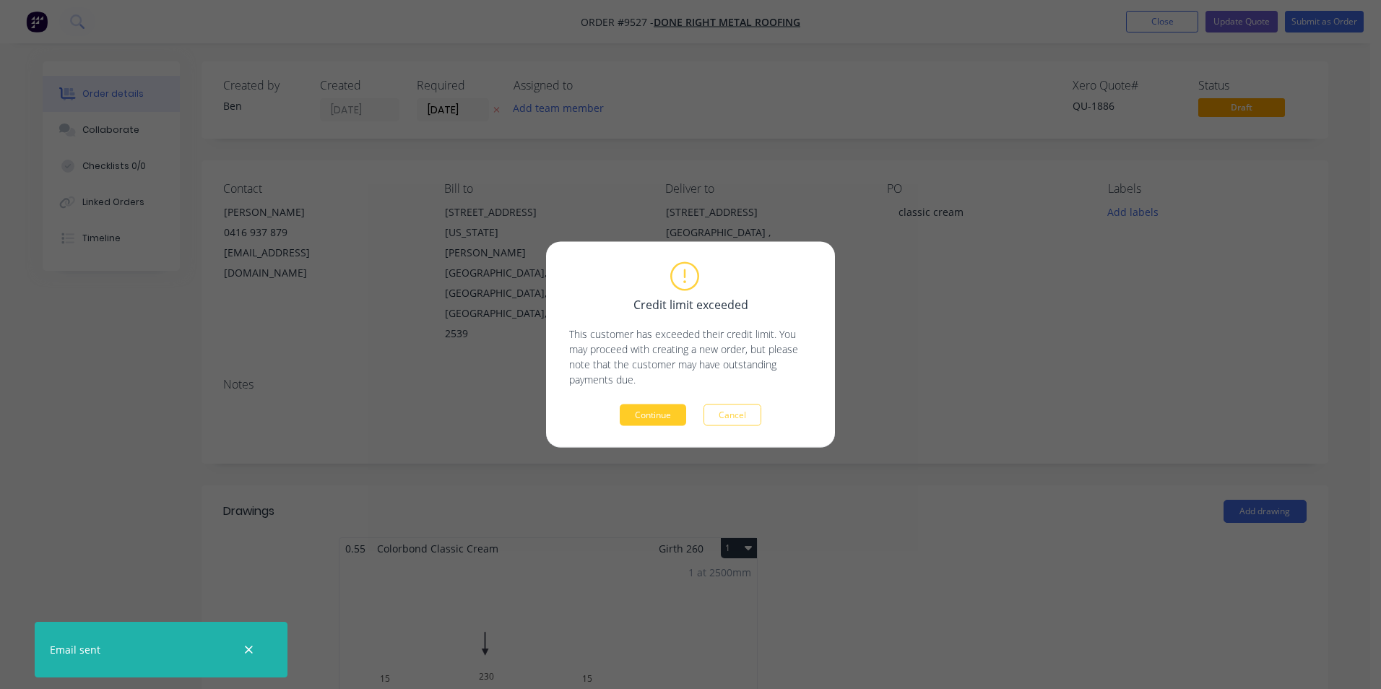
click at [670, 416] on button "Continue" at bounding box center [653, 415] width 66 height 22
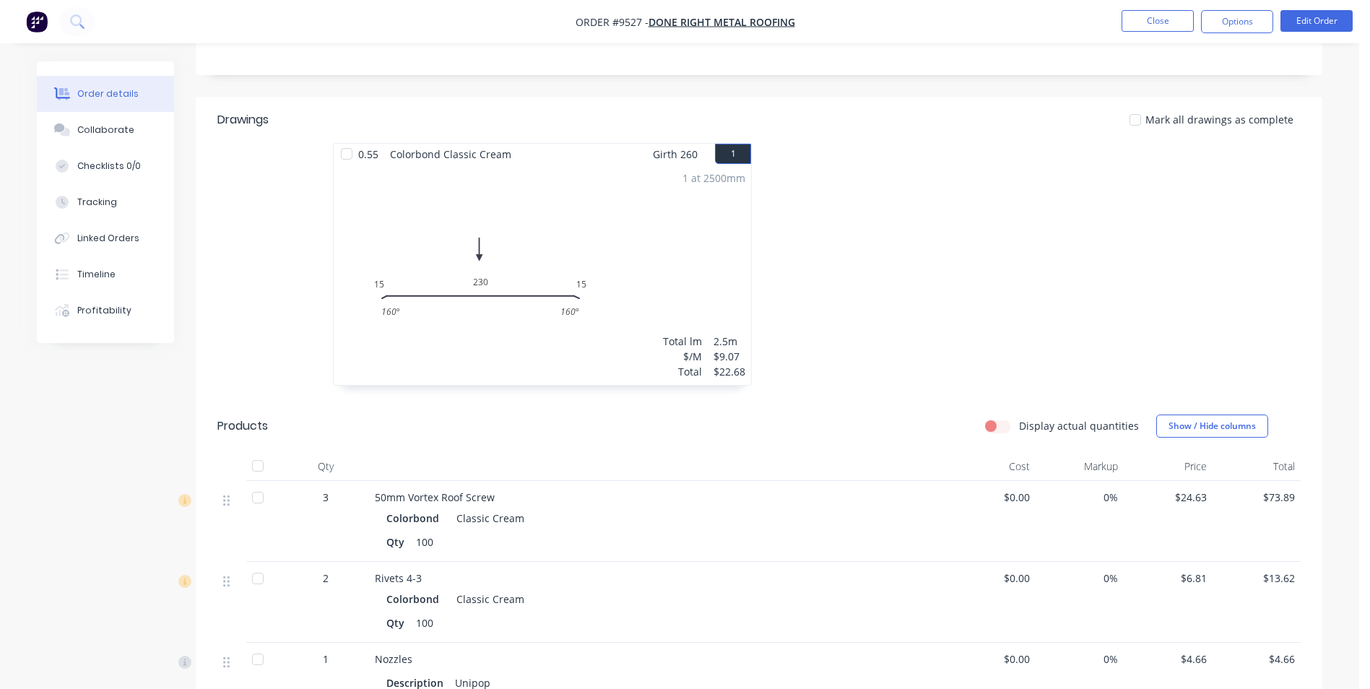
scroll to position [72, 0]
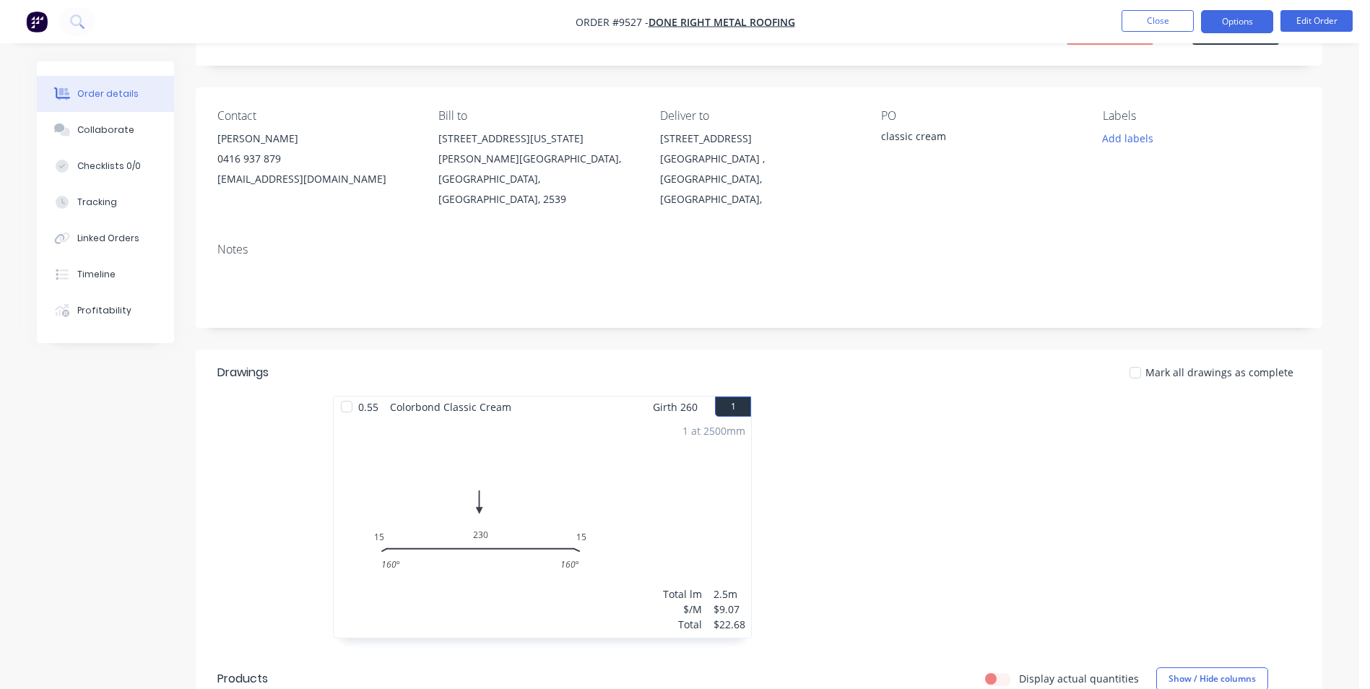
click at [1253, 20] on button "Options" at bounding box center [1237, 21] width 72 height 23
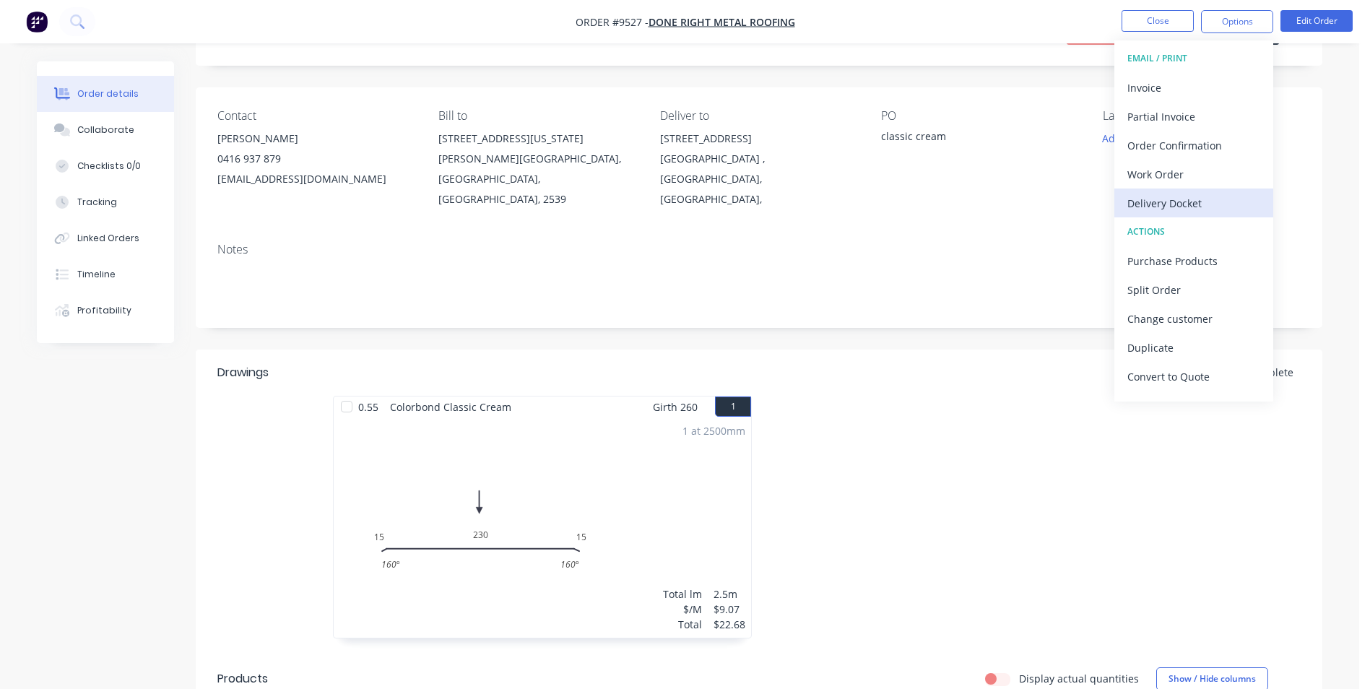
click at [1189, 195] on div "Delivery Docket" at bounding box center [1194, 203] width 133 height 21
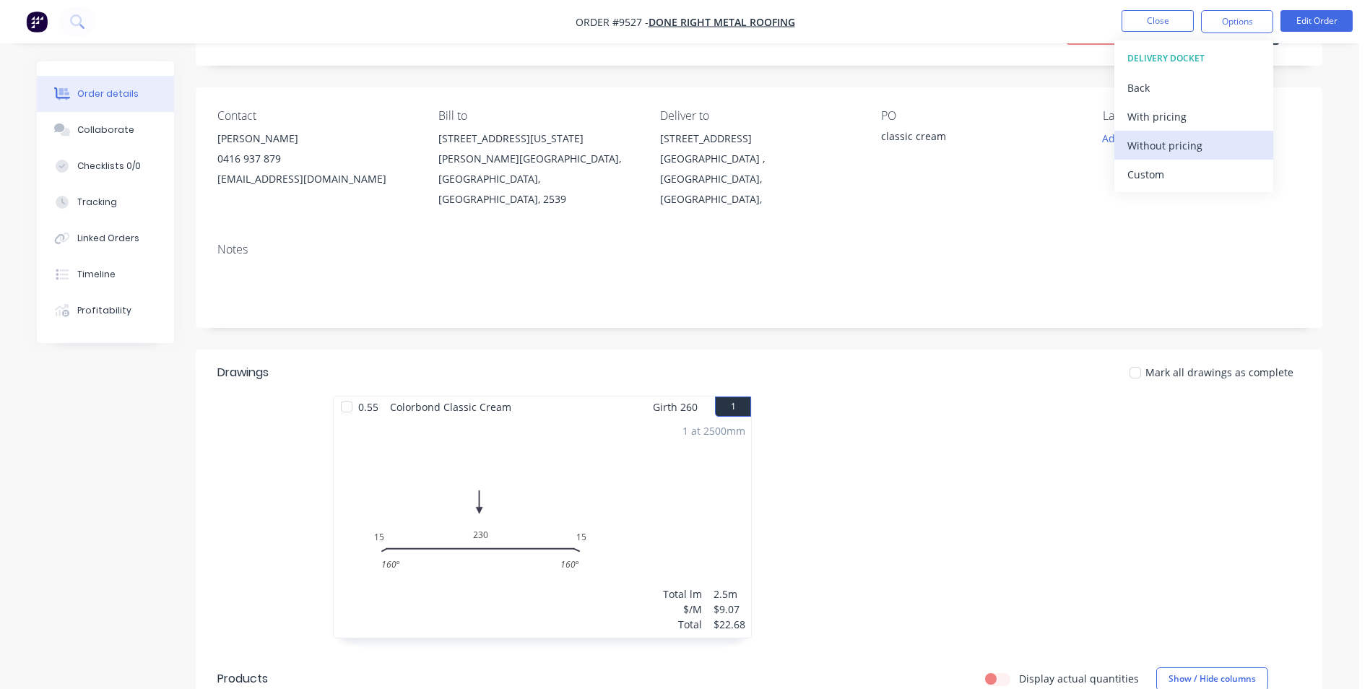
click at [1180, 150] on div "Without pricing" at bounding box center [1194, 145] width 133 height 21
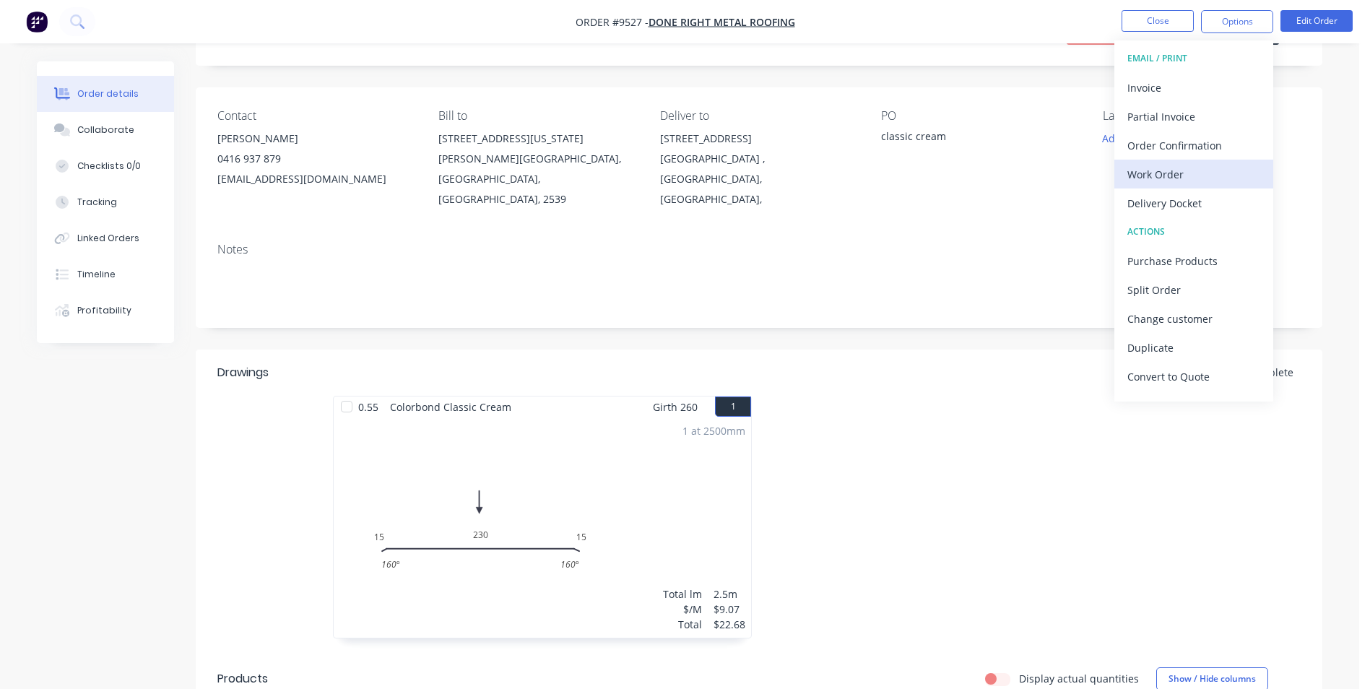
click at [1161, 173] on div "Work Order" at bounding box center [1194, 174] width 133 height 21
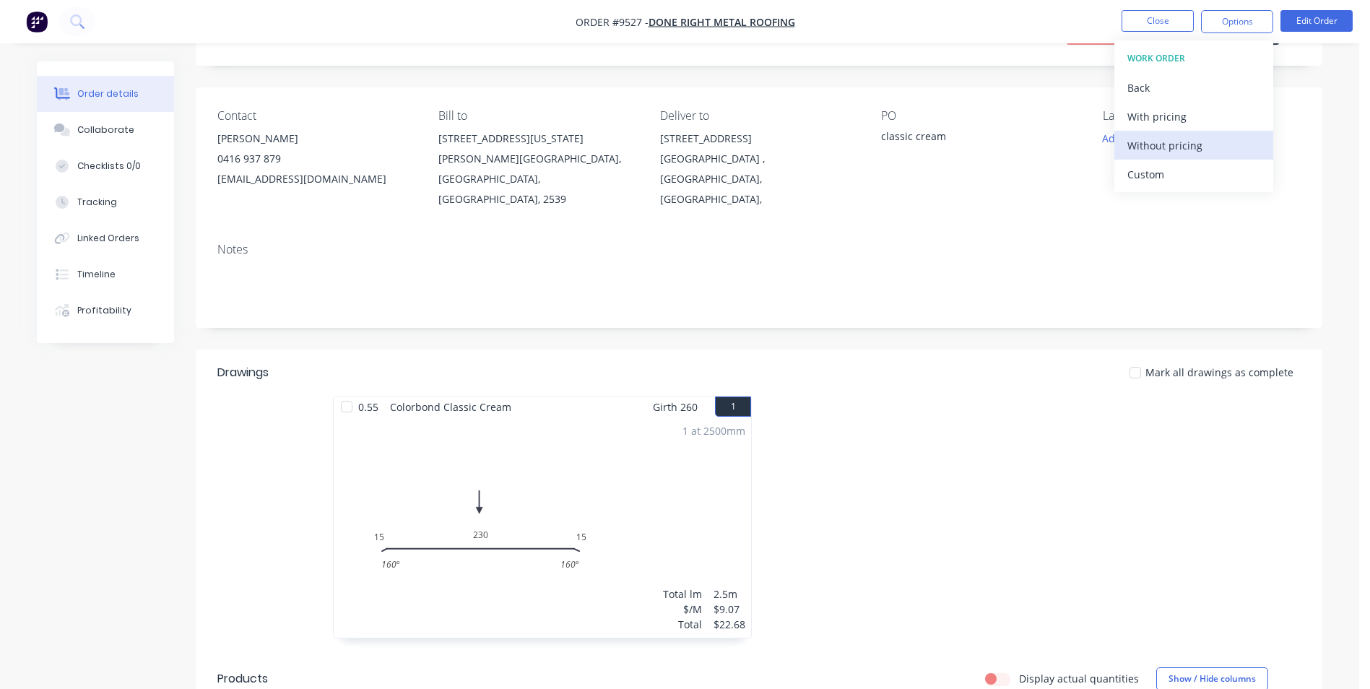
click at [1179, 144] on div "Without pricing" at bounding box center [1194, 145] width 133 height 21
click at [1154, 144] on div "Order Confirmation" at bounding box center [1194, 145] width 133 height 21
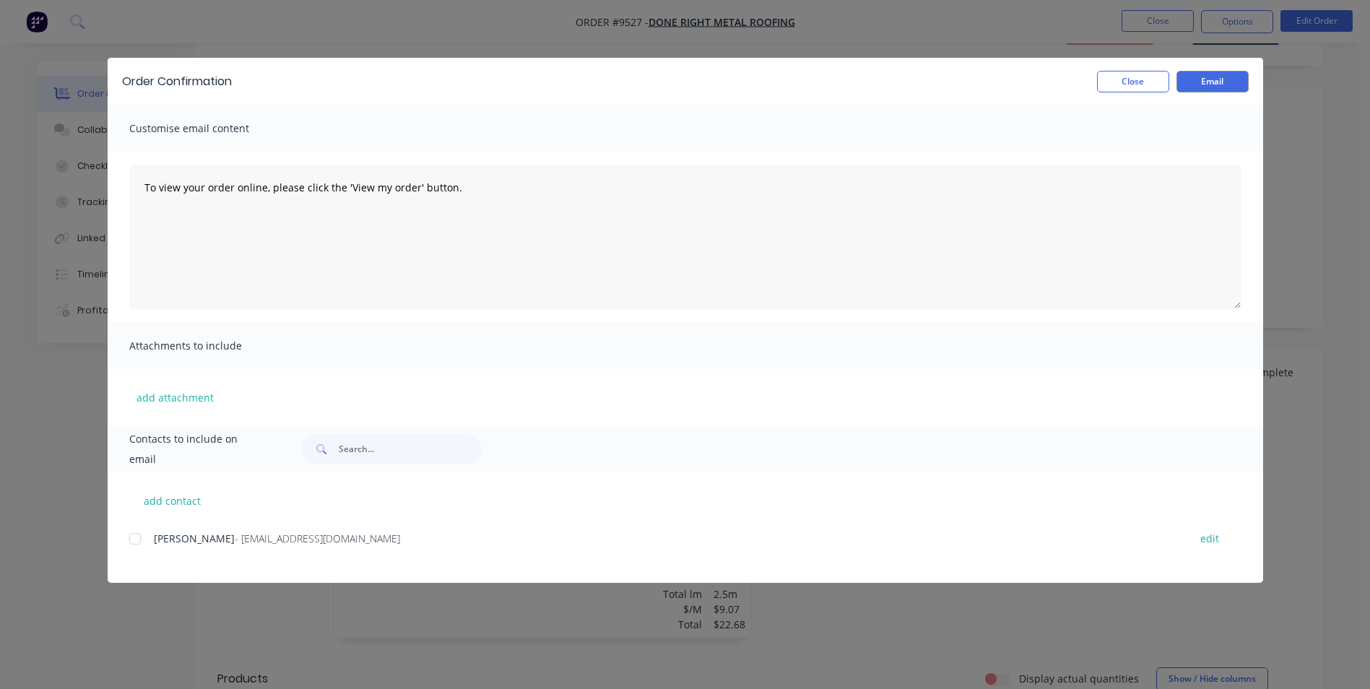
click at [144, 535] on div at bounding box center [135, 538] width 29 height 29
click at [1219, 79] on button "Email" at bounding box center [1213, 82] width 72 height 22
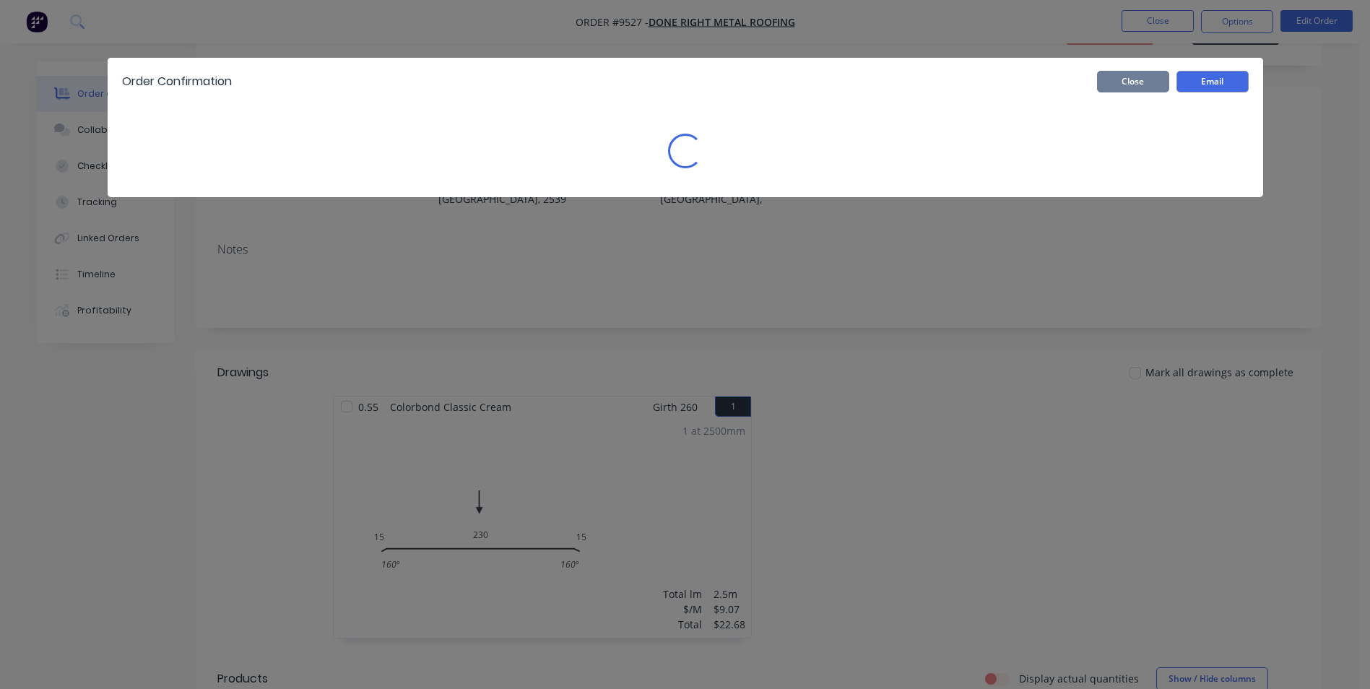
click at [1164, 77] on button "Close" at bounding box center [1133, 82] width 72 height 22
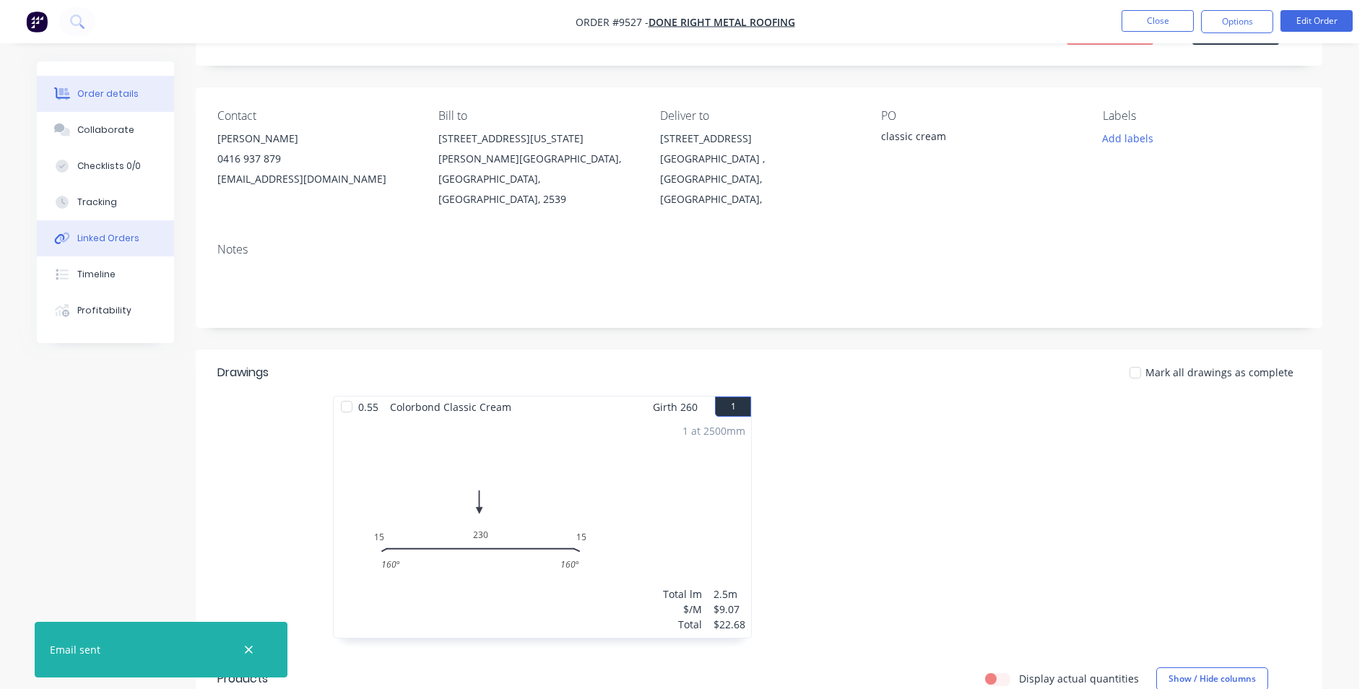
click at [119, 239] on div "Linked Orders" at bounding box center [108, 238] width 62 height 13
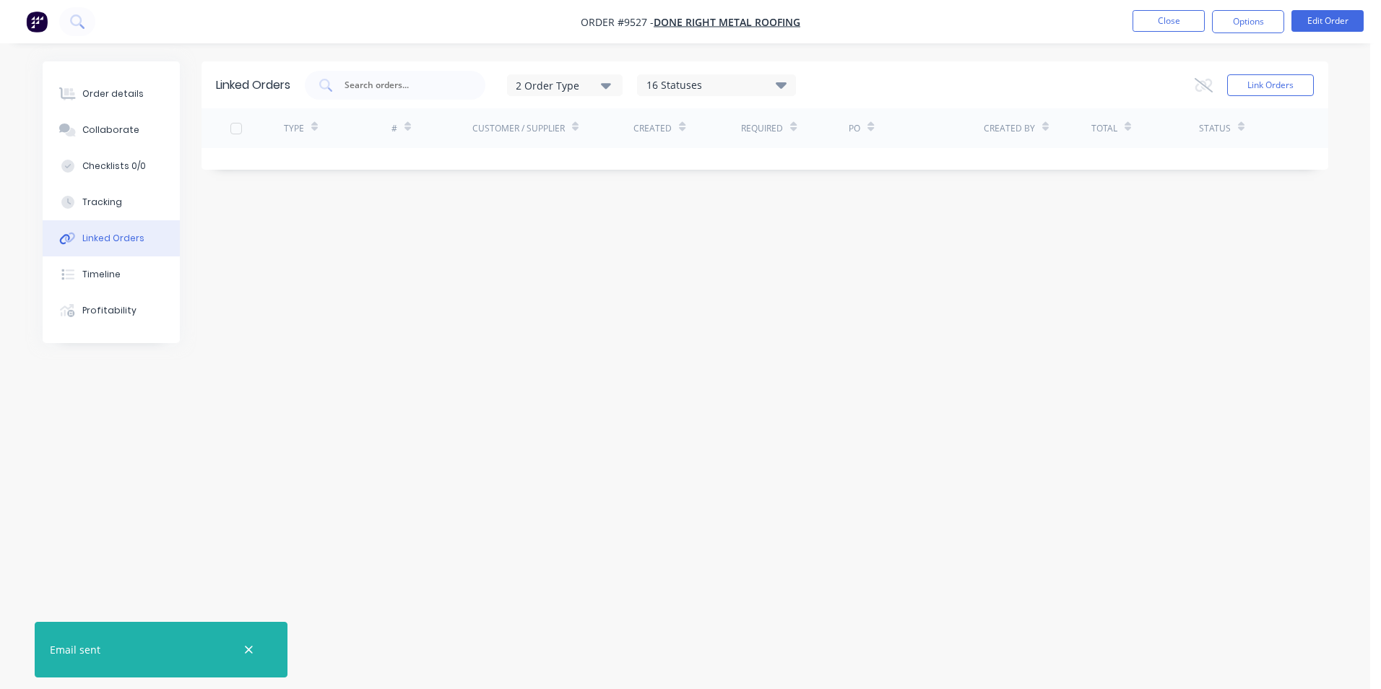
drag, startPoint x: 21, startPoint y: 29, endPoint x: 28, endPoint y: 25, distance: 8.1
click at [28, 25] on nav "Order #9527 - DONE RIGHT METAL ROOFING Close Options Edit Order" at bounding box center [690, 21] width 1381 height 43
click at [28, 25] on img "button" at bounding box center [37, 22] width 22 height 22
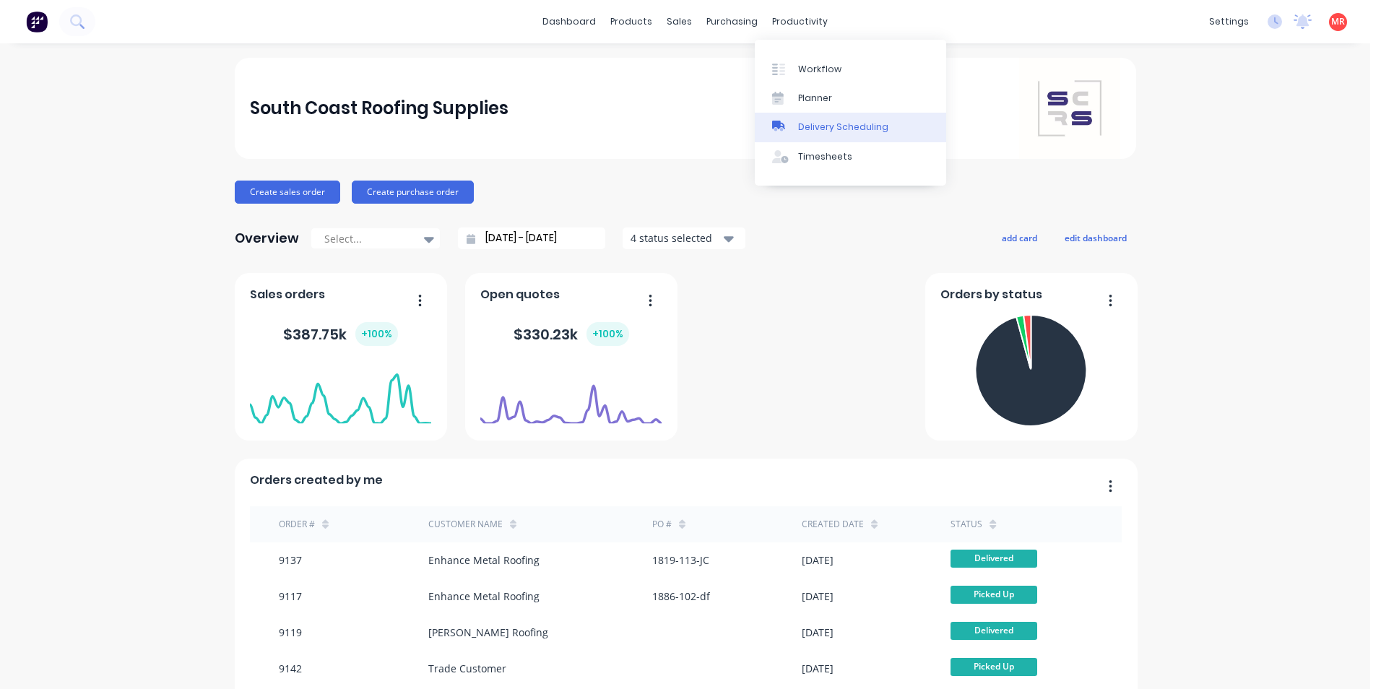
click at [808, 117] on link "Delivery Scheduling" at bounding box center [850, 127] width 191 height 29
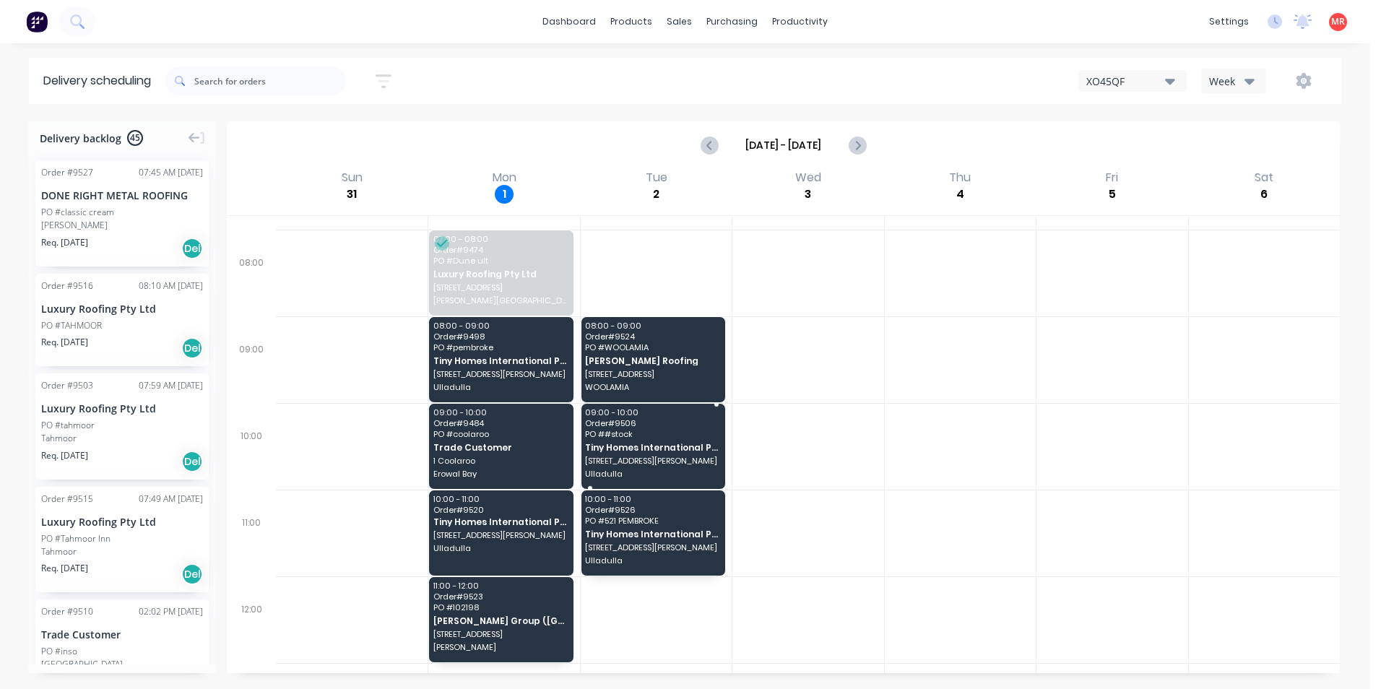
scroll to position [72, 0]
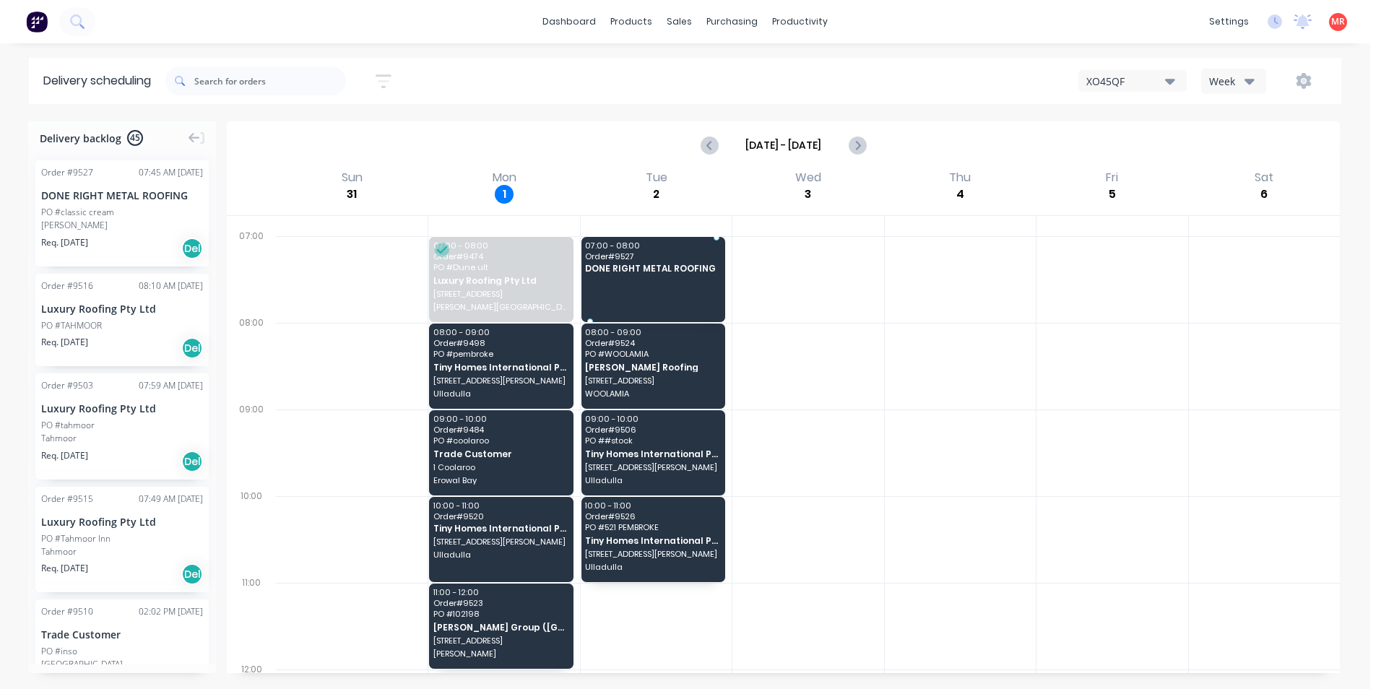
drag, startPoint x: 111, startPoint y: 228, endPoint x: 620, endPoint y: 270, distance: 511.7
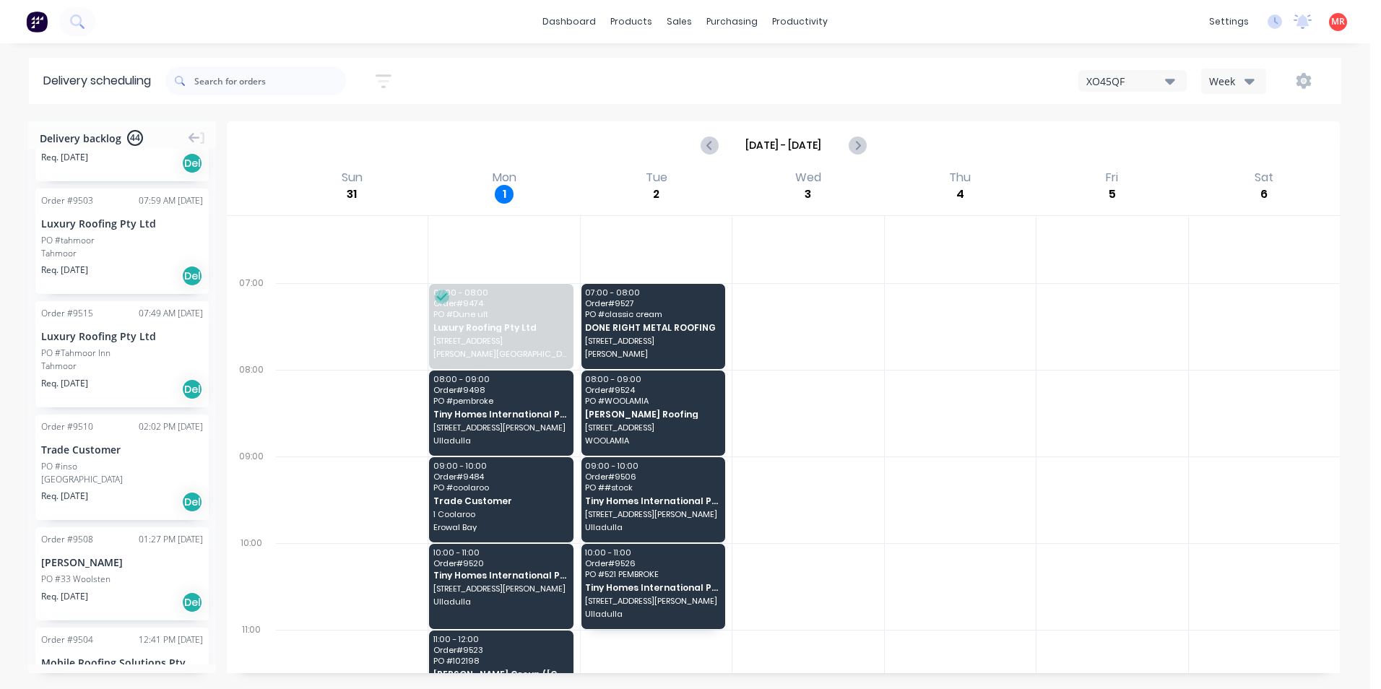
scroll to position [0, 0]
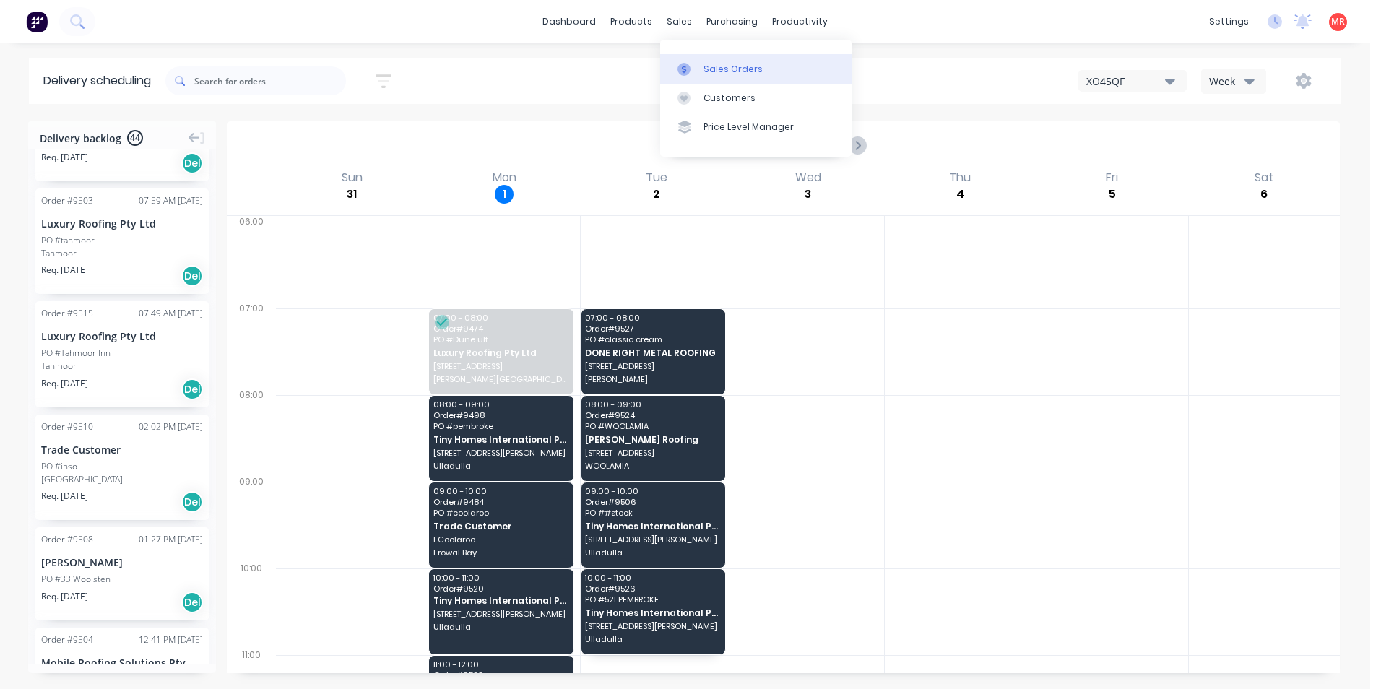
click at [693, 75] on div at bounding box center [689, 69] width 22 height 13
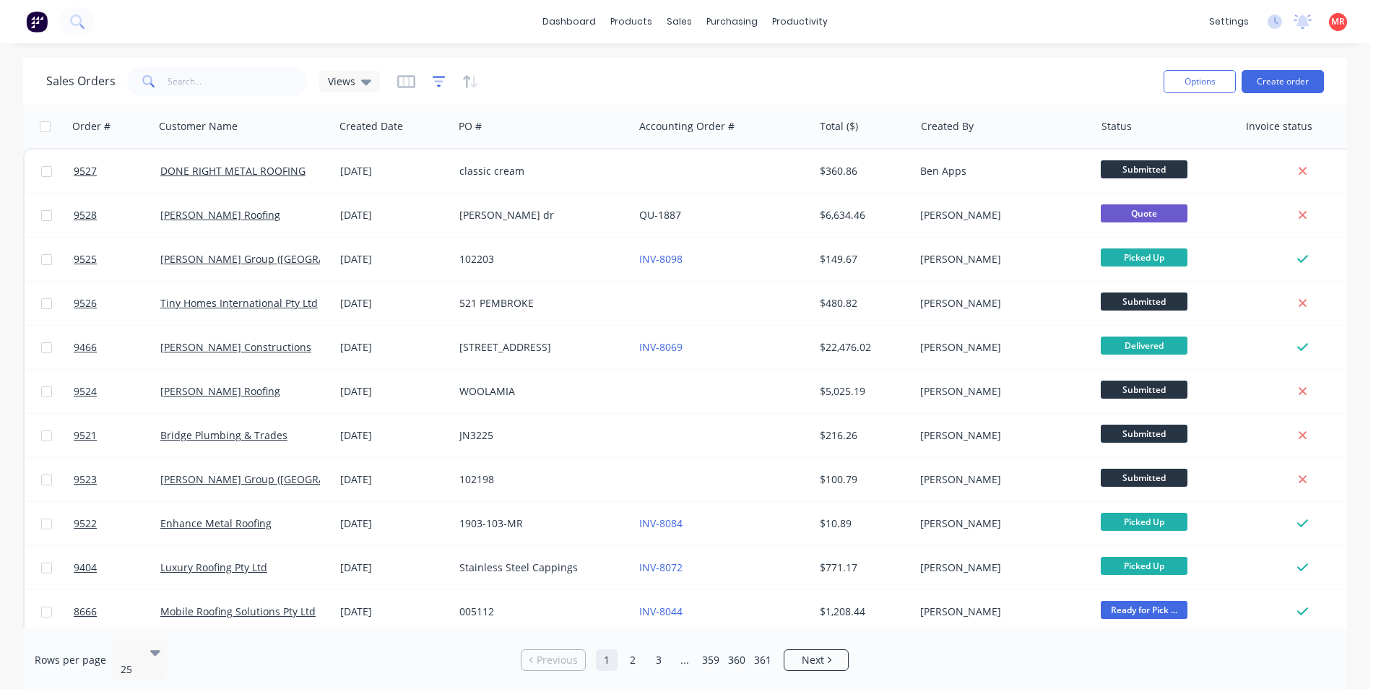
click at [441, 77] on icon "button" at bounding box center [439, 81] width 13 height 11
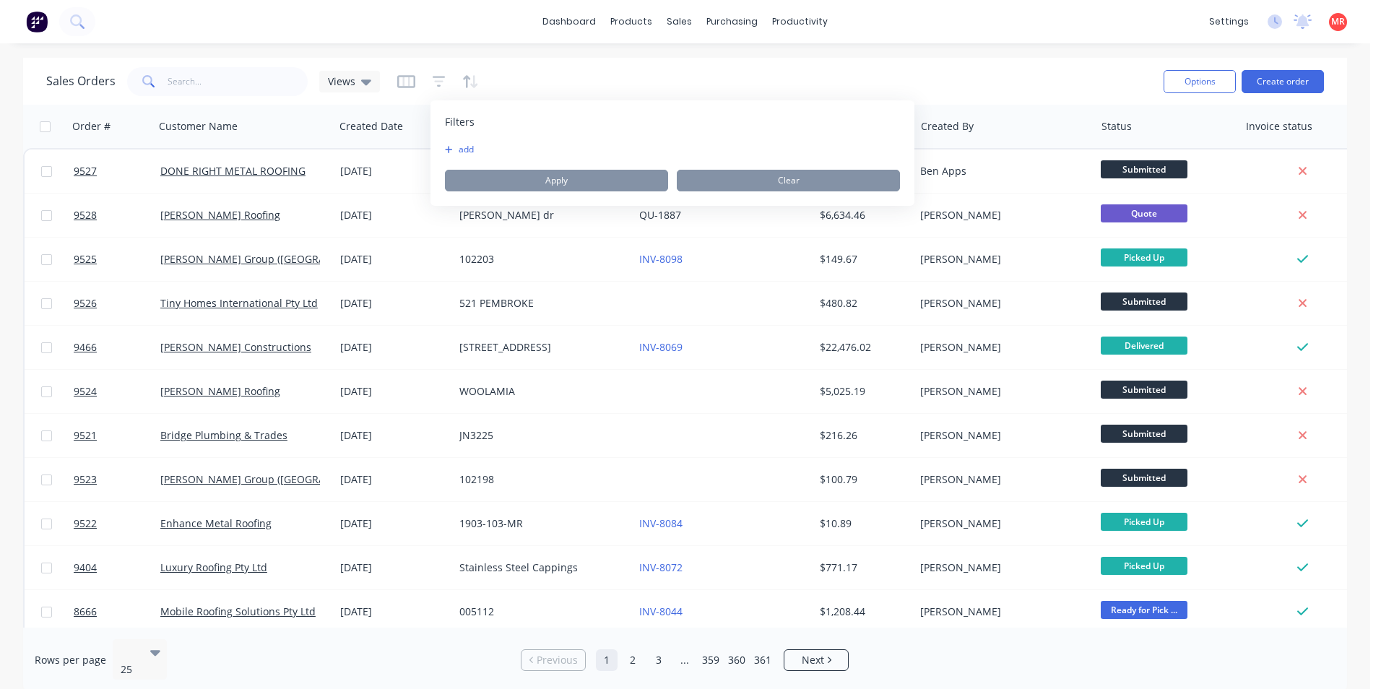
click at [477, 84] on div "Sales Orders Views" at bounding box center [599, 81] width 1106 height 35
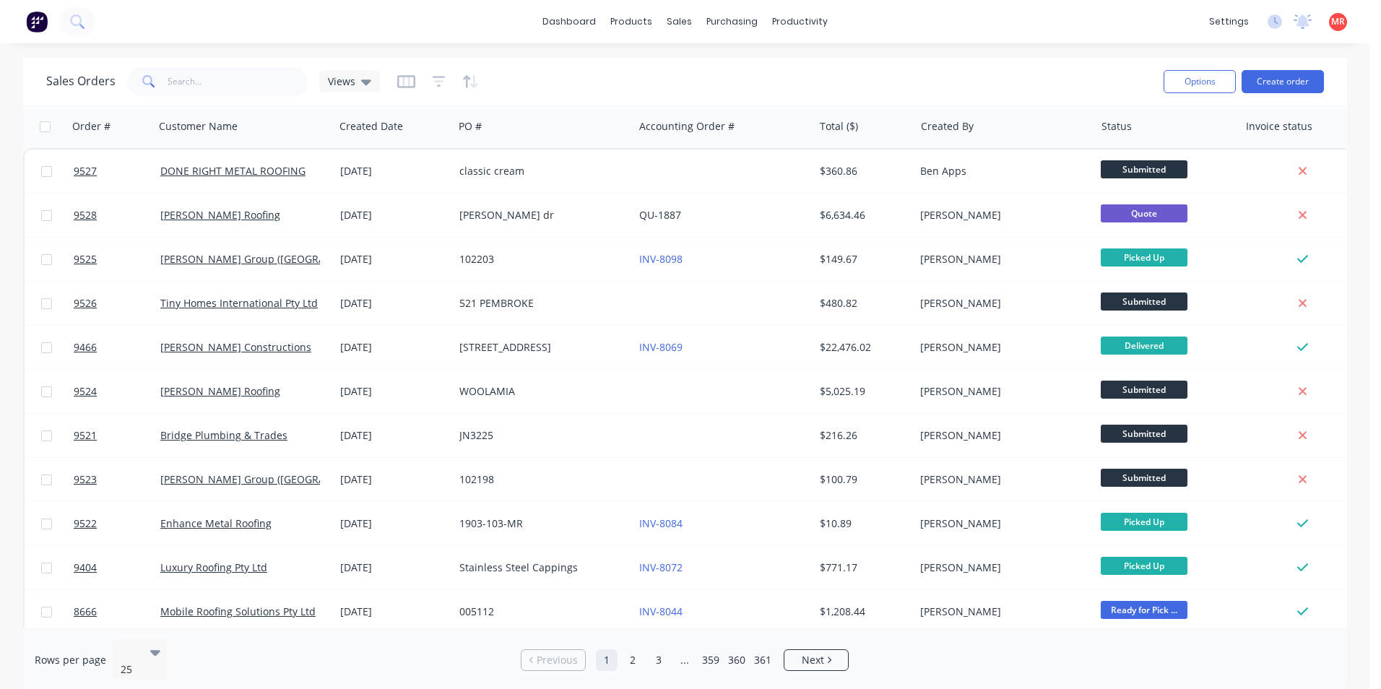
click at [415, 80] on div at bounding box center [438, 81] width 82 height 23
click at [414, 80] on div at bounding box center [438, 81] width 82 height 23
click at [412, 80] on icon "button" at bounding box center [406, 81] width 18 height 13
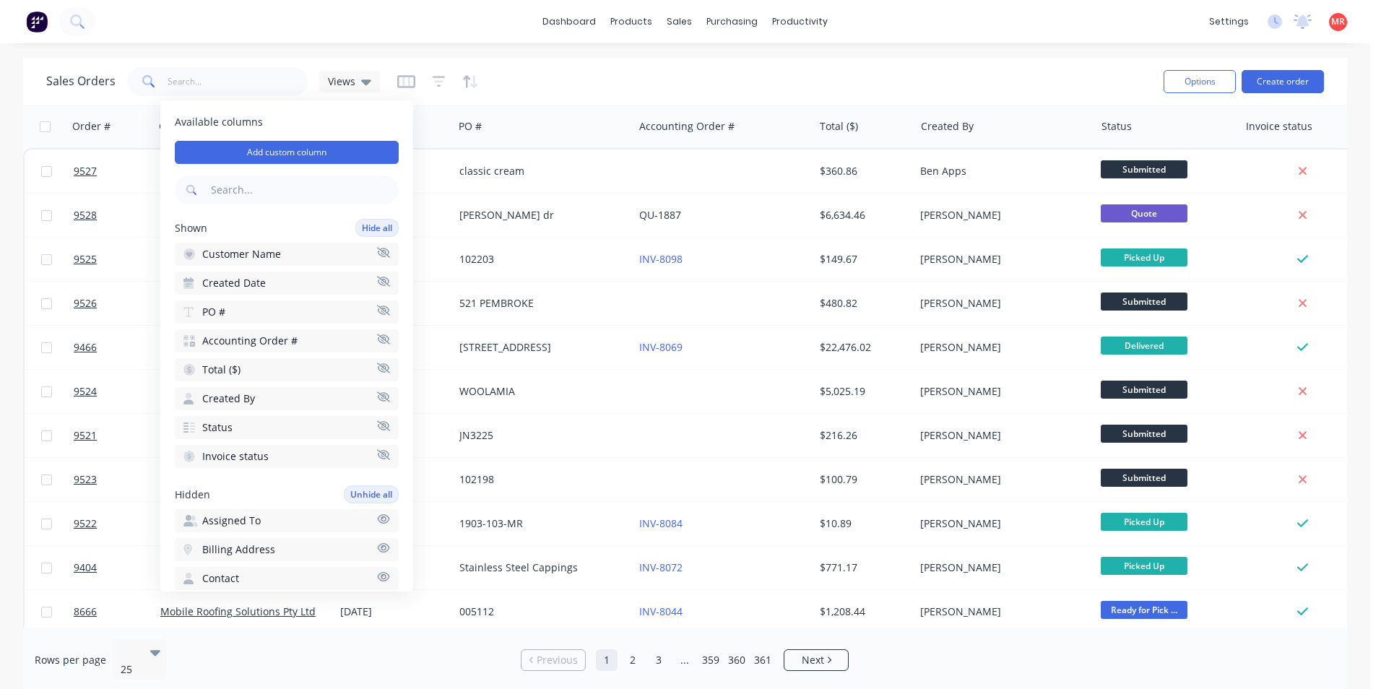
click at [438, 92] on button "button" at bounding box center [439, 81] width 13 height 23
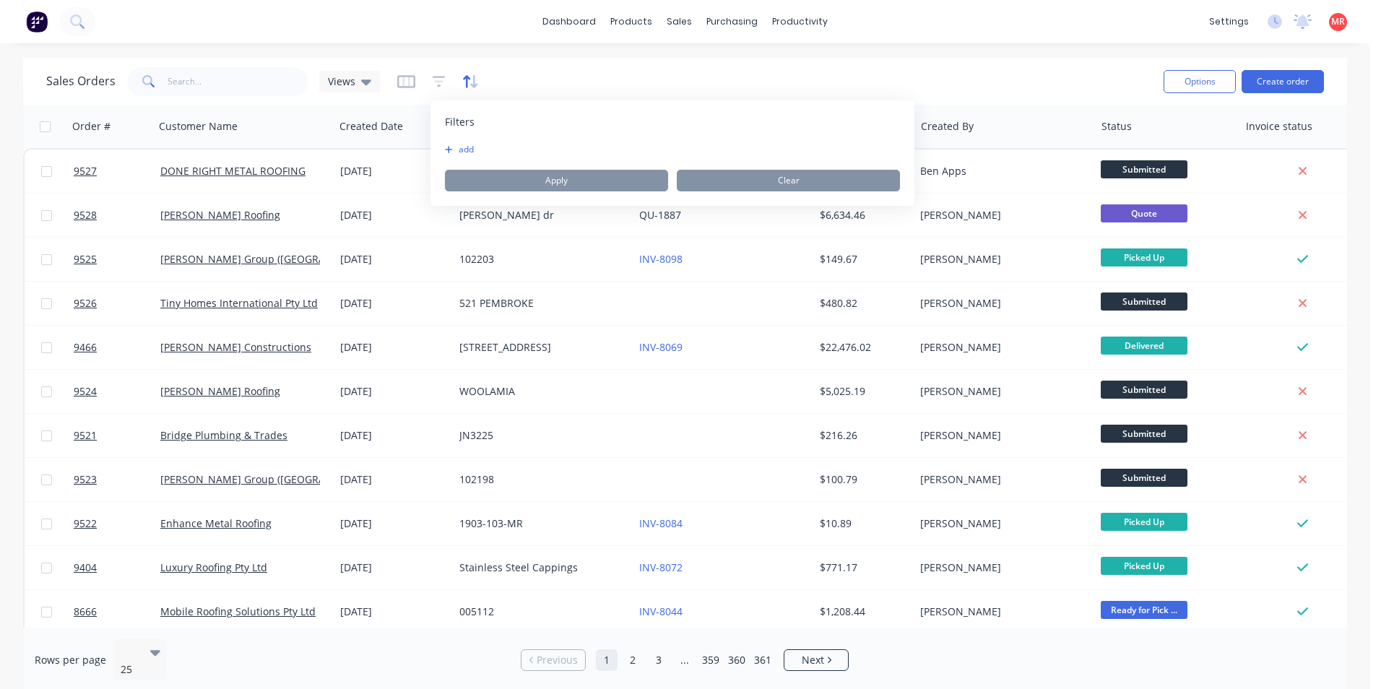
click at [471, 76] on icon "button" at bounding box center [470, 81] width 17 height 14
click at [522, 78] on div "Sales Orders Views" at bounding box center [599, 81] width 1106 height 35
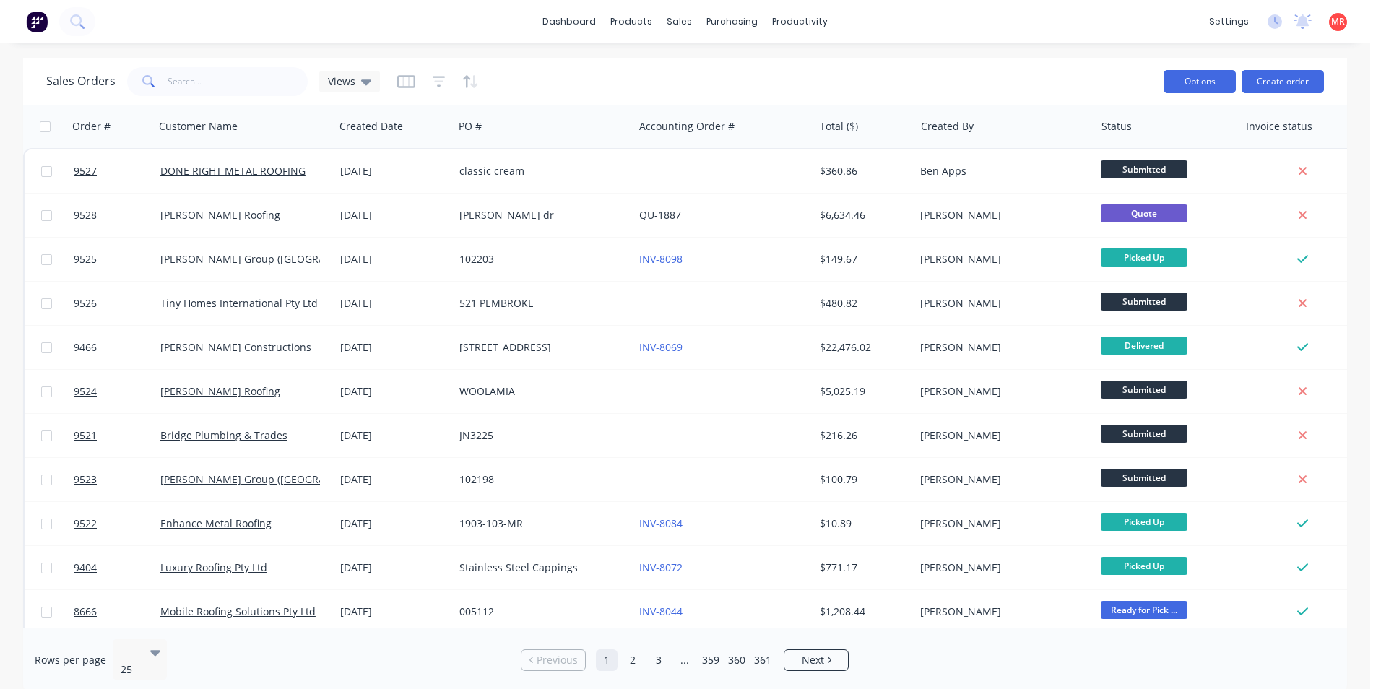
click at [1199, 77] on button "Options" at bounding box center [1200, 81] width 72 height 23
click at [1057, 77] on div "Sales Orders Views" at bounding box center [599, 81] width 1106 height 35
click at [370, 79] on div "Views" at bounding box center [349, 82] width 61 height 22
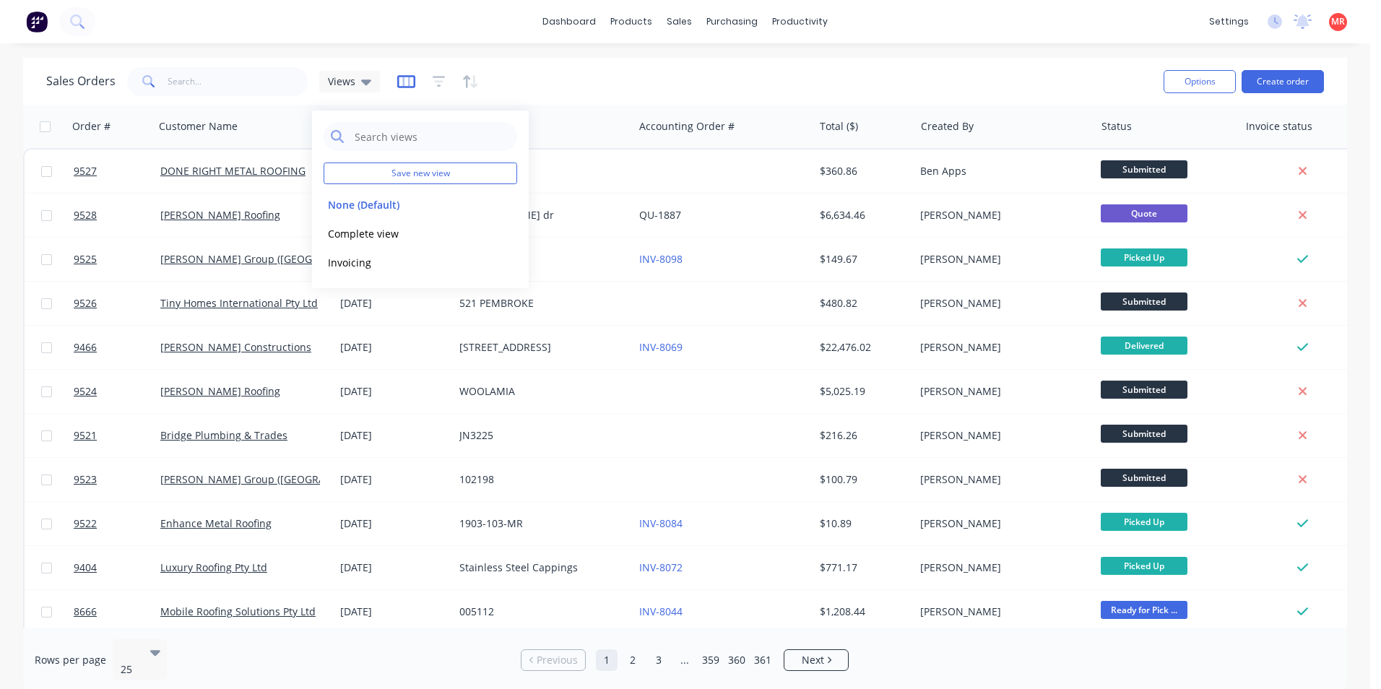
click at [399, 85] on icon "button" at bounding box center [406, 81] width 18 height 14
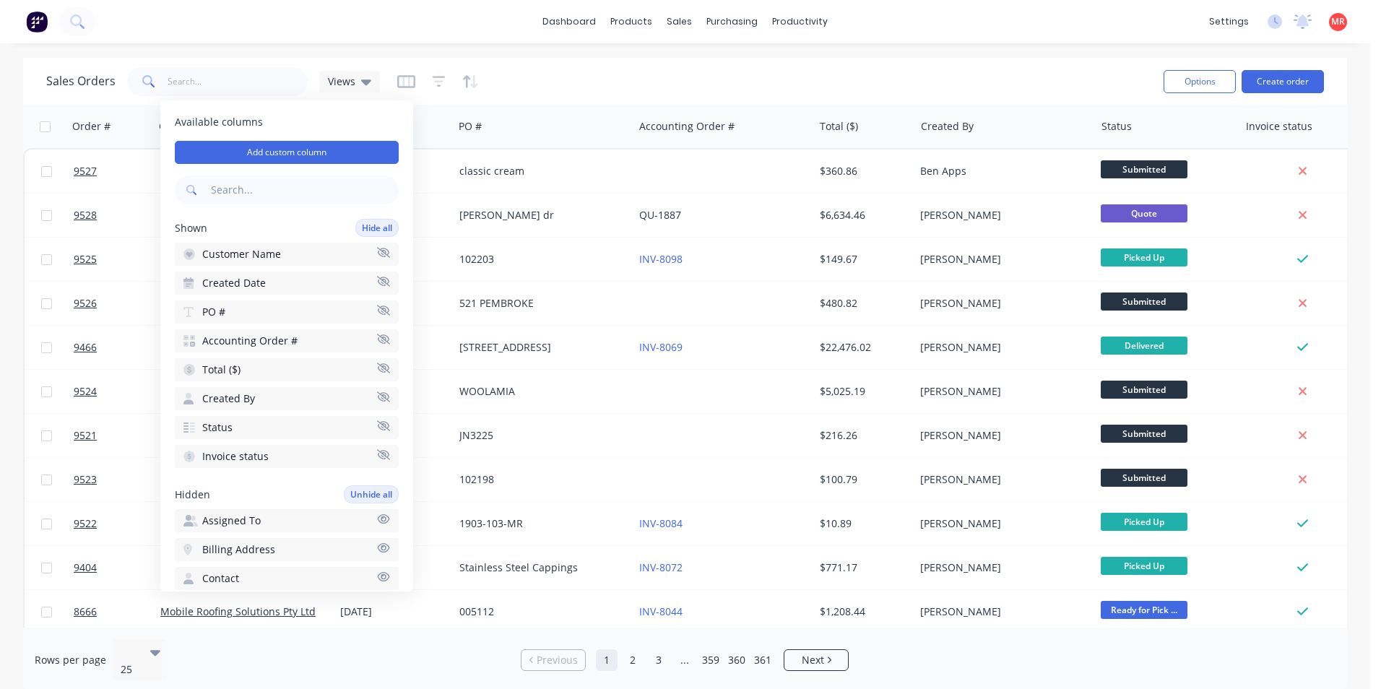
click at [433, 89] on button "button" at bounding box center [439, 81] width 13 height 23
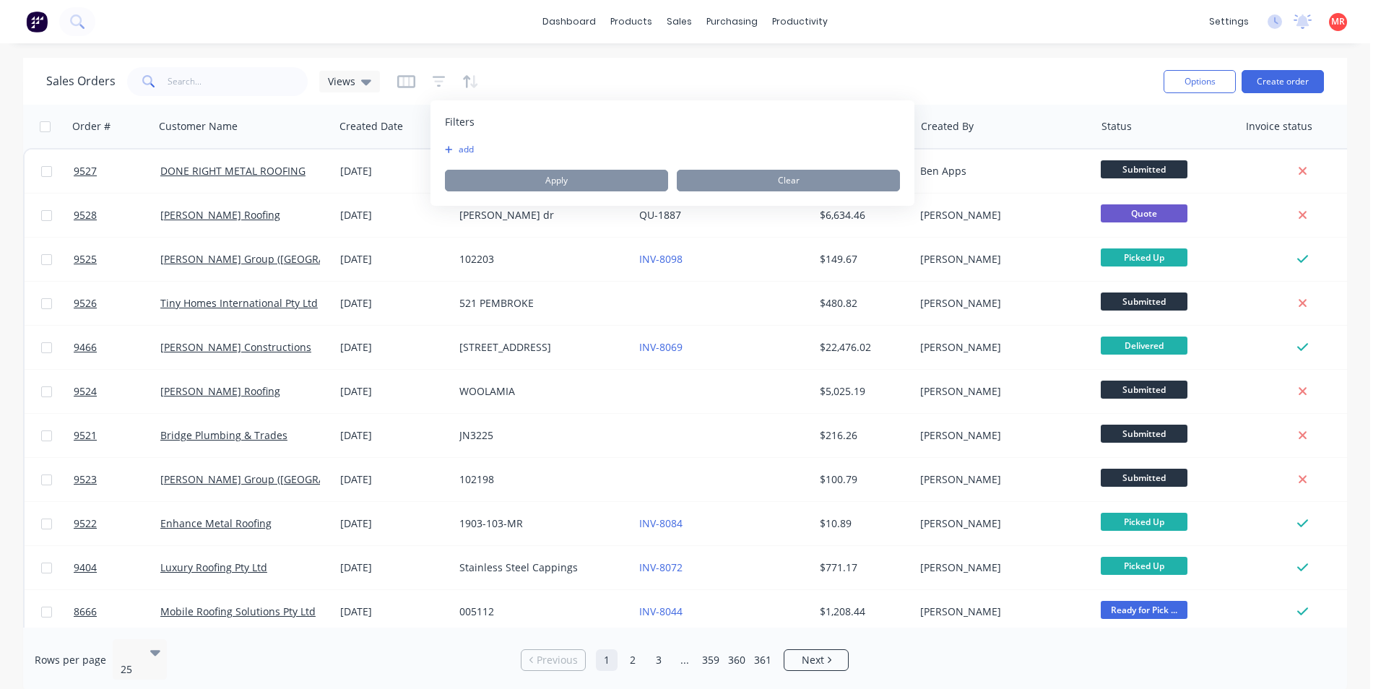
click at [462, 148] on button "add" at bounding box center [463, 150] width 36 height 12
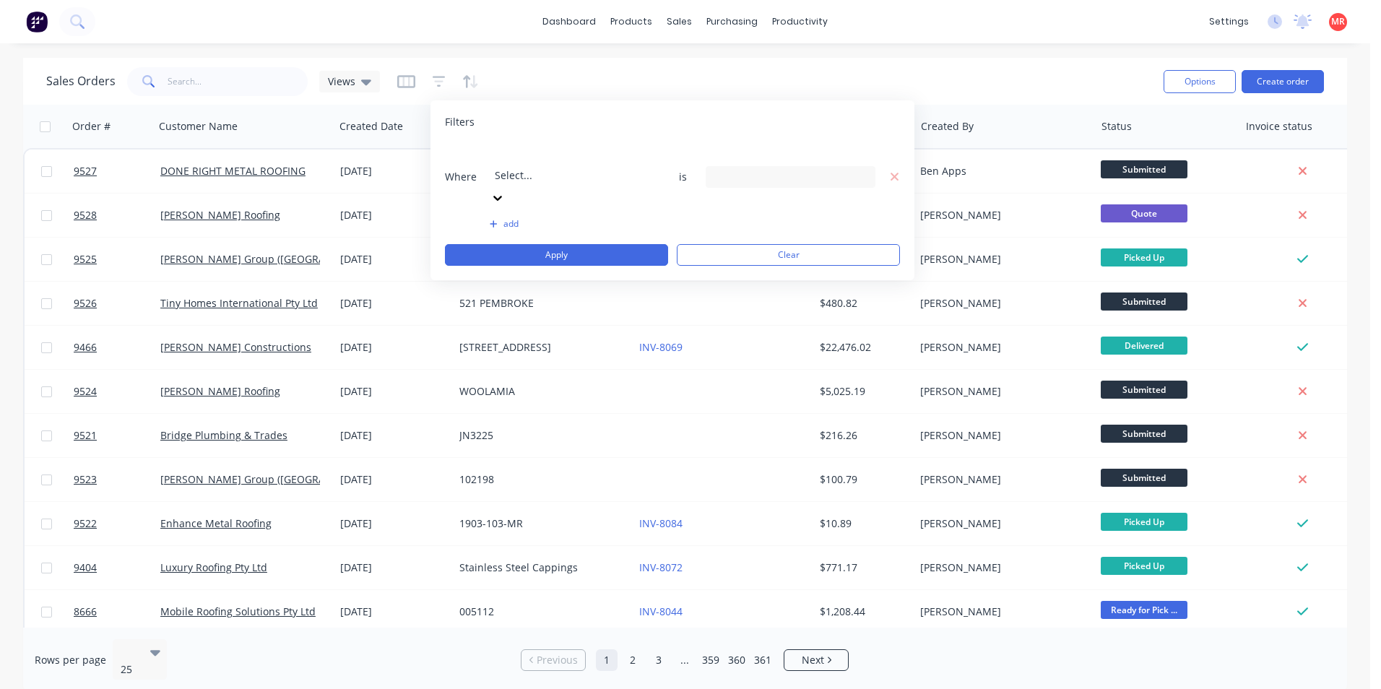
click at [610, 158] on div at bounding box center [599, 156] width 208 height 18
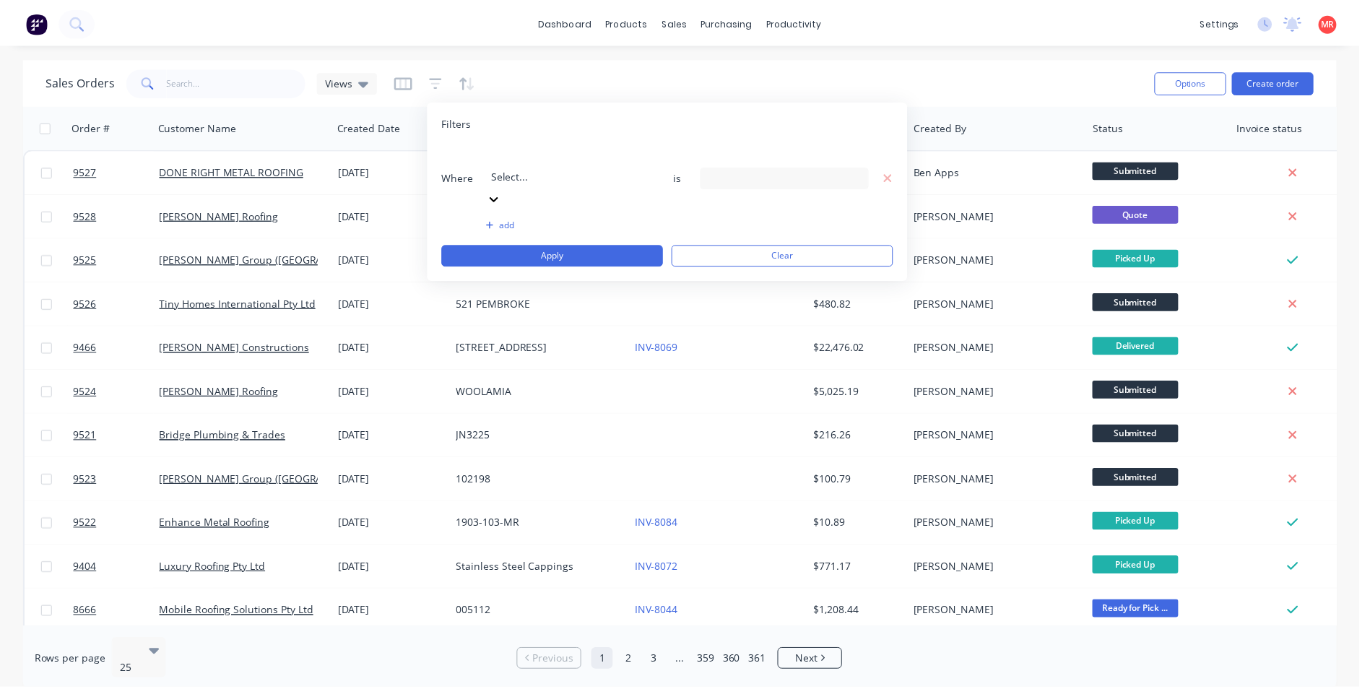
scroll to position [350, 0]
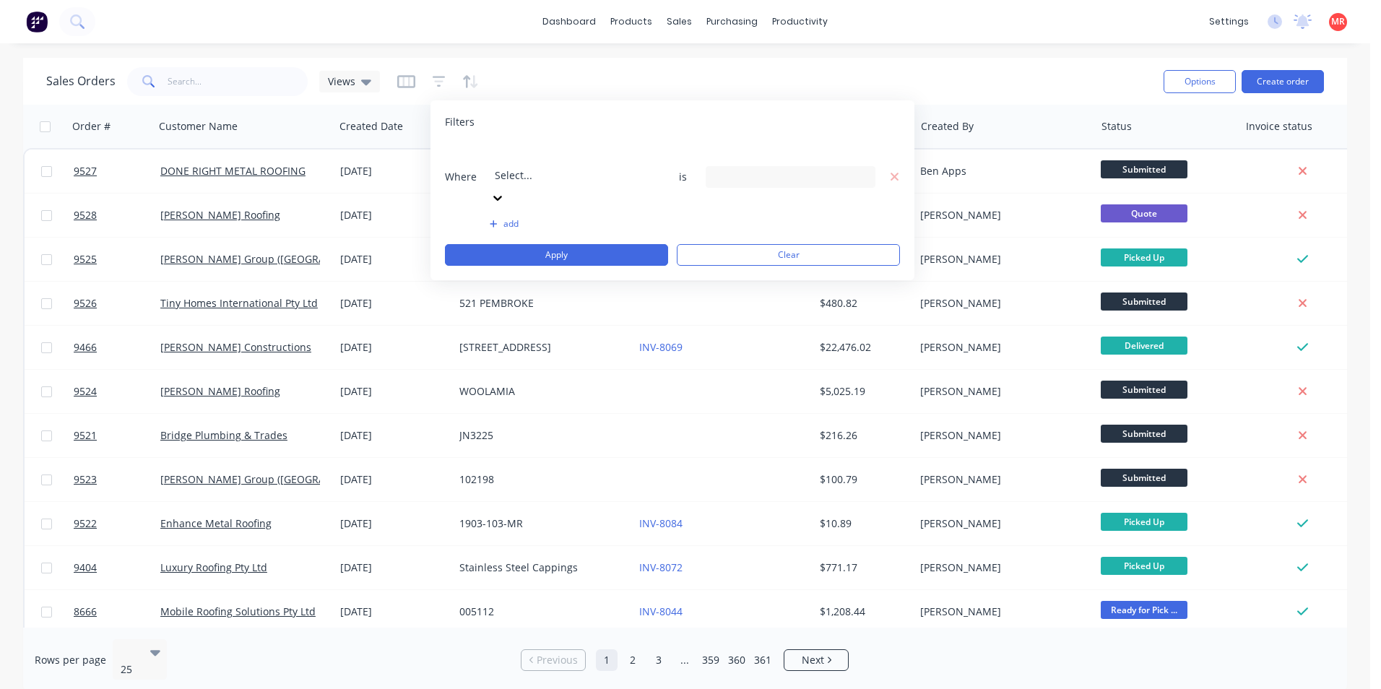
click at [835, 169] on div "9 Status selected" at bounding box center [779, 176] width 131 height 15
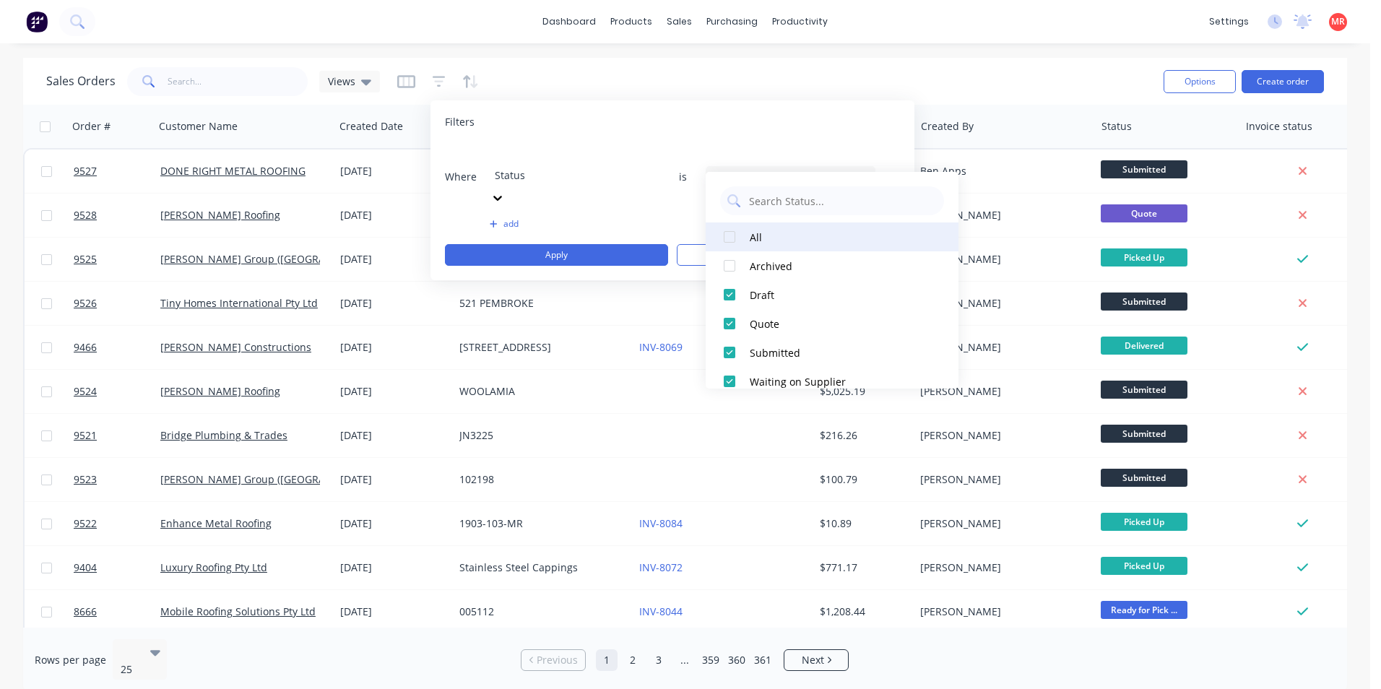
click at [734, 235] on div at bounding box center [729, 236] width 29 height 29
click at [733, 235] on div at bounding box center [729, 236] width 29 height 29
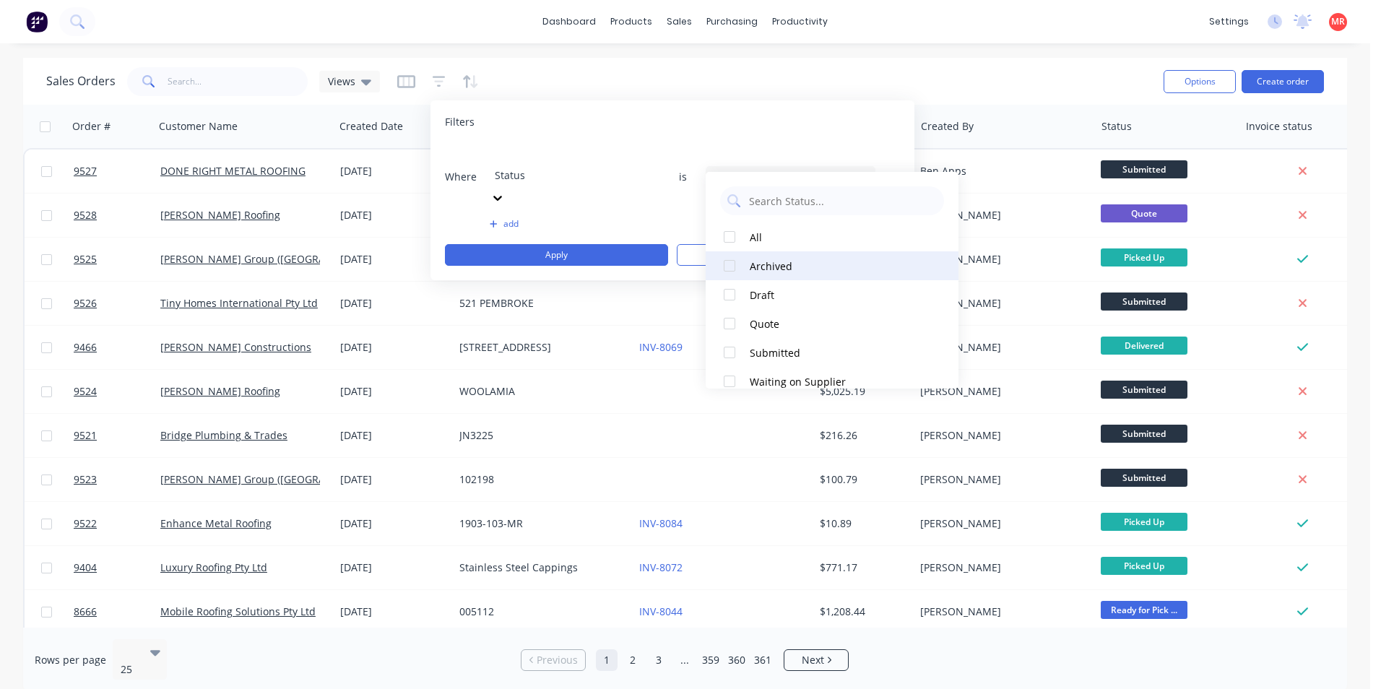
click at [732, 268] on div at bounding box center [729, 265] width 29 height 29
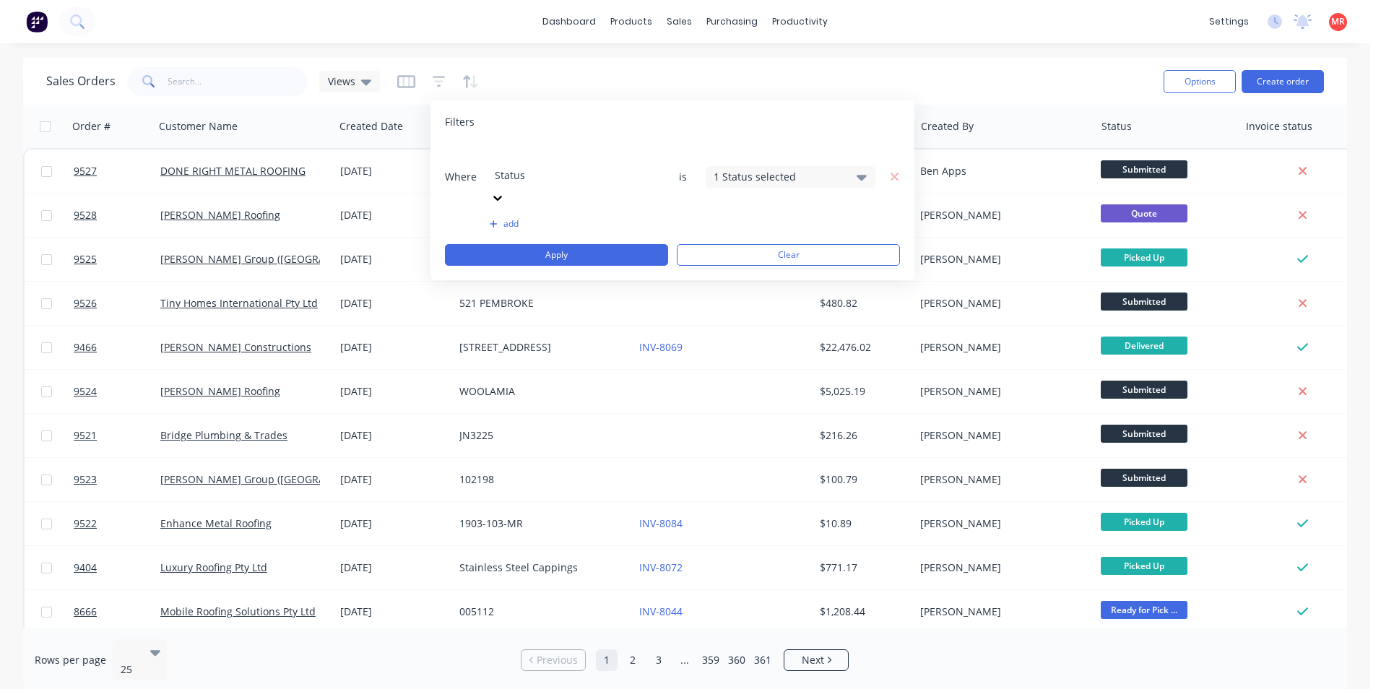
click at [727, 120] on div "Filters" at bounding box center [672, 122] width 455 height 14
click at [639, 244] on button "Apply" at bounding box center [556, 255] width 223 height 22
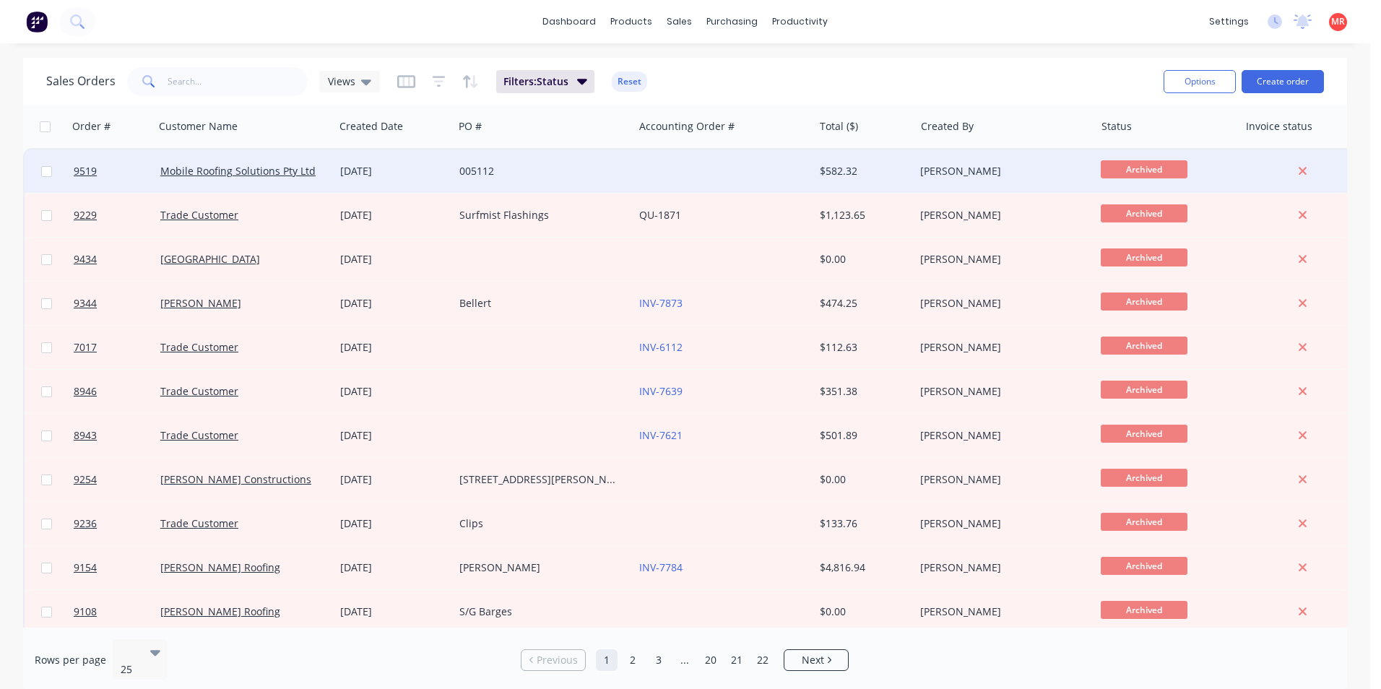
click at [581, 172] on div "005112" at bounding box center [539, 171] width 160 height 14
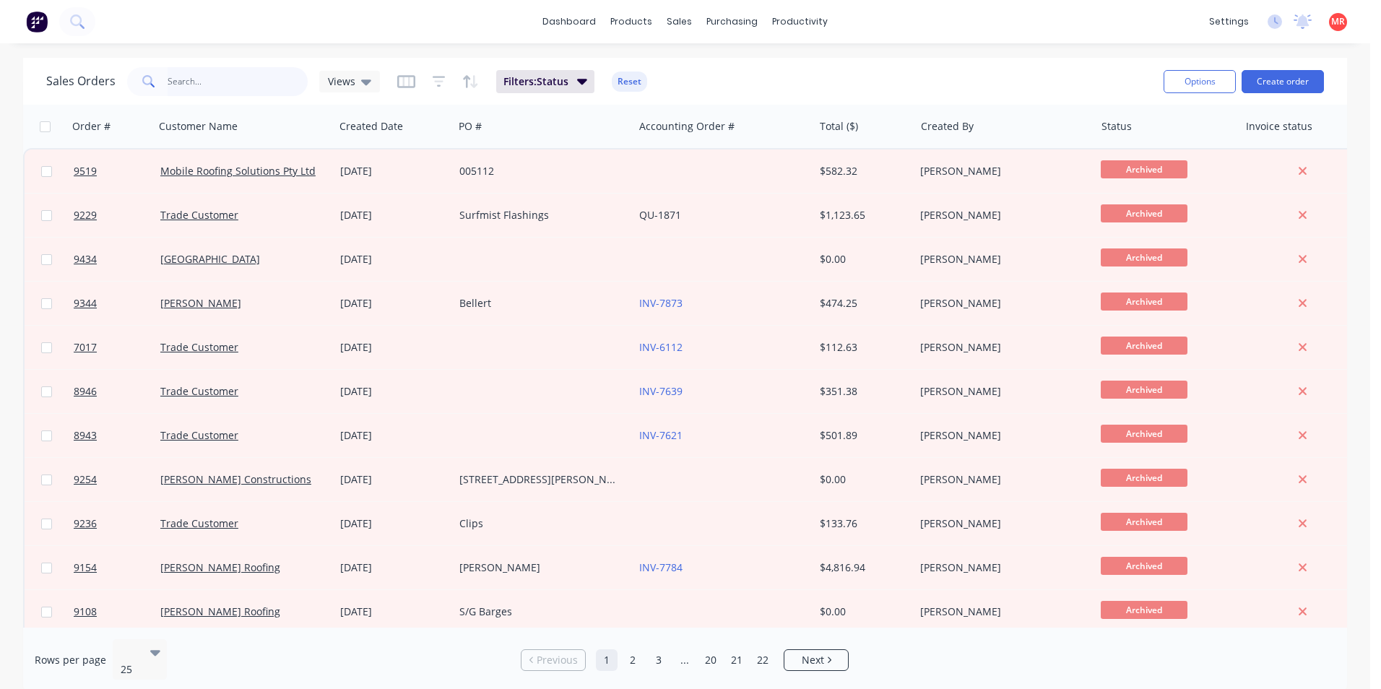
click at [182, 71] on input "text" at bounding box center [238, 81] width 141 height 29
click at [525, 82] on span "Filters: Status" at bounding box center [535, 81] width 65 height 14
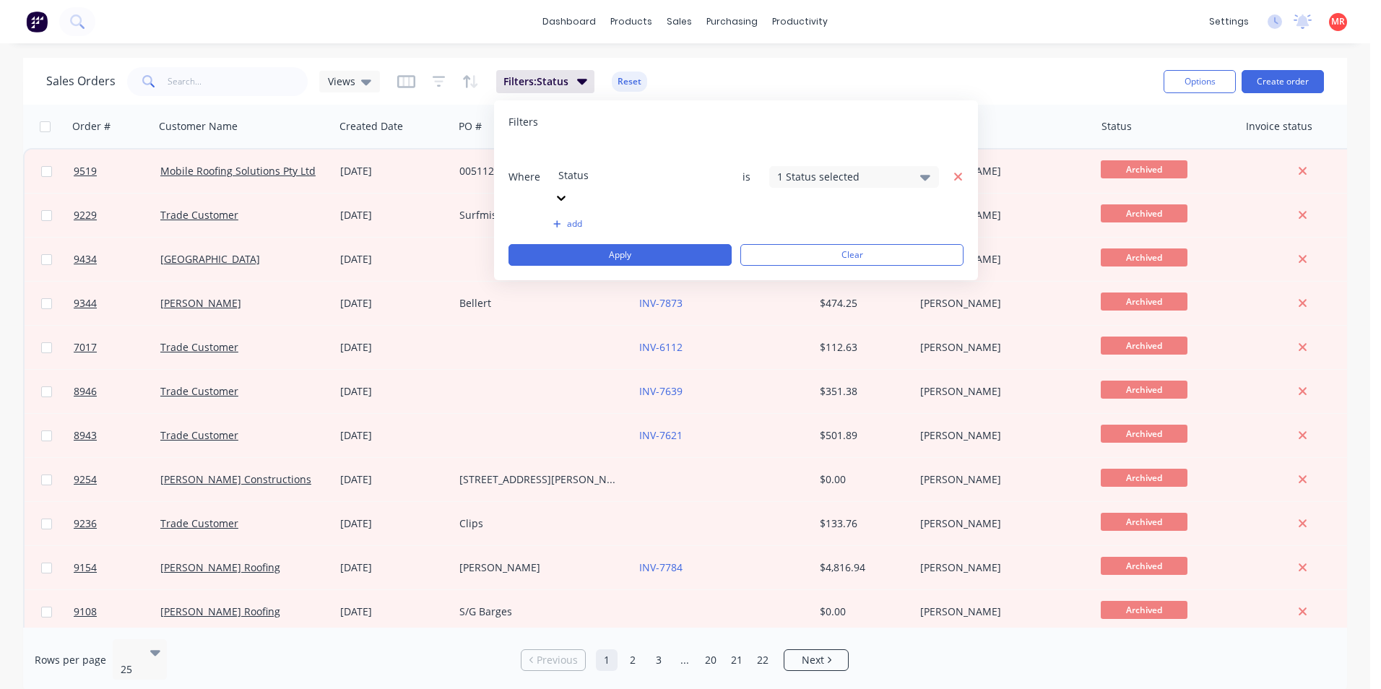
click at [955, 173] on icon "button" at bounding box center [958, 177] width 8 height 8
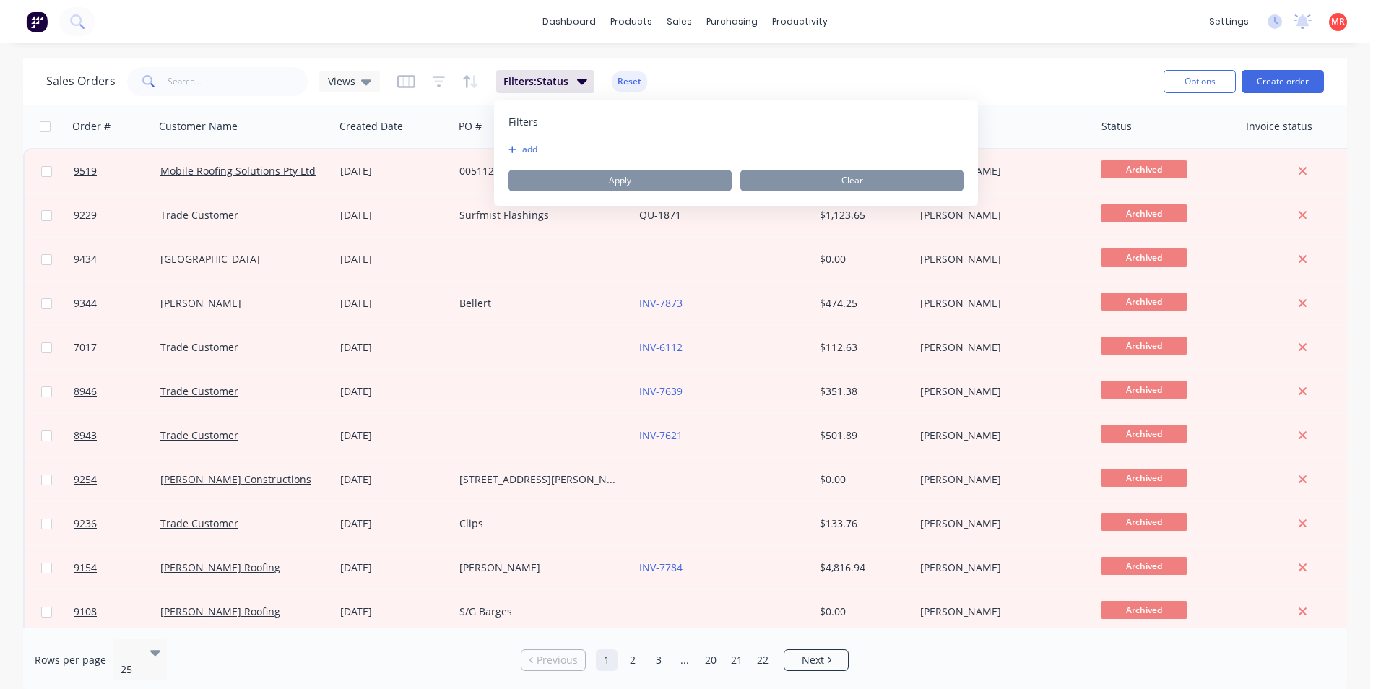
click at [645, 77] on div "Sales Orders Views Filters: Status Reset" at bounding box center [599, 81] width 1106 height 35
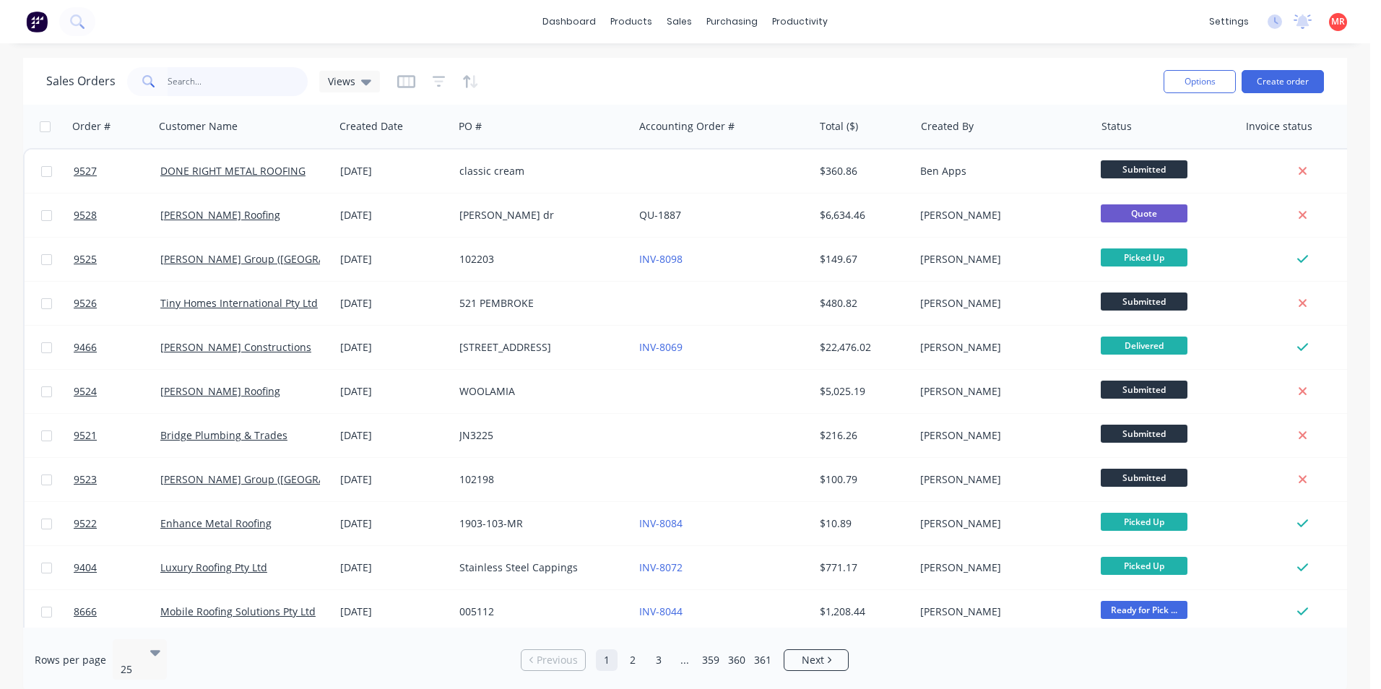
click at [264, 83] on input "text" at bounding box center [238, 81] width 141 height 29
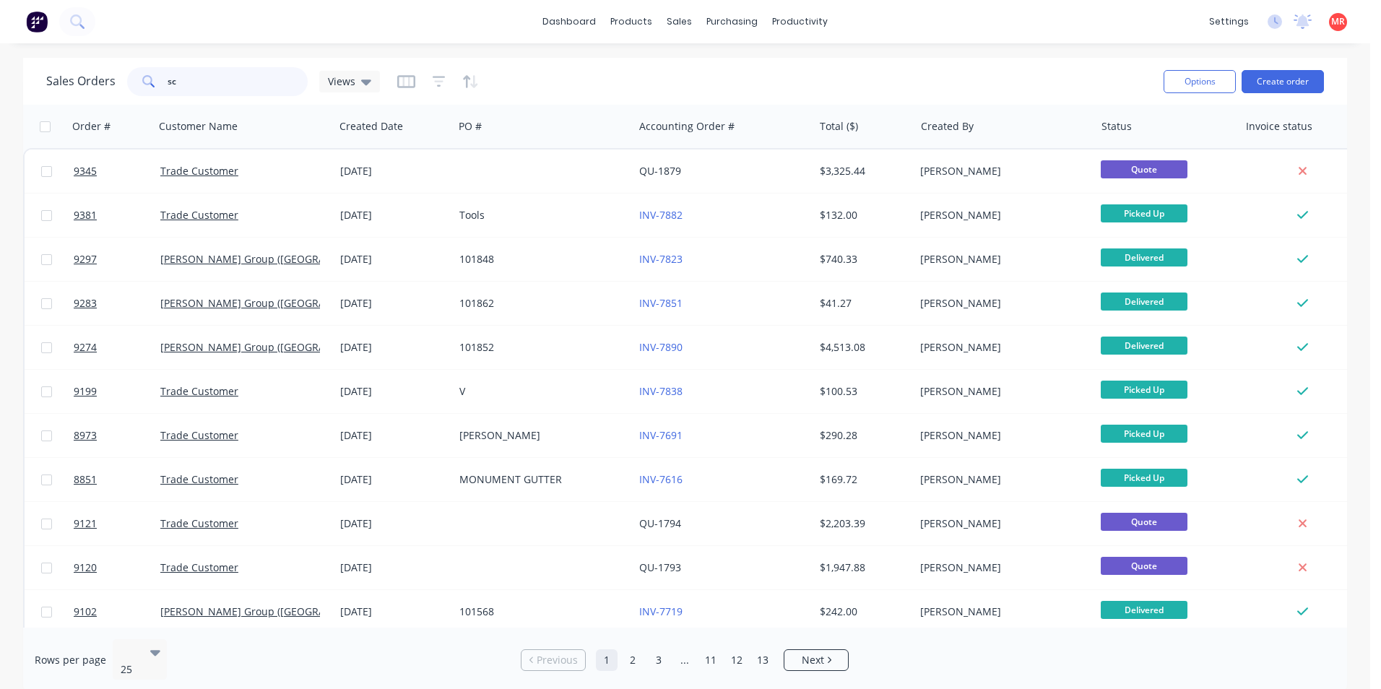
type input "s"
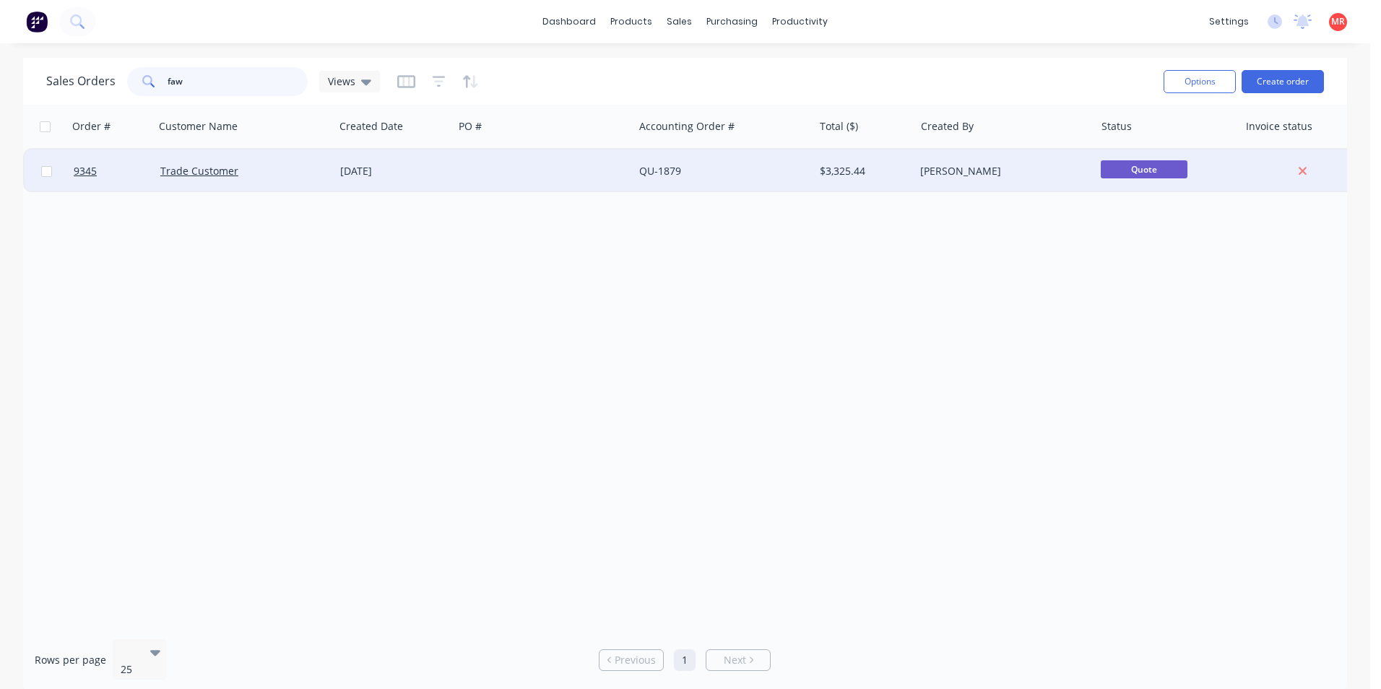
type input "faw"
click at [321, 158] on div "Trade Customer" at bounding box center [245, 171] width 180 height 43
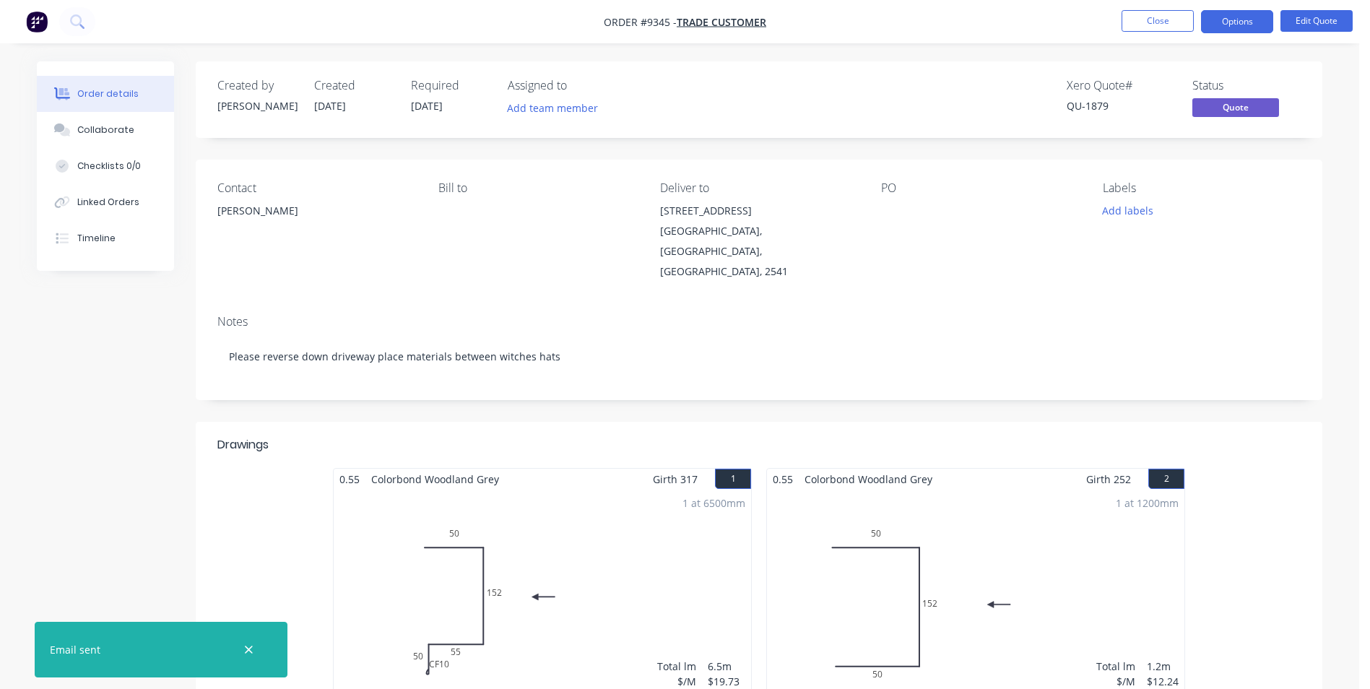
click at [41, 30] on img "button" at bounding box center [37, 22] width 22 height 22
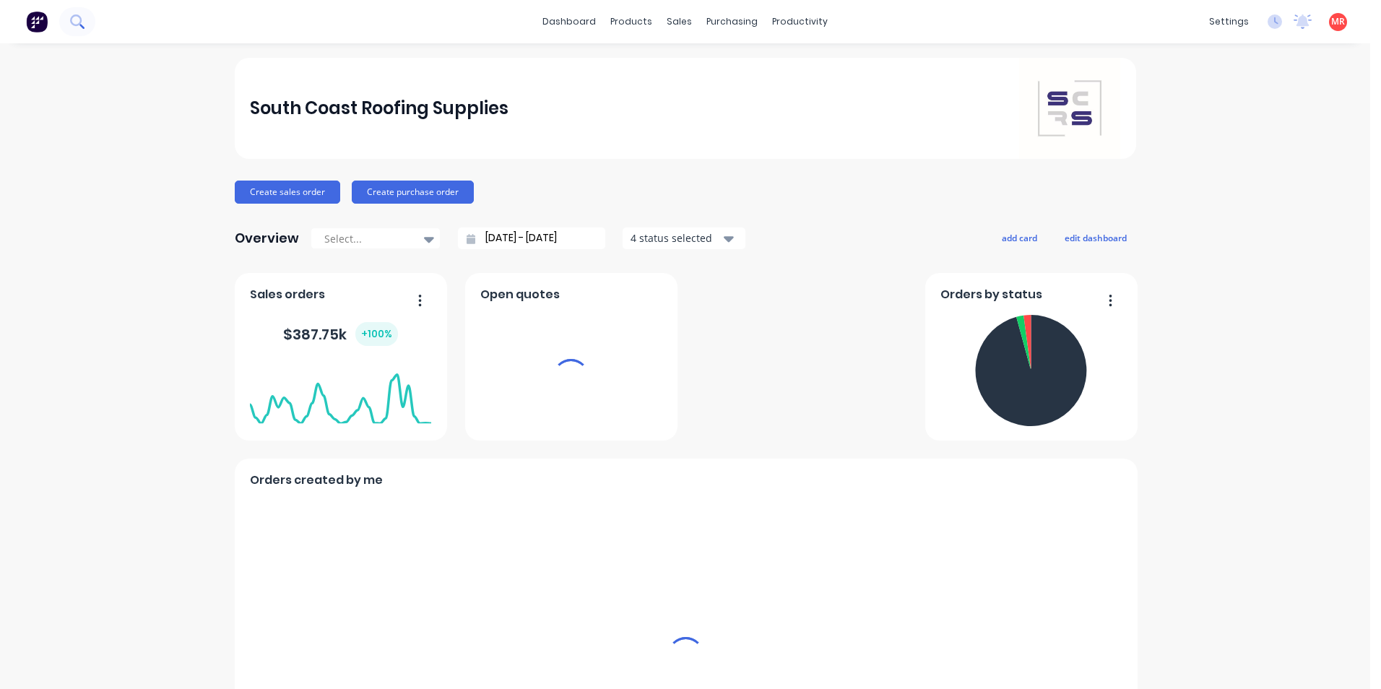
click at [87, 20] on button at bounding box center [77, 21] width 36 height 29
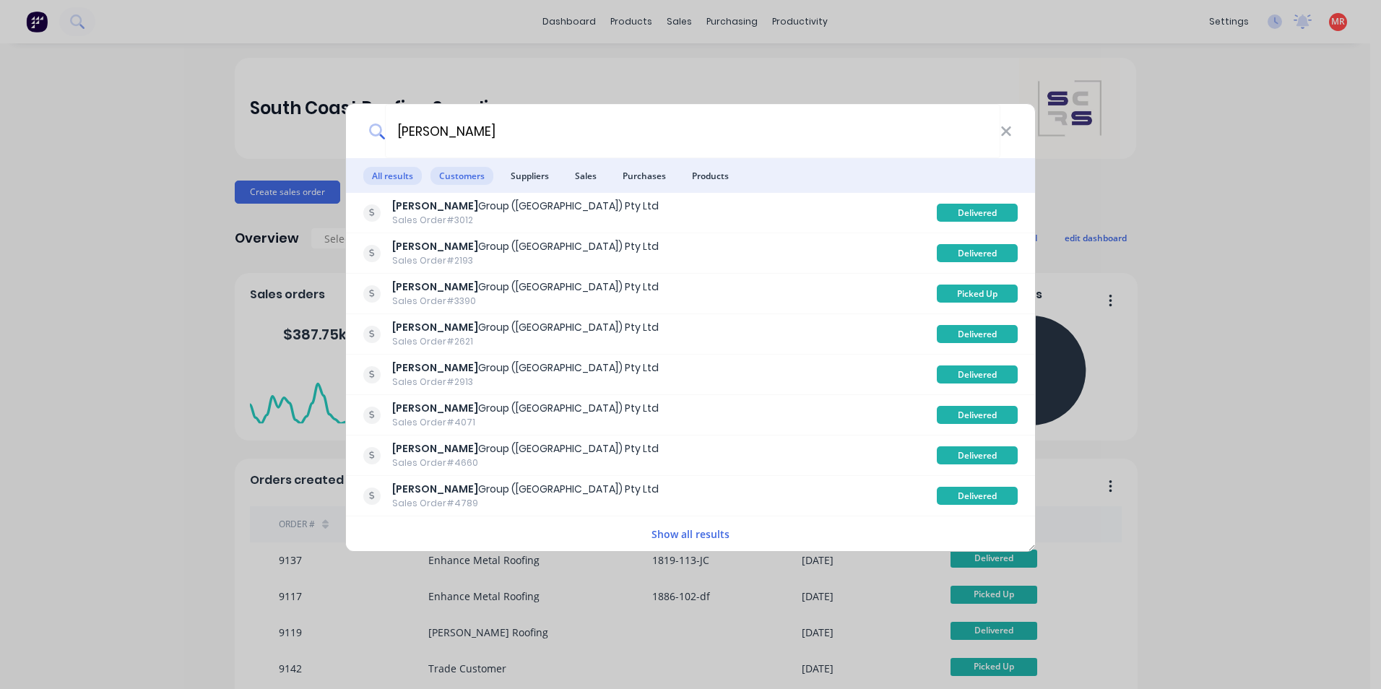
type input "parrish"
click at [456, 173] on span "Customers" at bounding box center [461, 176] width 63 height 18
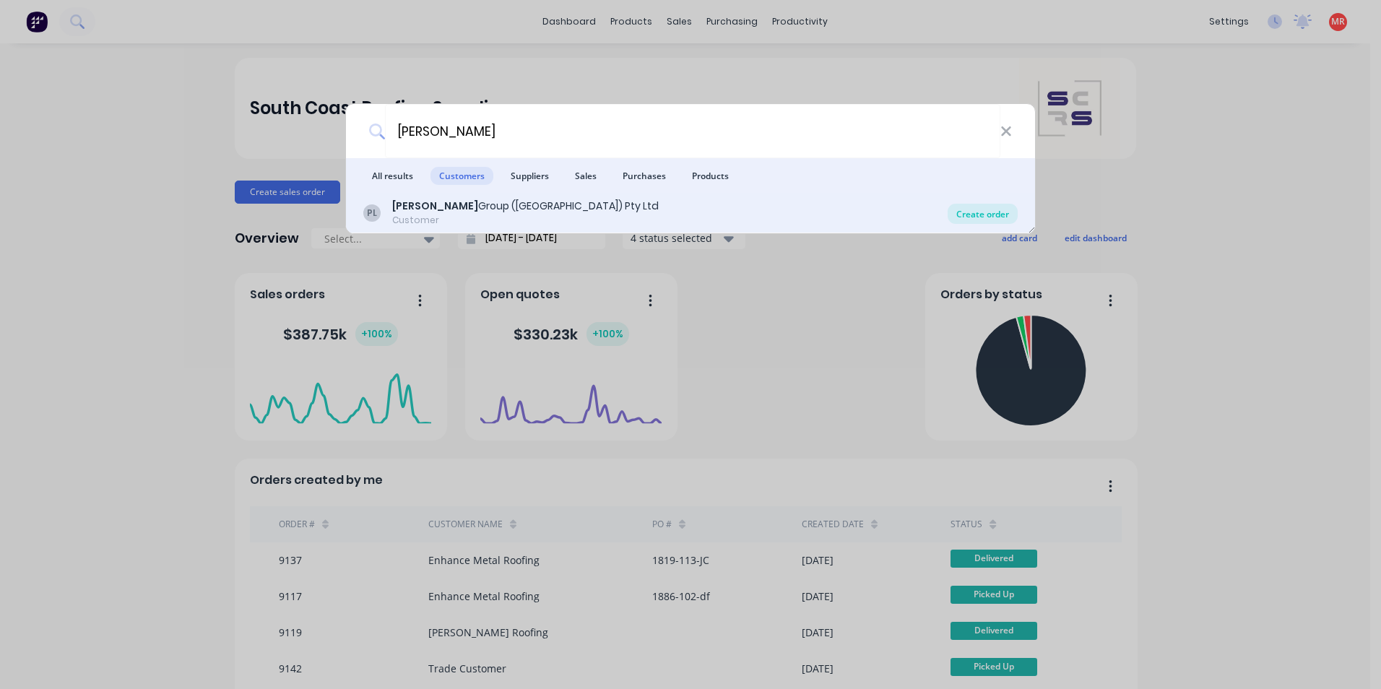
click at [983, 209] on div "Create order" at bounding box center [983, 214] width 70 height 20
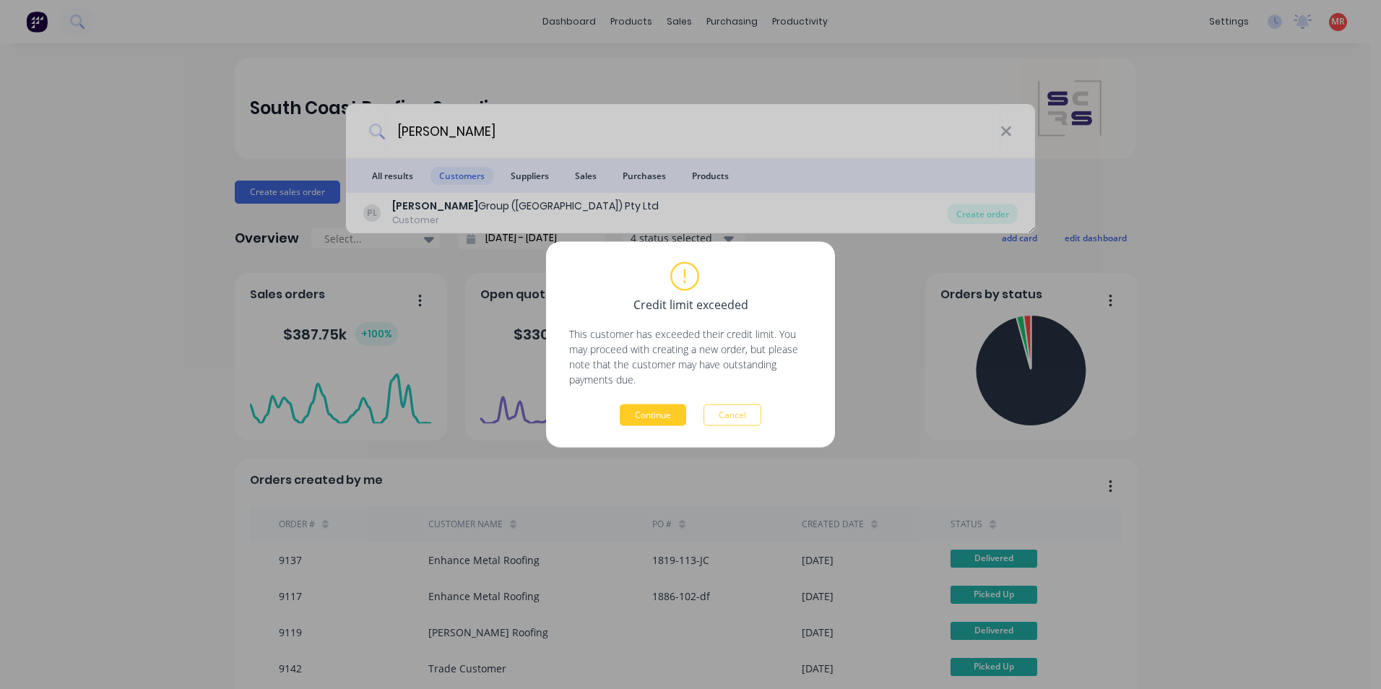
click at [658, 418] on button "Continue" at bounding box center [653, 415] width 66 height 22
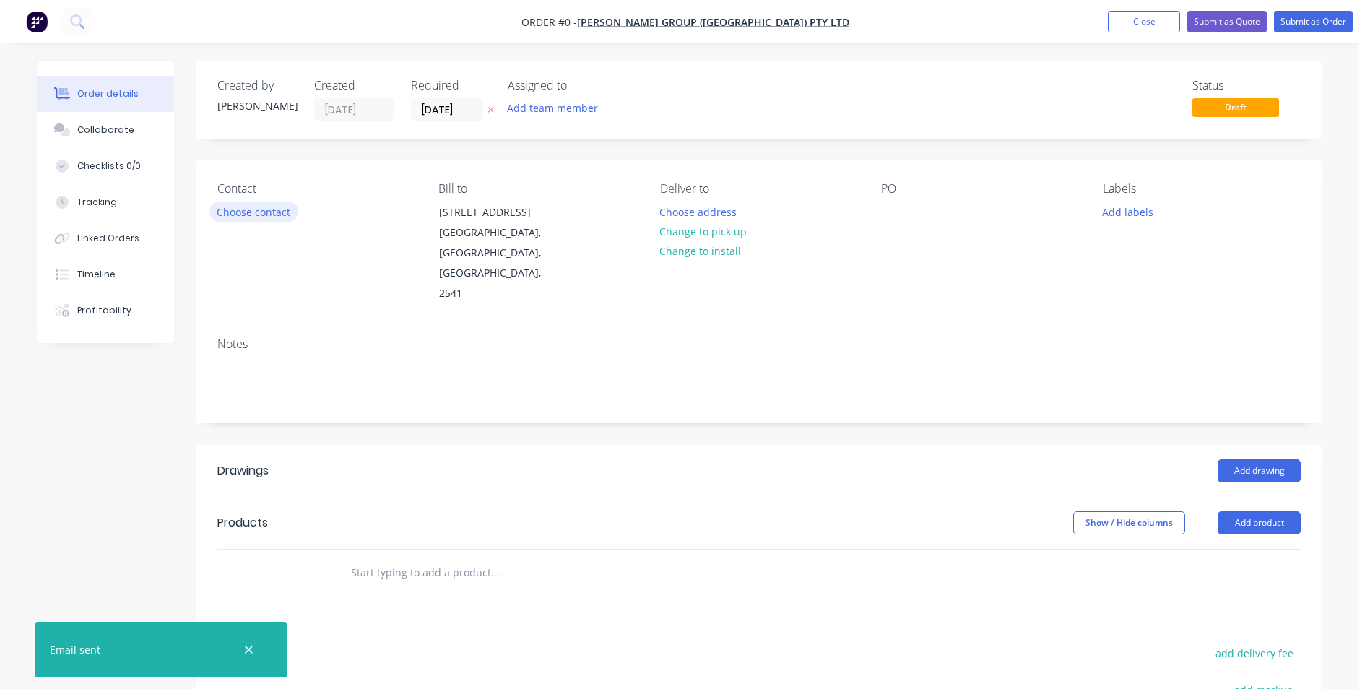
click at [268, 203] on button "Choose contact" at bounding box center [253, 212] width 89 height 20
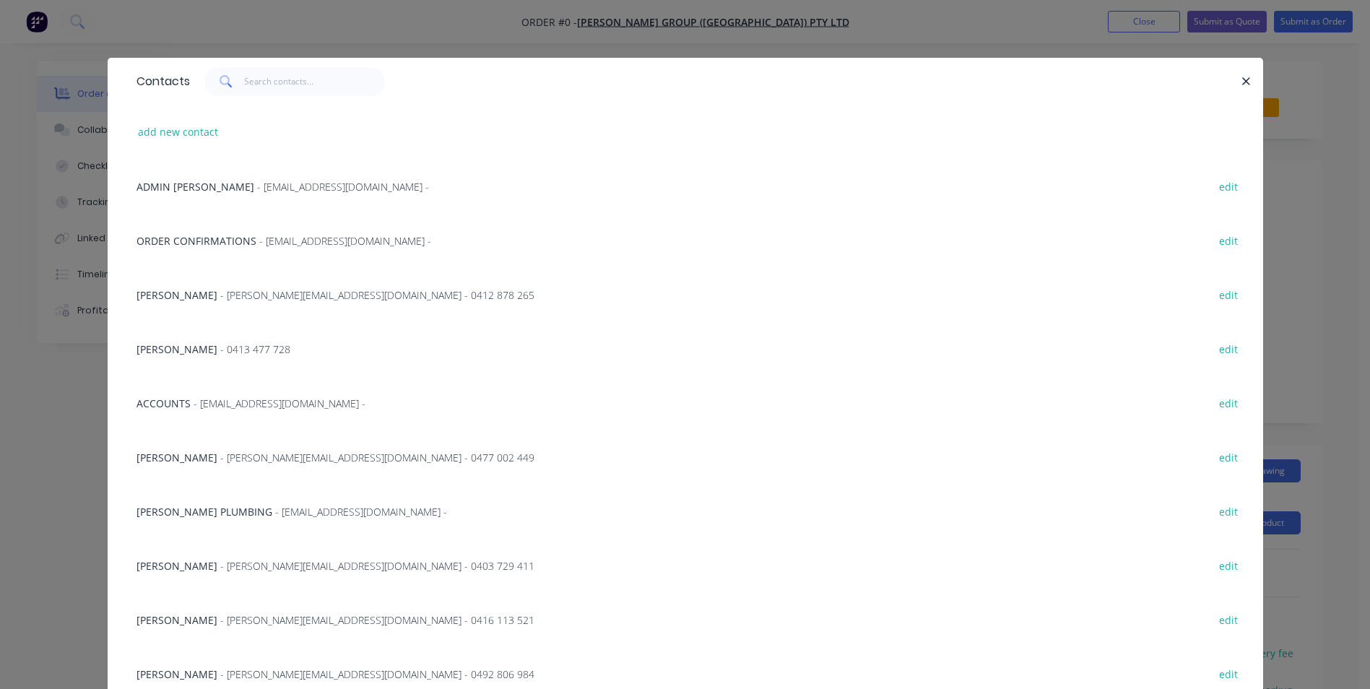
click at [235, 567] on span "- scott.t@parrishgroup.com.au - 0403 729 411" at bounding box center [377, 566] width 314 height 14
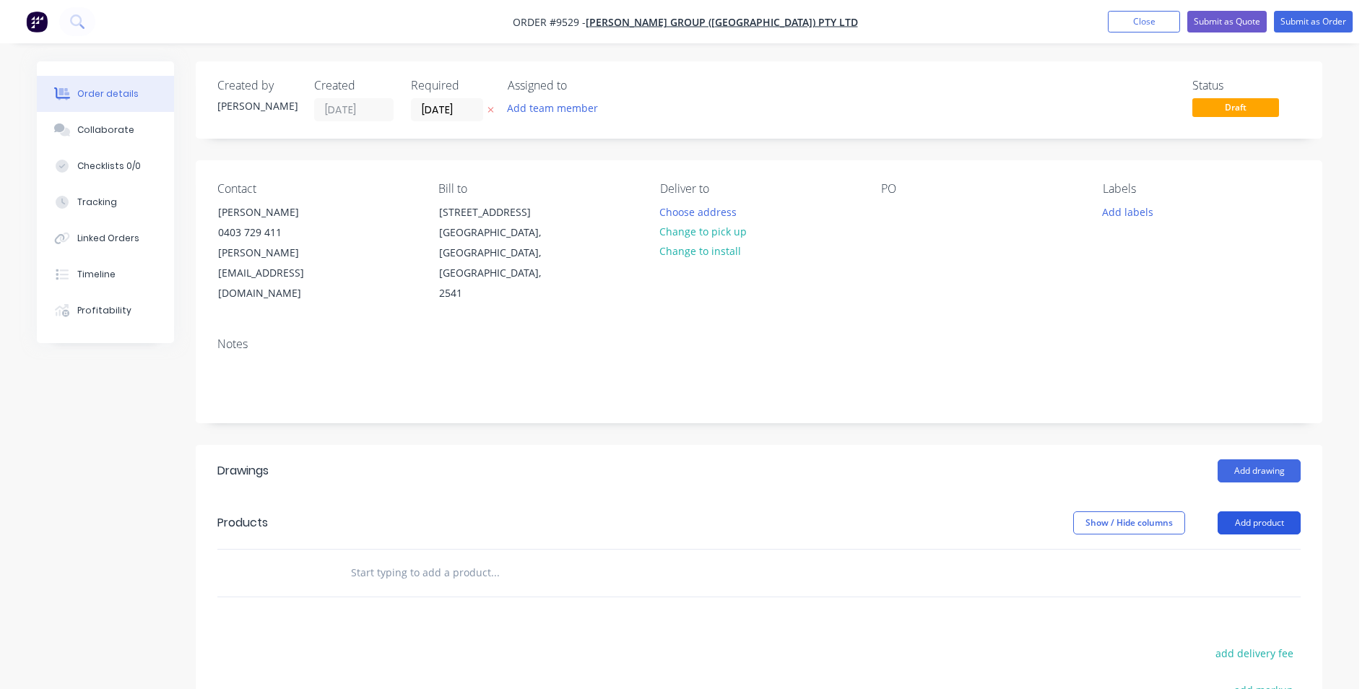
click at [1258, 511] on button "Add product" at bounding box center [1259, 522] width 83 height 23
click at [791, 511] on div "Show / Hide columns Add product" at bounding box center [874, 522] width 853 height 23
click at [1251, 459] on button "Add drawing" at bounding box center [1259, 470] width 83 height 23
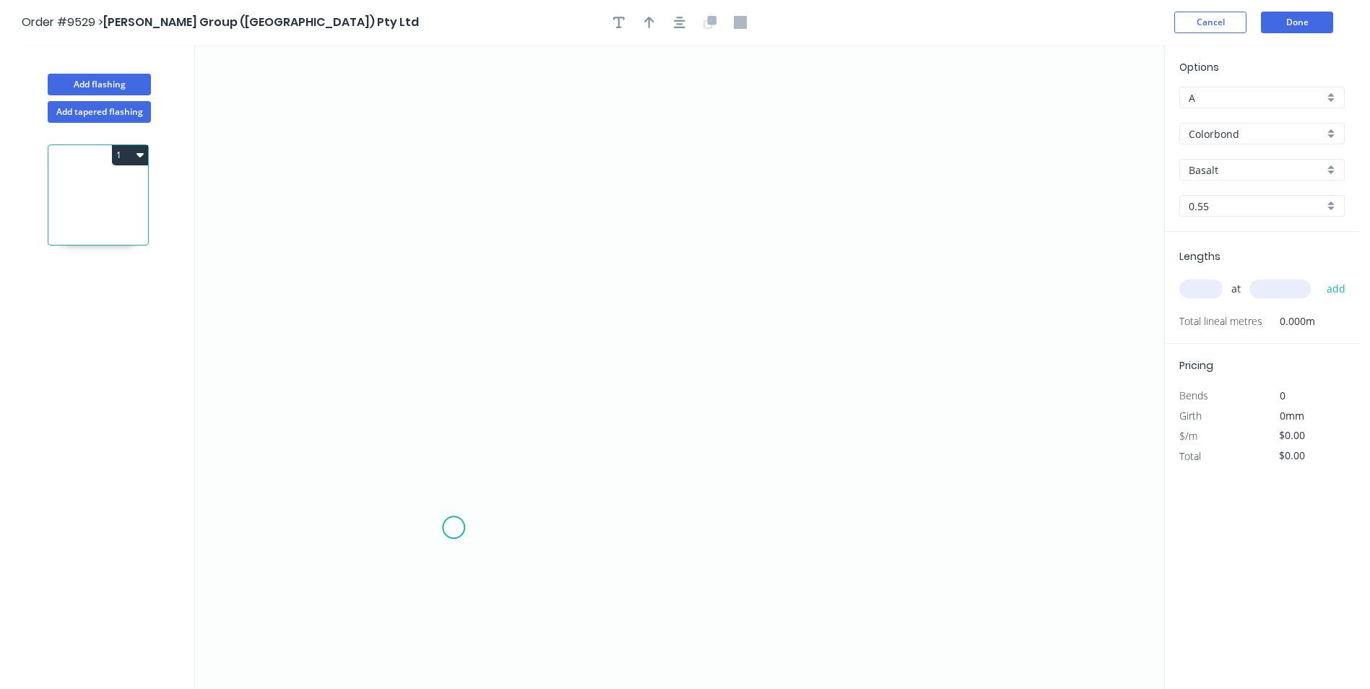
click at [454, 527] on icon "0" at bounding box center [679, 367] width 969 height 644
click at [461, 196] on icon "0" at bounding box center [679, 367] width 969 height 644
click at [644, 201] on icon "0 ?" at bounding box center [679, 367] width 969 height 644
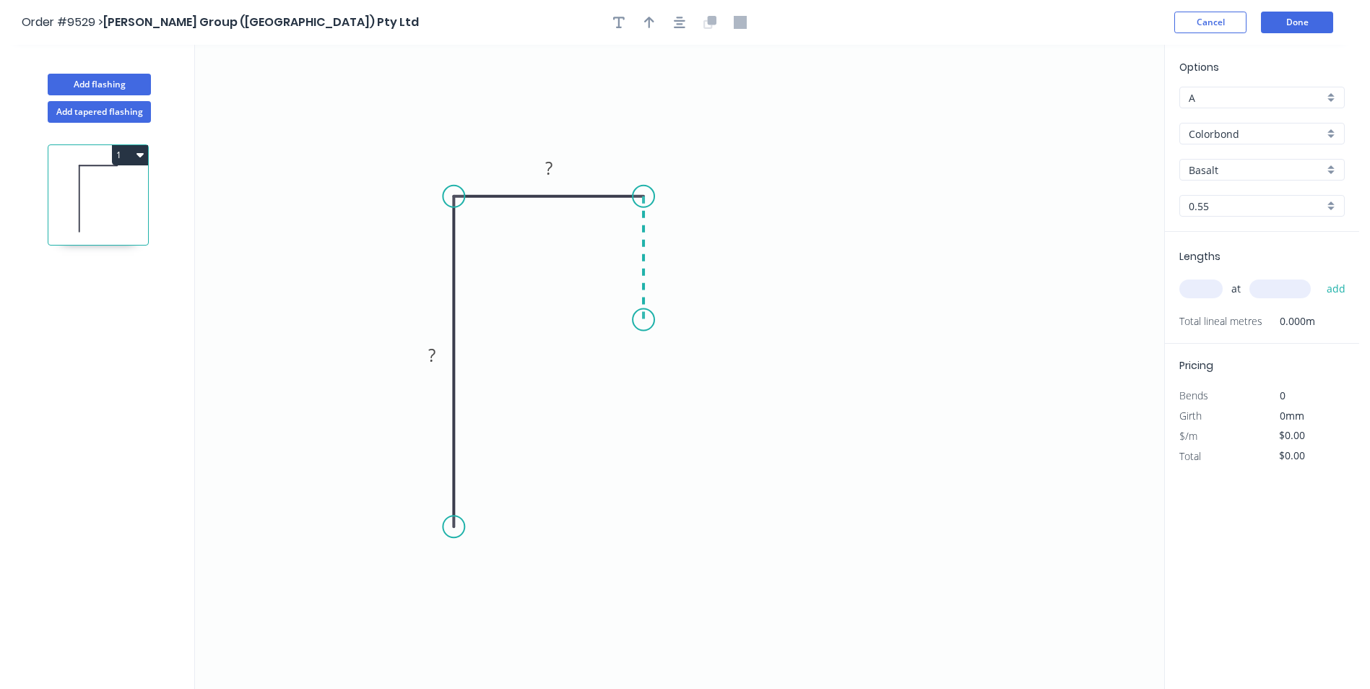
click at [641, 320] on icon "0 ? ?" at bounding box center [679, 367] width 969 height 644
click at [641, 320] on circle at bounding box center [644, 320] width 22 height 22
click at [678, 18] on icon "button" at bounding box center [680, 23] width 12 height 12
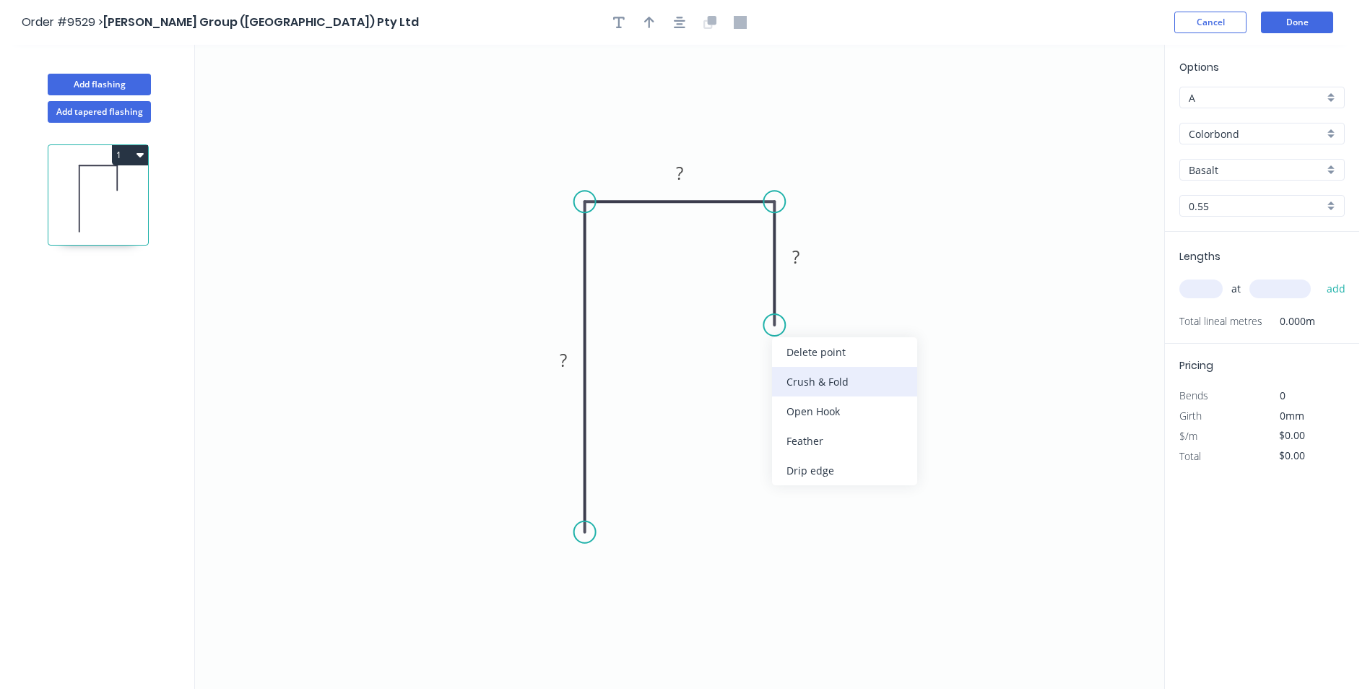
click at [805, 378] on div "Crush & Fold" at bounding box center [844, 382] width 145 height 30
click at [801, 365] on div "Flip bend" at bounding box center [848, 369] width 145 height 30
click at [558, 360] on rect at bounding box center [563, 361] width 29 height 20
click at [917, 189] on icon "0 70 20 CF 10 50" at bounding box center [679, 367] width 969 height 644
type input "$7.78"
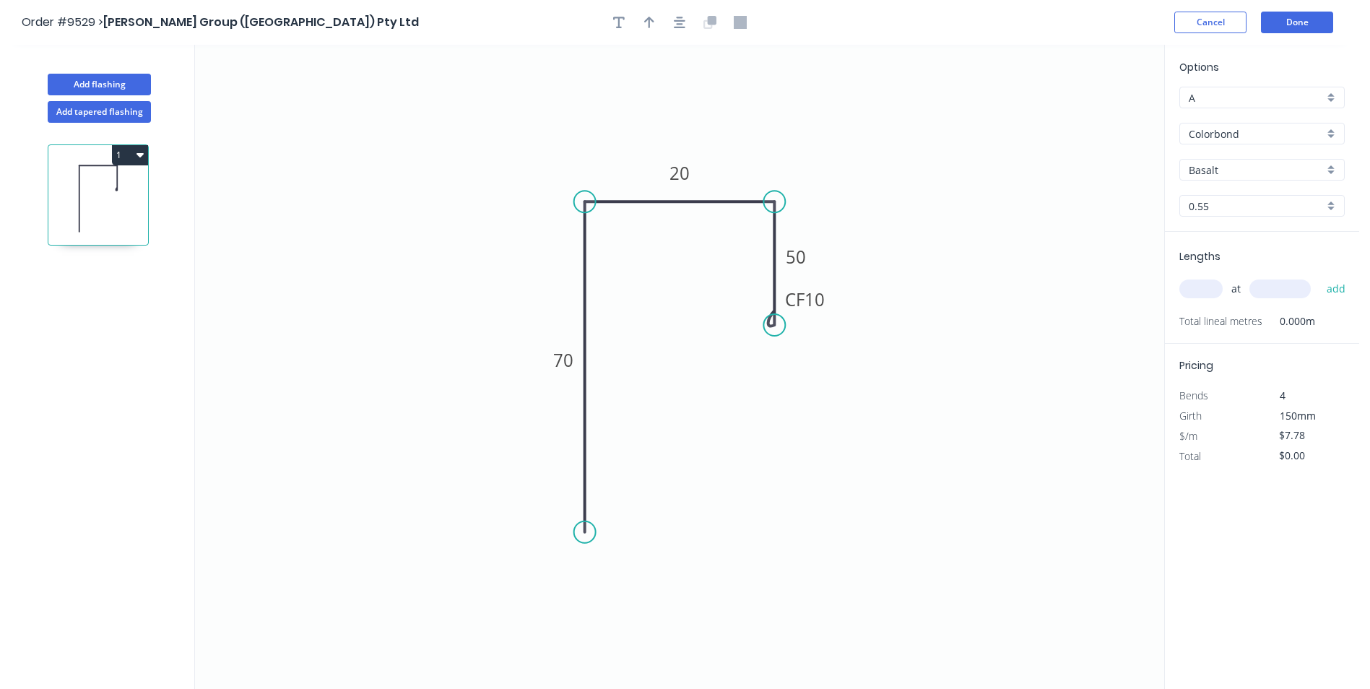
click at [1330, 170] on div "Basalt" at bounding box center [1262, 170] width 165 height 22
click at [1273, 267] on div "Shale Grey" at bounding box center [1262, 266] width 164 height 25
type input "Shale Grey"
click at [1219, 290] on input "text" at bounding box center [1201, 289] width 43 height 19
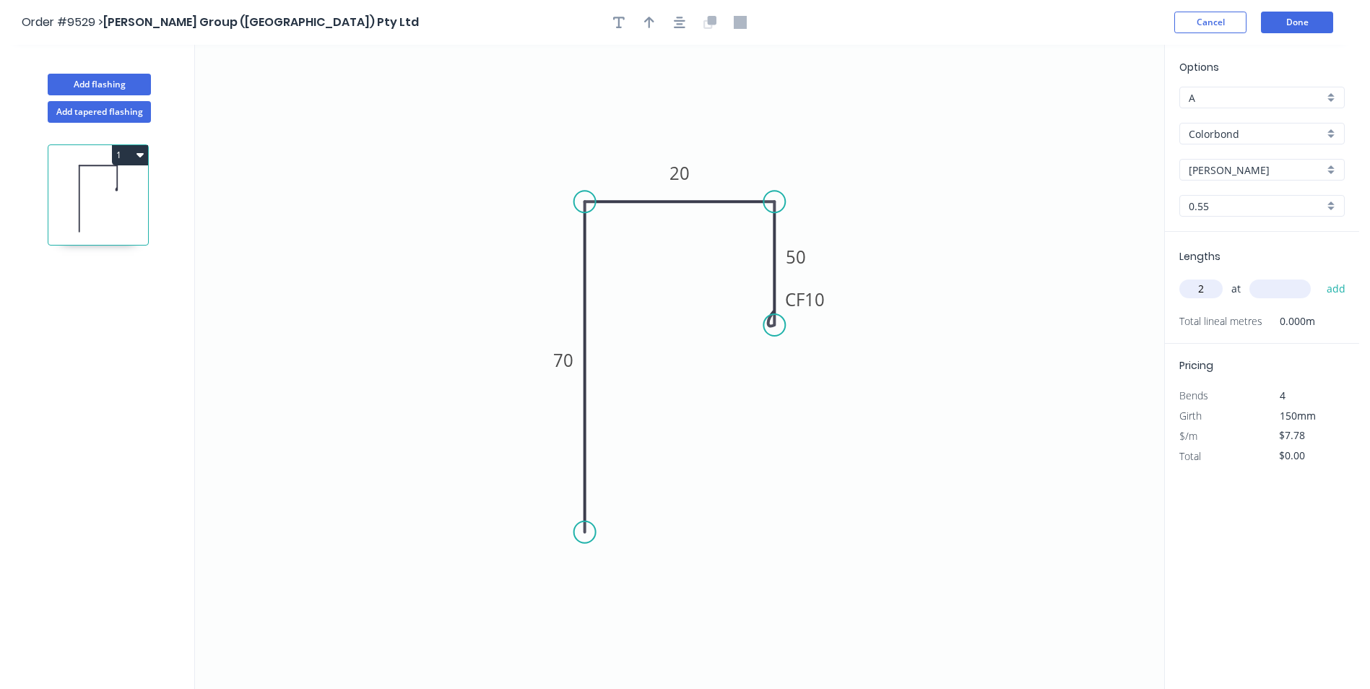
type input "2"
type input "5000"
click at [1320, 277] on button "add" at bounding box center [1337, 289] width 34 height 25
type input "$77.80"
click at [1286, 26] on button "Done" at bounding box center [1297, 23] width 72 height 22
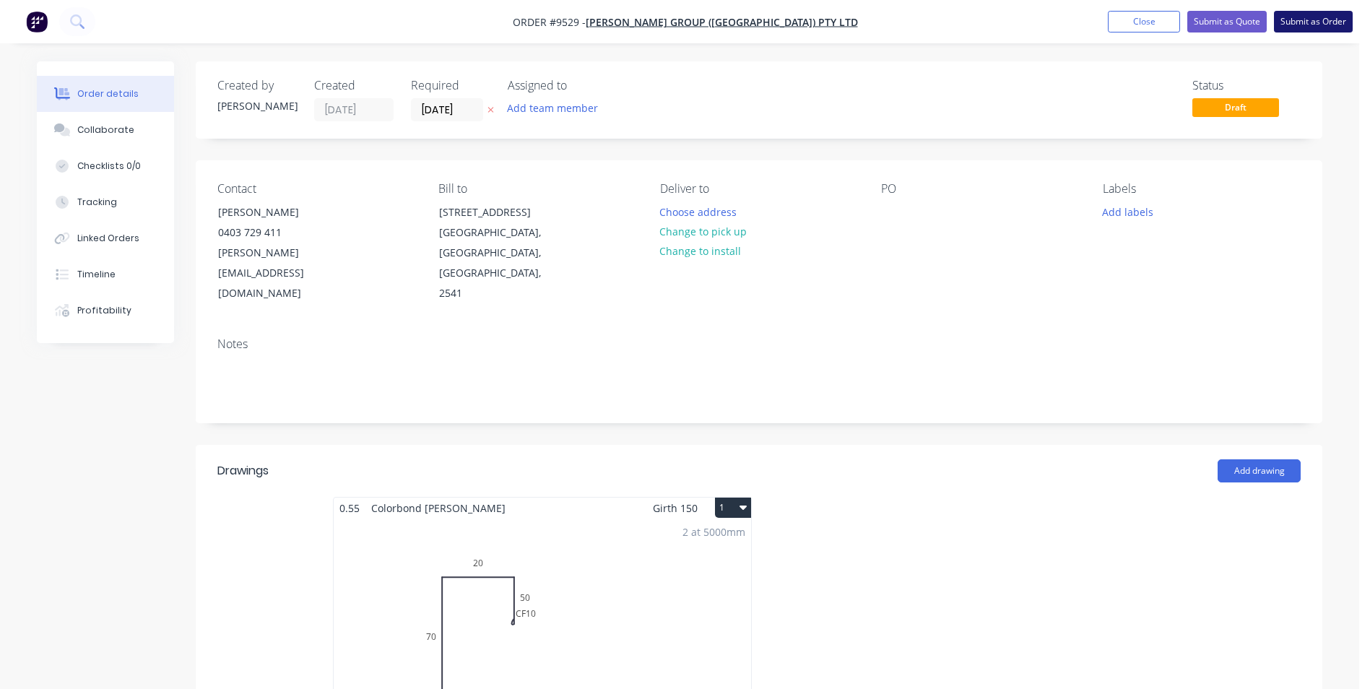
click at [1284, 20] on button "Submit as Order" at bounding box center [1313, 22] width 79 height 22
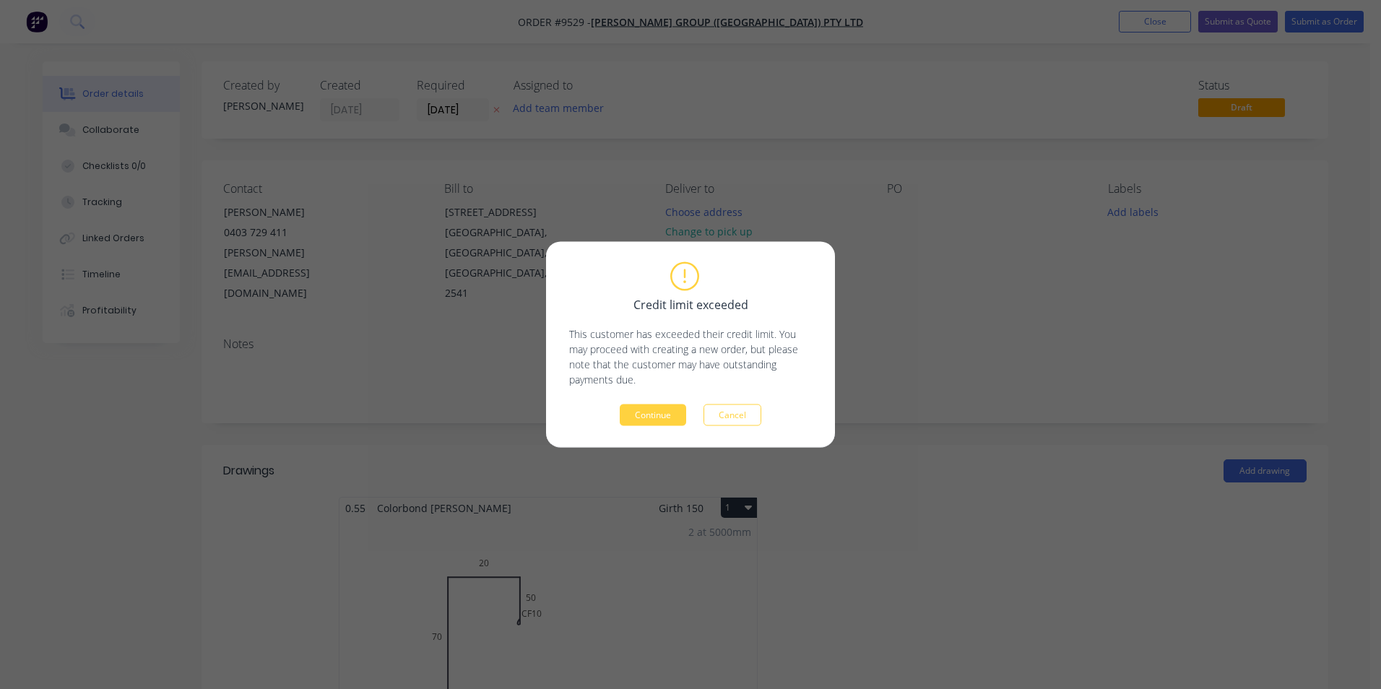
drag, startPoint x: 662, startPoint y: 407, endPoint x: 701, endPoint y: 364, distance: 58.8
click at [663, 404] on button "Continue" at bounding box center [653, 415] width 66 height 22
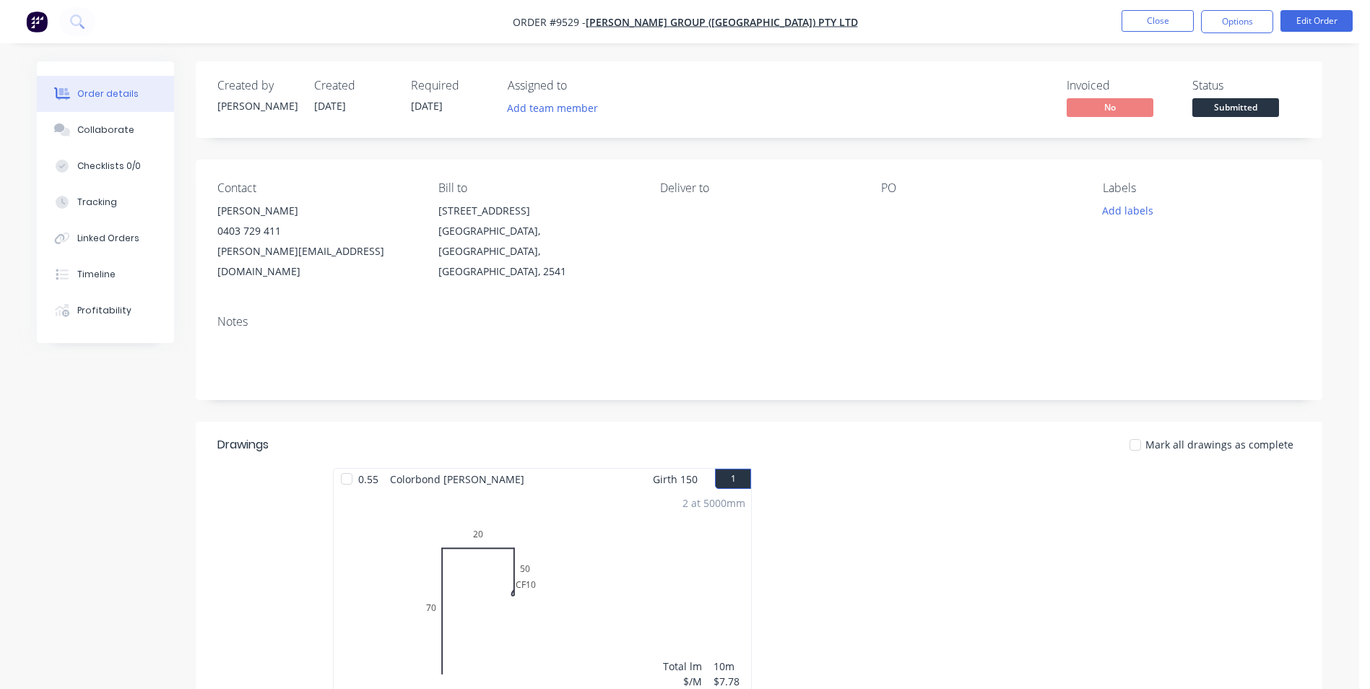
click at [1224, 34] on nav "Order #9529 - Parrish Group (NSW) Pty Ltd Close Options Edit Order" at bounding box center [685, 21] width 1370 height 43
click at [1224, 30] on button "Options" at bounding box center [1237, 21] width 72 height 23
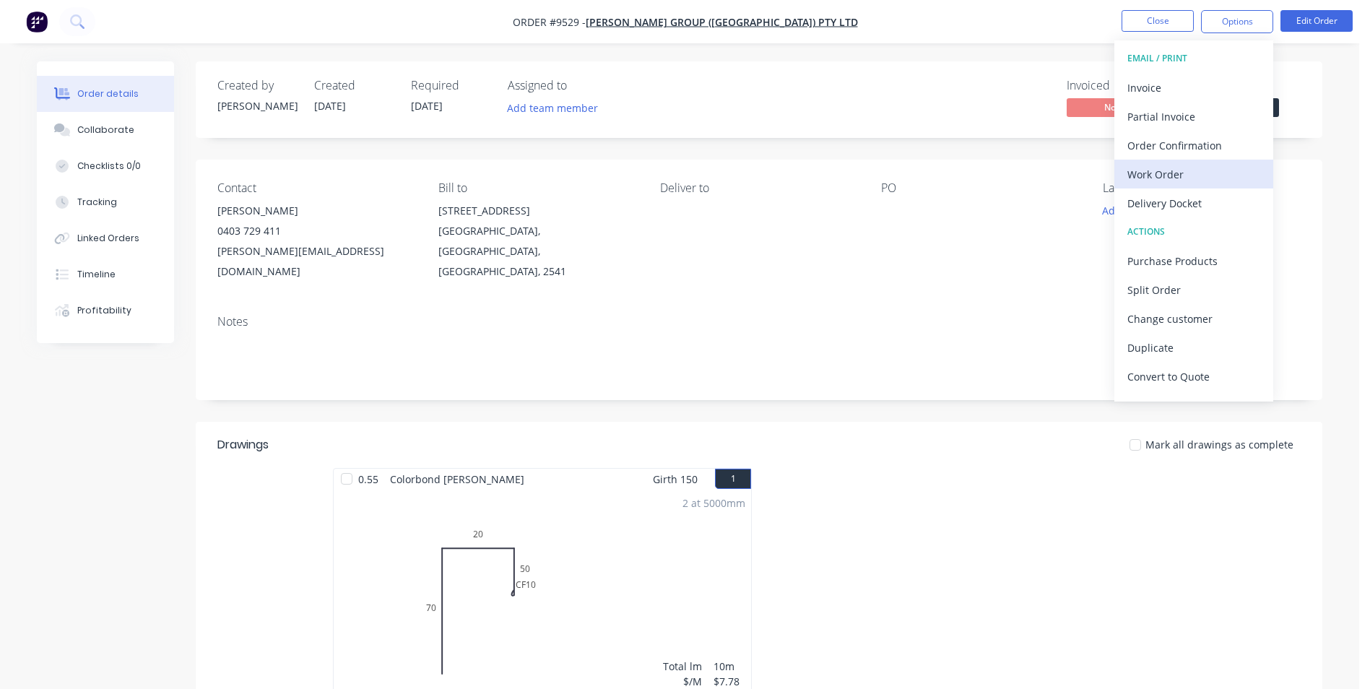
click at [1179, 173] on div "Work Order" at bounding box center [1194, 174] width 133 height 21
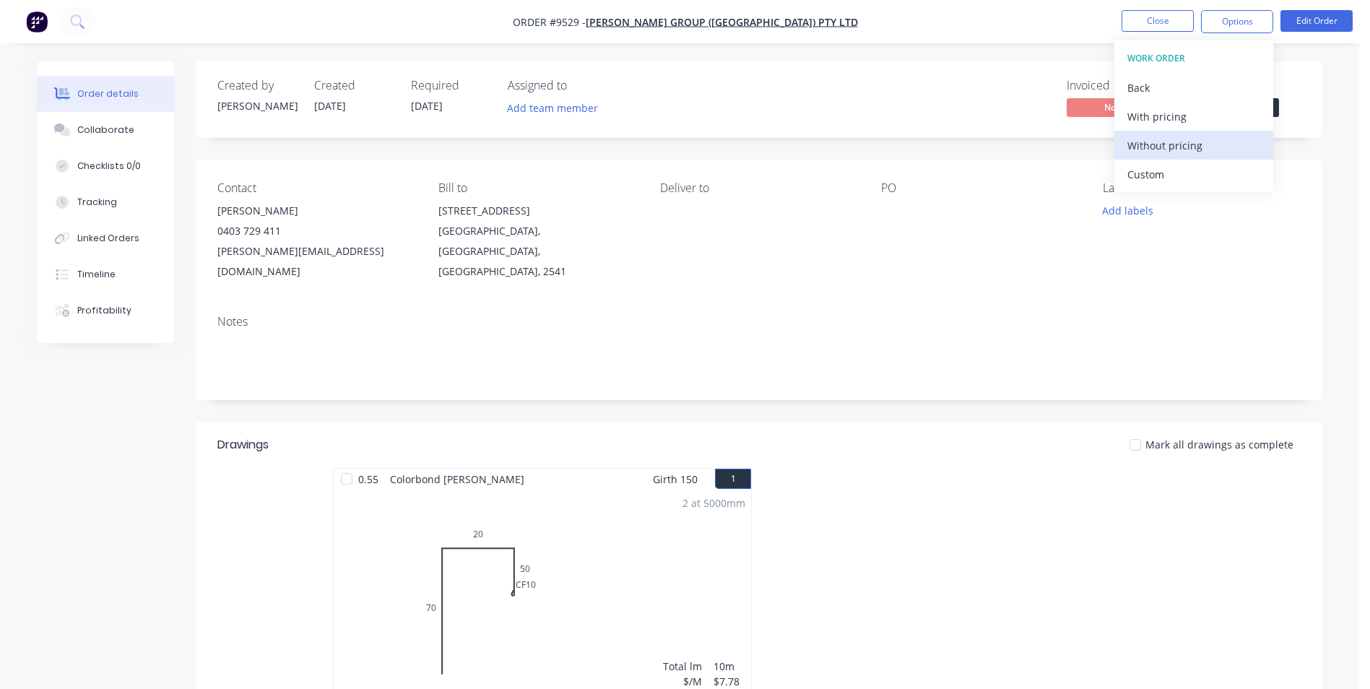
click at [1180, 155] on div "Without pricing" at bounding box center [1194, 145] width 133 height 21
